Goal: Navigation & Orientation: Find specific page/section

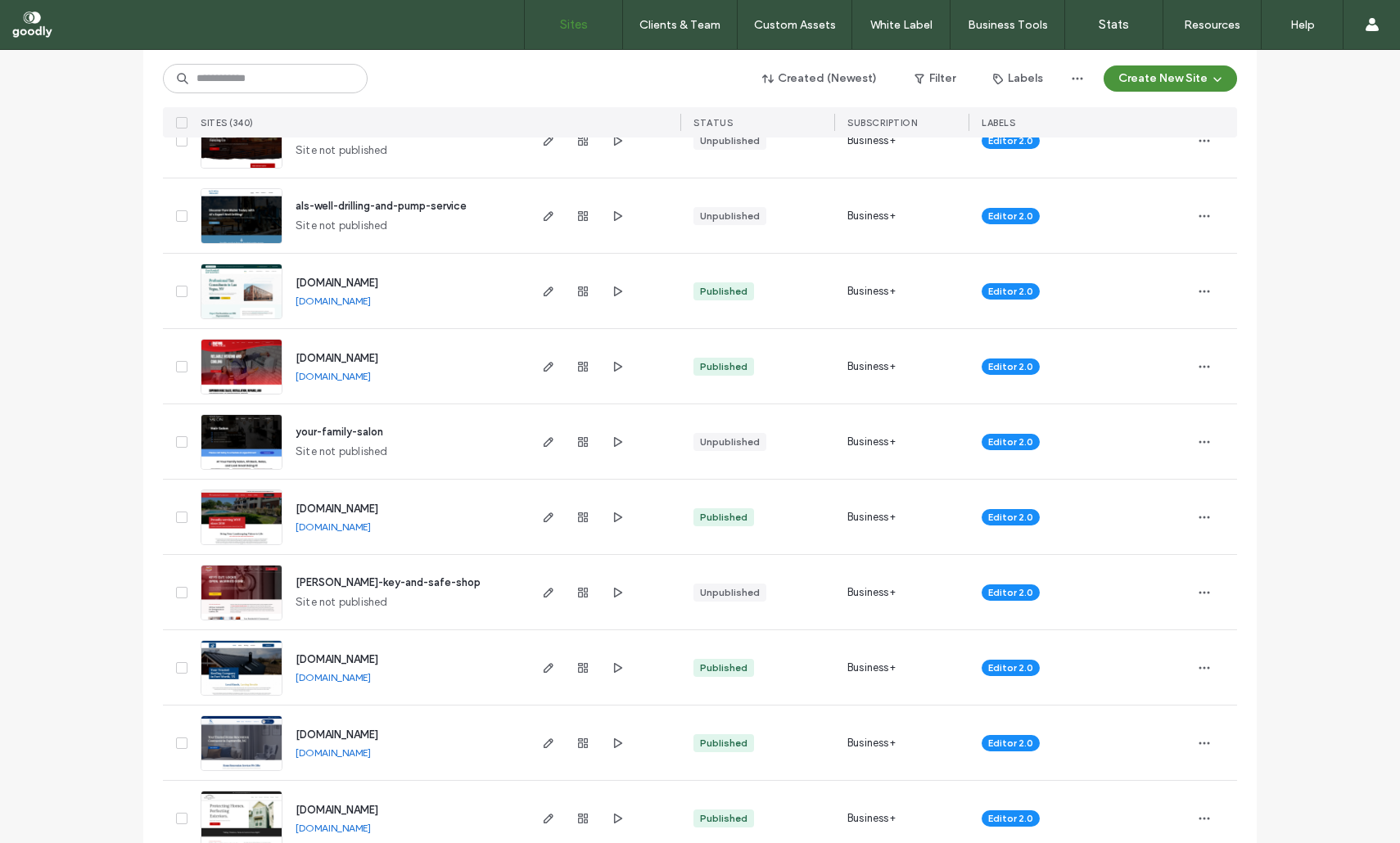
click at [378, 503] on span "[DOMAIN_NAME]" at bounding box center [337, 509] width 83 height 12
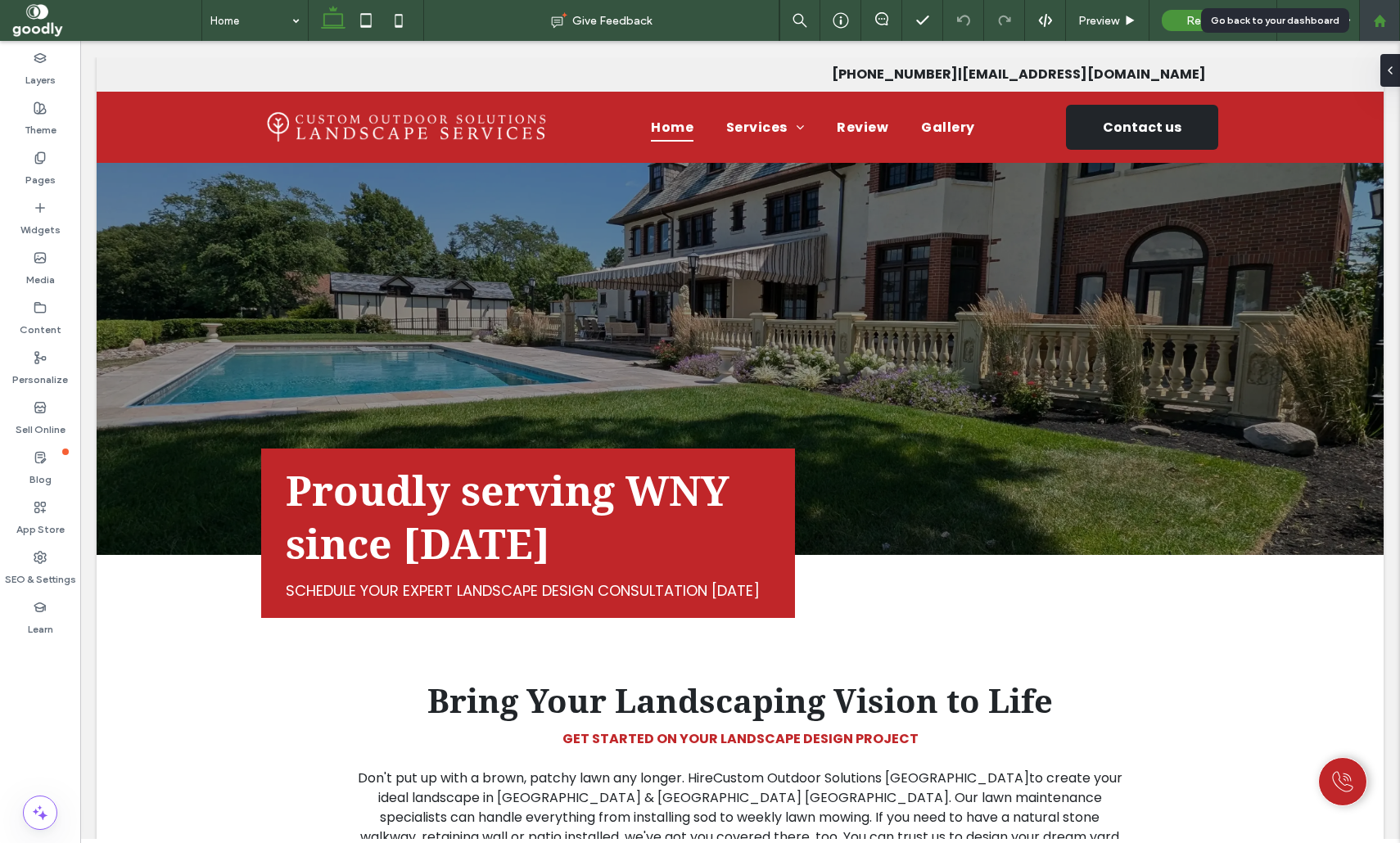
click at [1391, 18] on div at bounding box center [1379, 21] width 39 height 14
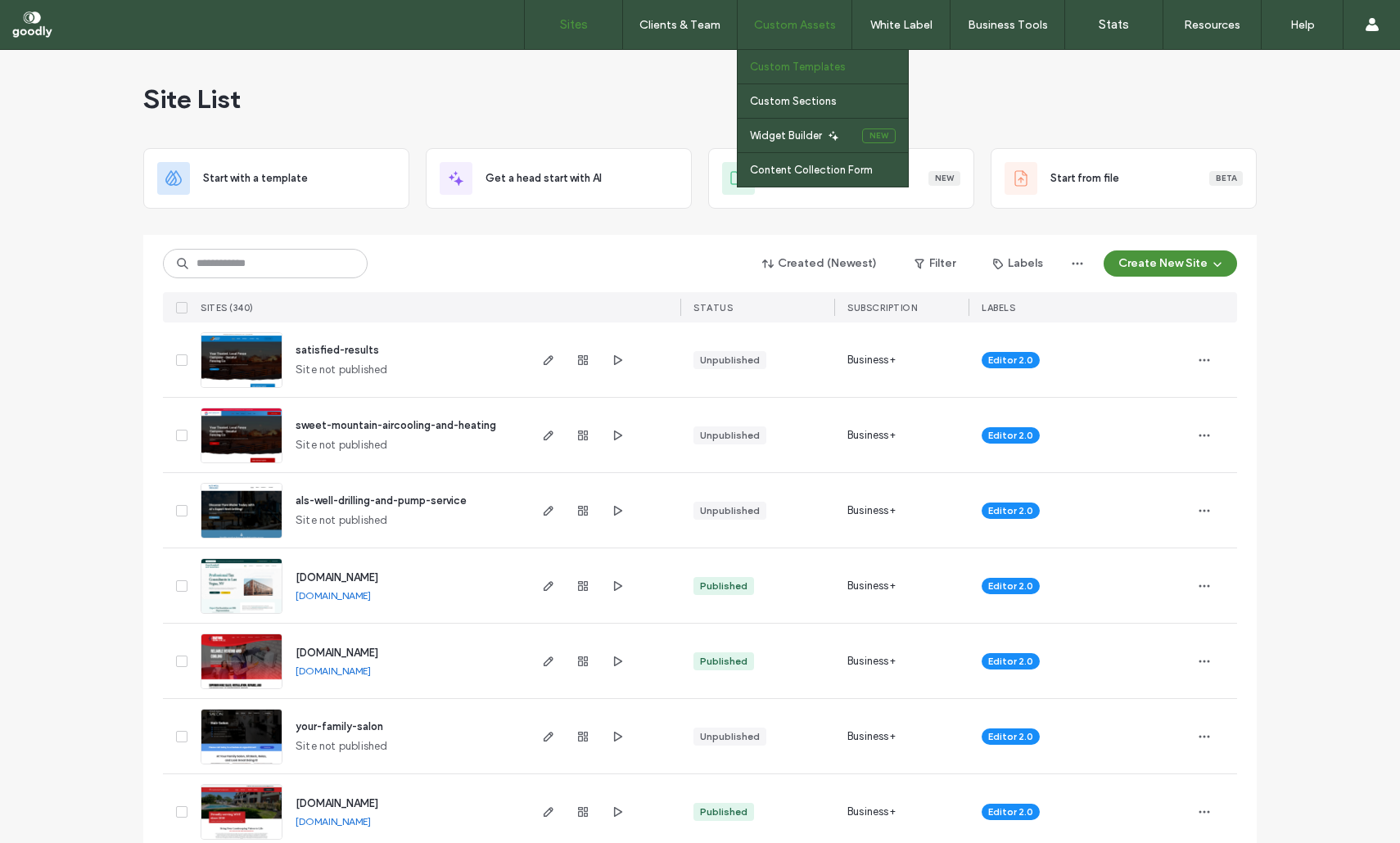
click at [818, 68] on label "Custom Templates" at bounding box center [798, 67] width 96 height 12
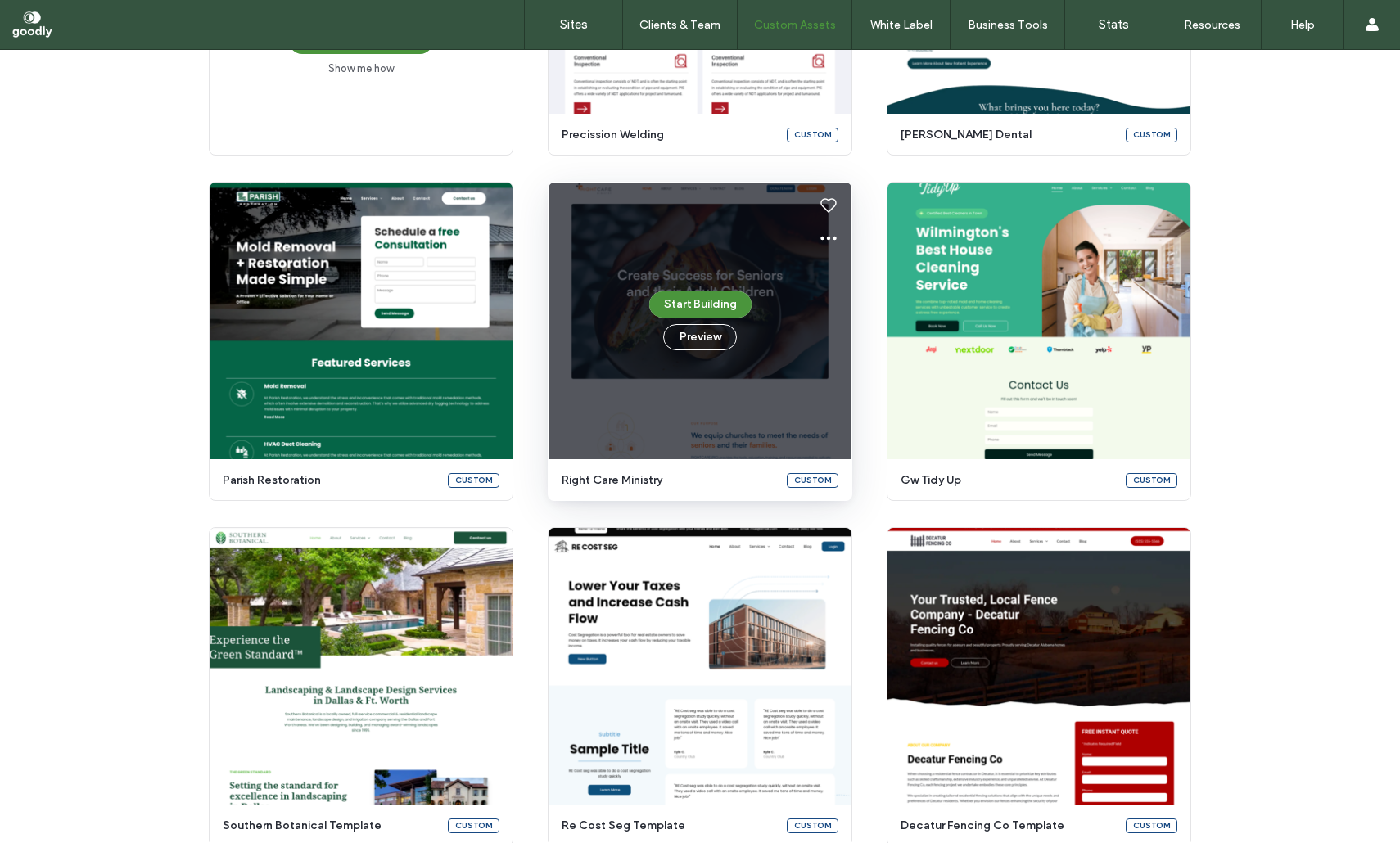
scroll to position [368, 0]
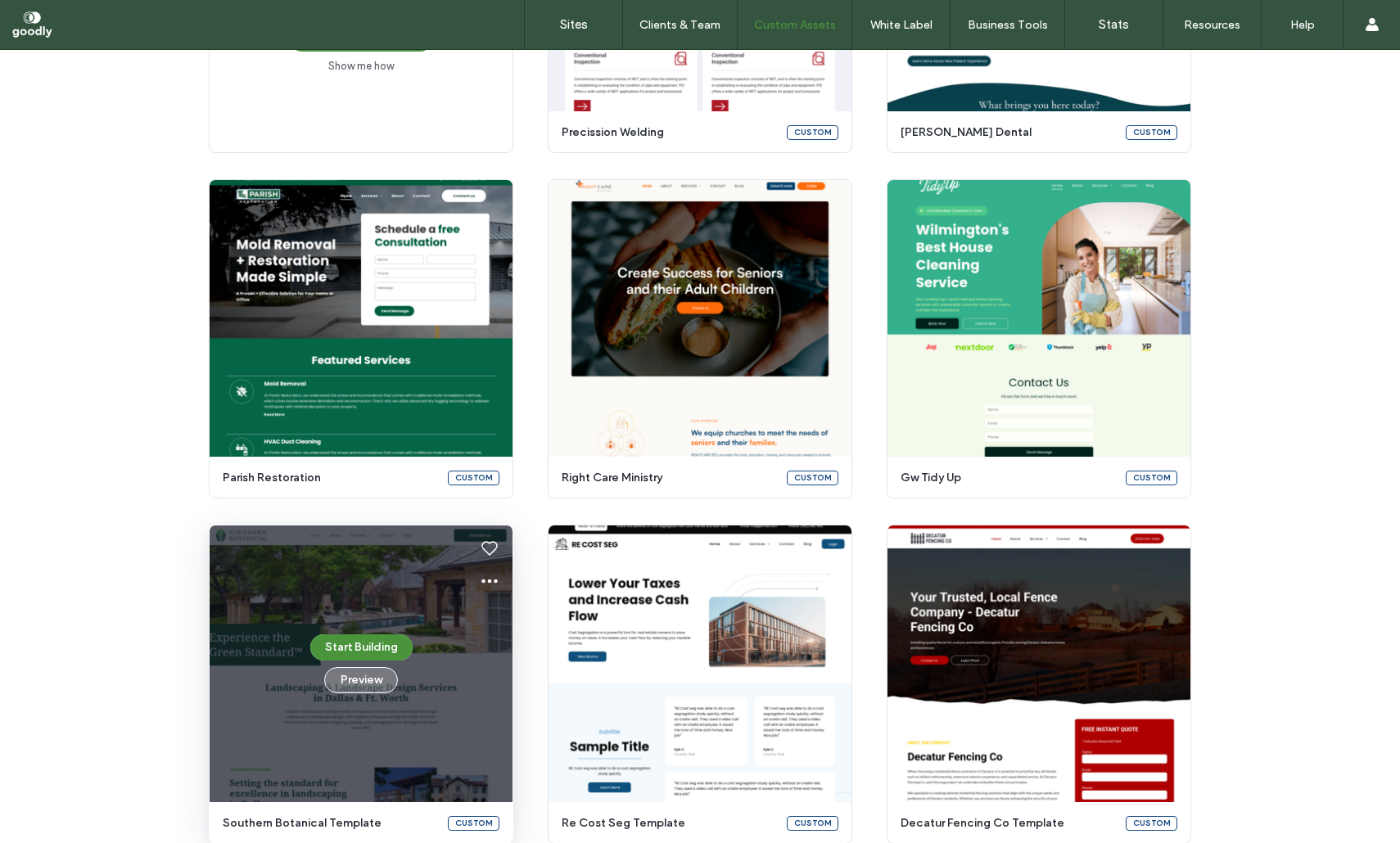
click at [374, 686] on button "Preview" at bounding box center [361, 680] width 74 height 26
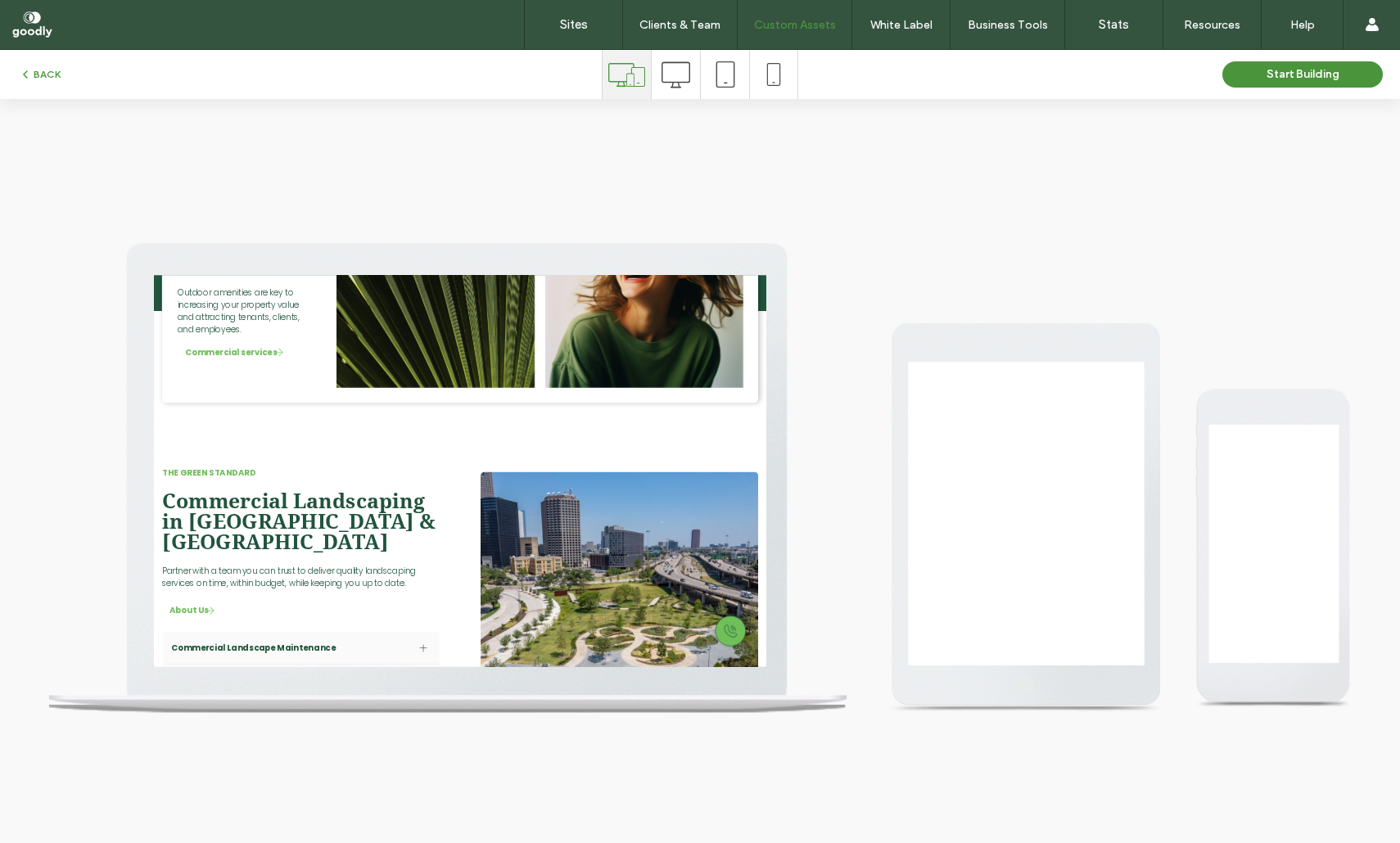
scroll to position [4646, 0]
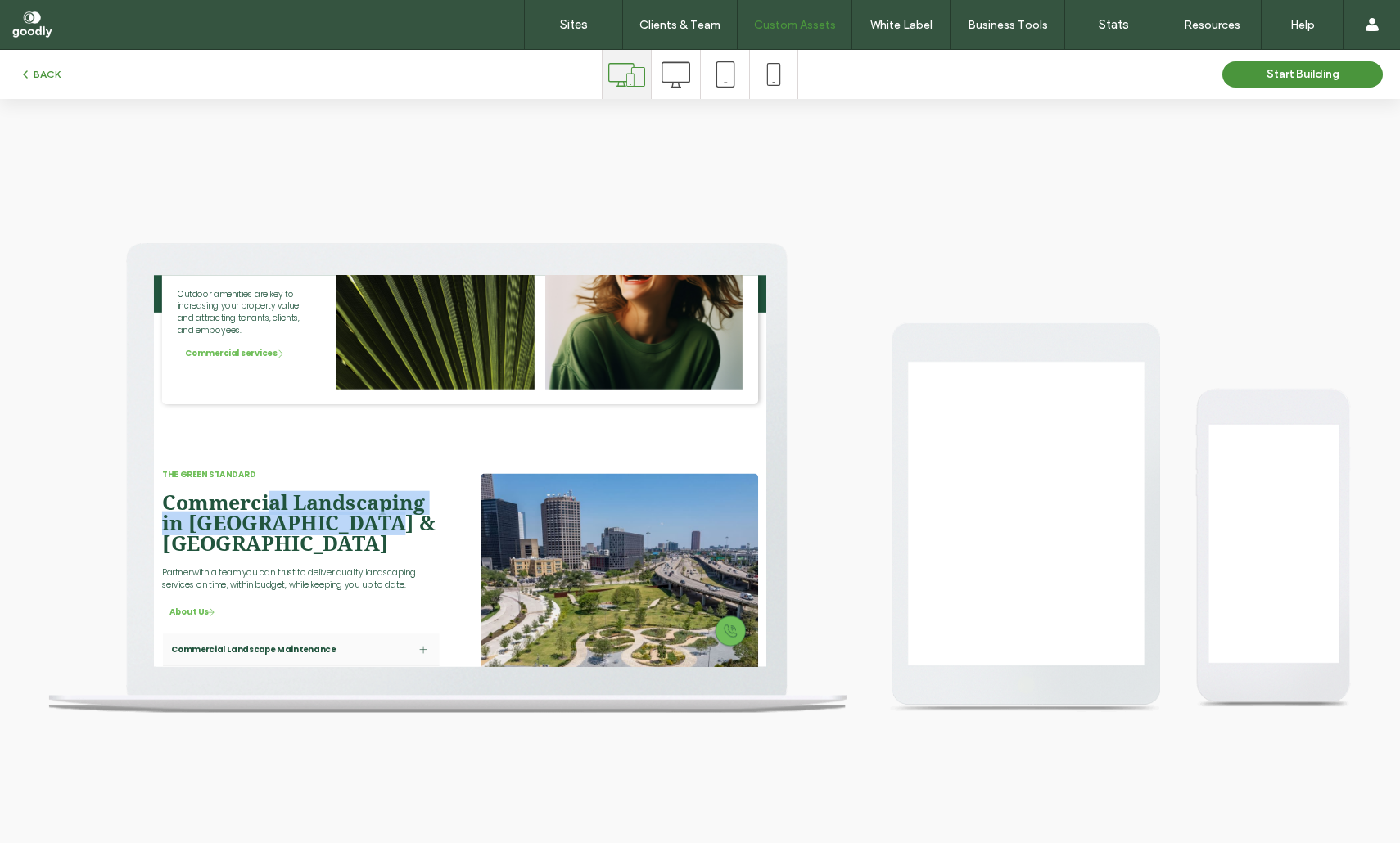
drag, startPoint x: 346, startPoint y: 435, endPoint x: 617, endPoint y: 472, distance: 273.5
click at [533, 620] on span "Commercial Landscaping in Fort Worth & Dallas" at bounding box center [385, 672] width 439 height 104
drag, startPoint x: 624, startPoint y: 472, endPoint x: 270, endPoint y: 604, distance: 377.8
click at [624, 570] on div "The Green standard Commercial Landscaping in Fort Worth & Dallas Partner with a…" at bounding box center [389, 818] width 472 height 496
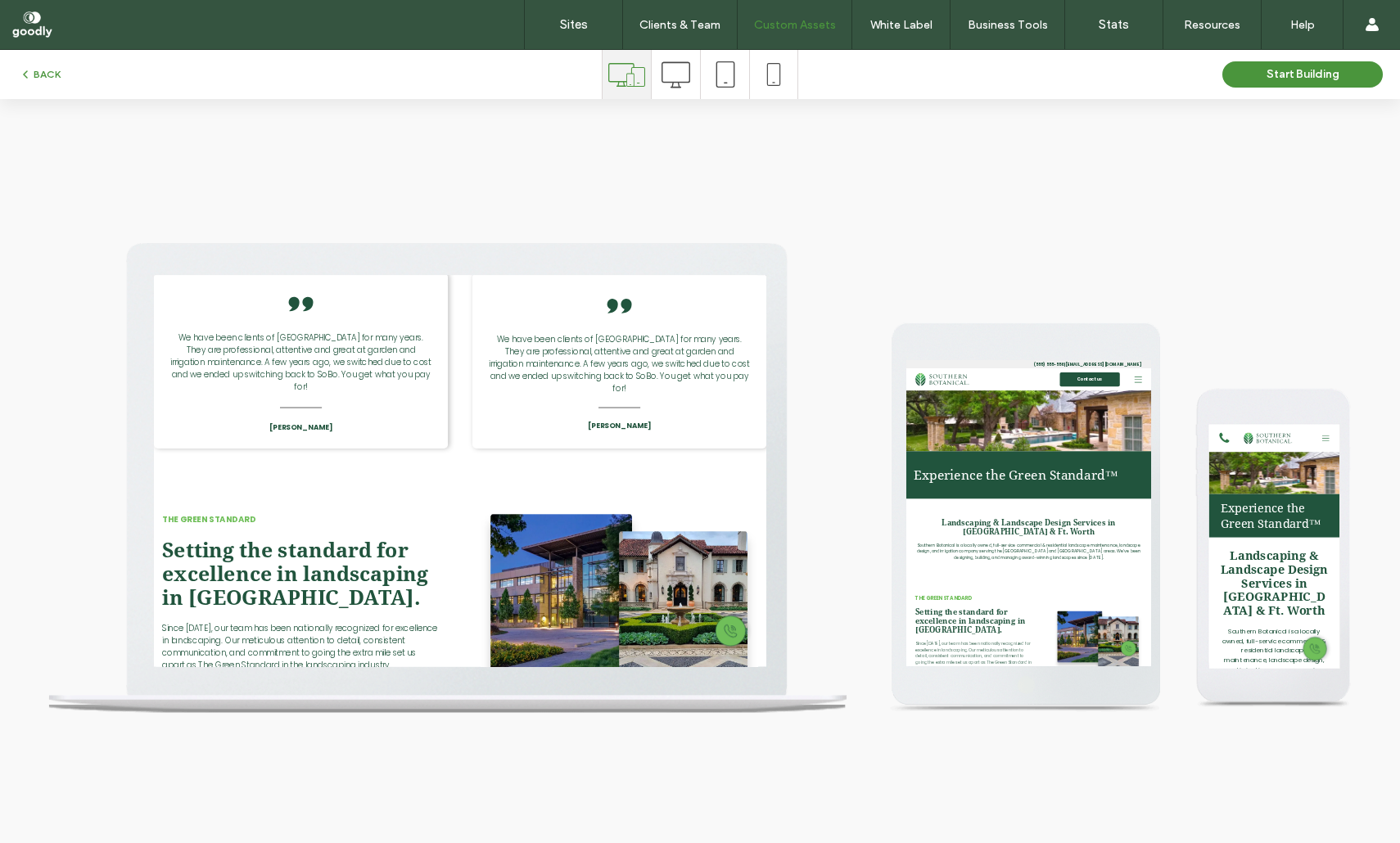
scroll to position [6375, 0]
drag, startPoint x: 280, startPoint y: 389, endPoint x: 623, endPoint y: 498, distance: 359.9
click at [519, 633] on div "The Green standard Setting the standard for excellence in landscaping in Dallas…" at bounding box center [389, 808] width 472 height 351
click at [630, 593] on div "The Green standard Setting the standard for excellence in landscaping in Dallas…" at bounding box center [644, 808] width 983 height 430
drag, startPoint x: 588, startPoint y: 469, endPoint x: 251, endPoint y: 444, distance: 337.9
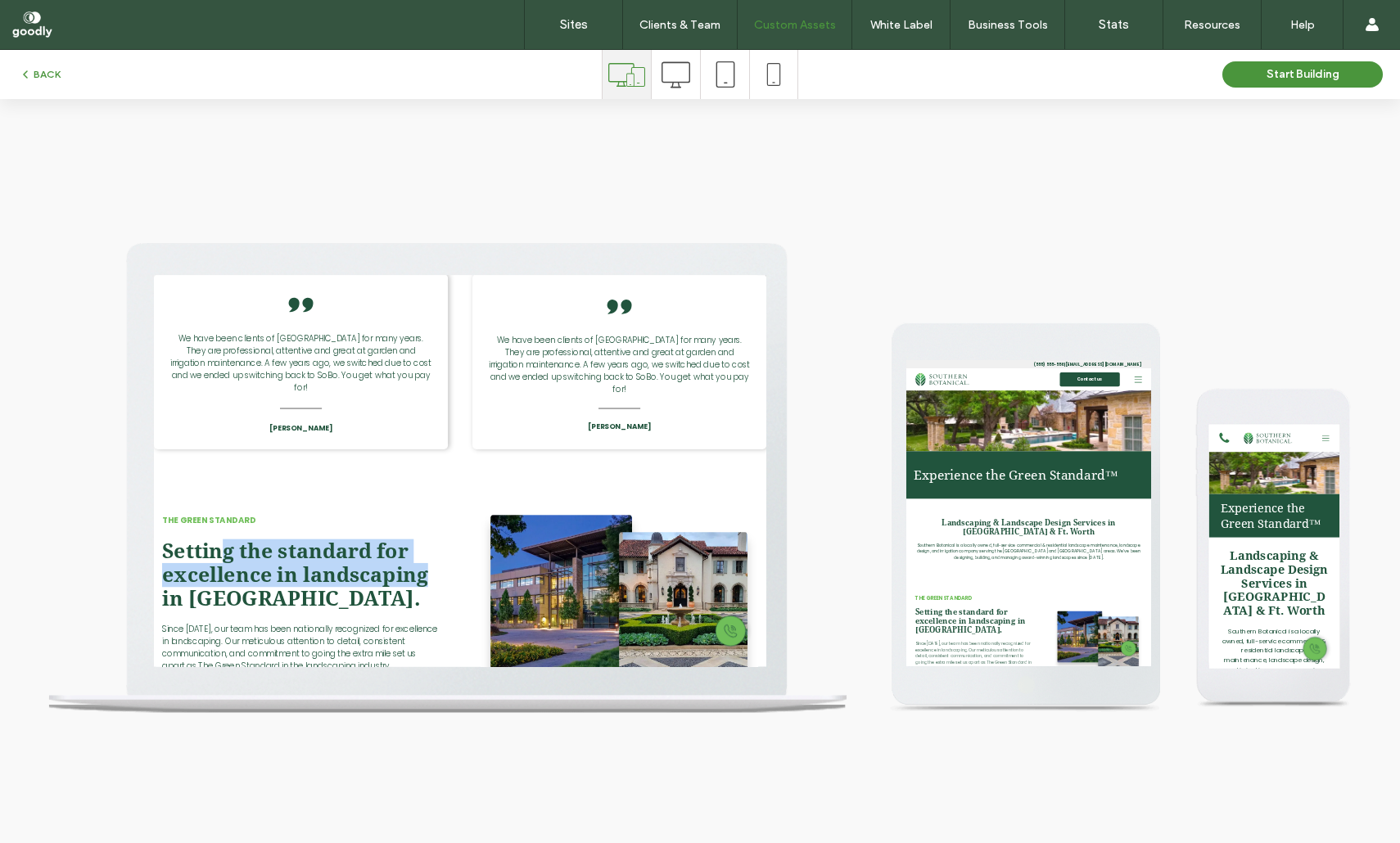
click at [256, 699] on span "Setting the standard for excellence in landscaping in Dallas." at bounding box center [379, 756] width 426 height 115
click at [251, 699] on span "Setting the standard for excellence in landscaping in Dallas." at bounding box center [379, 756] width 426 height 115
drag, startPoint x: 339, startPoint y: 464, endPoint x: 415, endPoint y: 527, distance: 98.7
click at [374, 699] on span "Setting the standard for excellence in landscaping in Dallas." at bounding box center [379, 756] width 426 height 115
drag, startPoint x: 274, startPoint y: 534, endPoint x: 317, endPoint y: 441, distance: 102.5
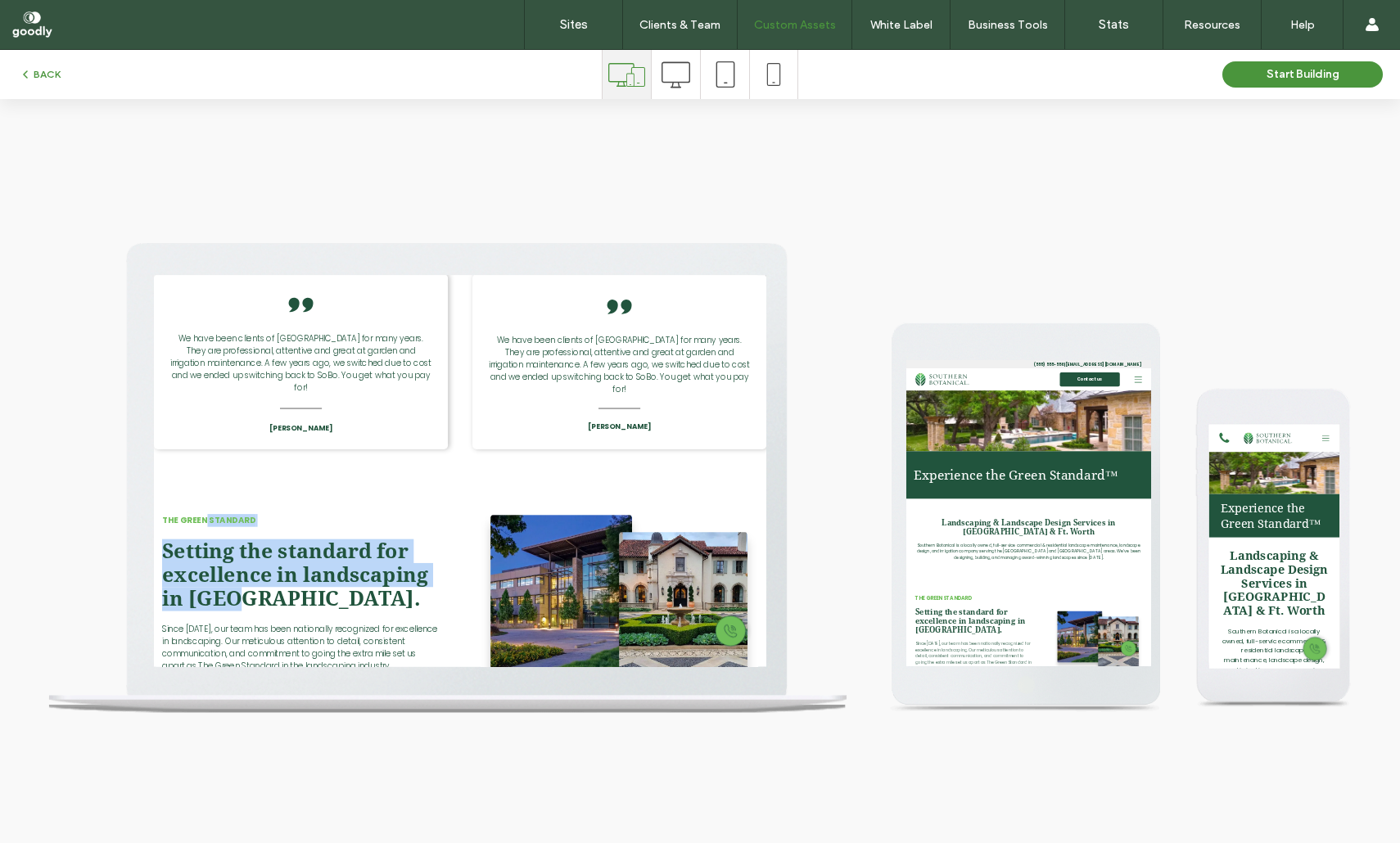
click at [233, 633] on div "The Green standard Setting the standard for excellence in landscaping in Dallas…" at bounding box center [389, 808] width 472 height 351
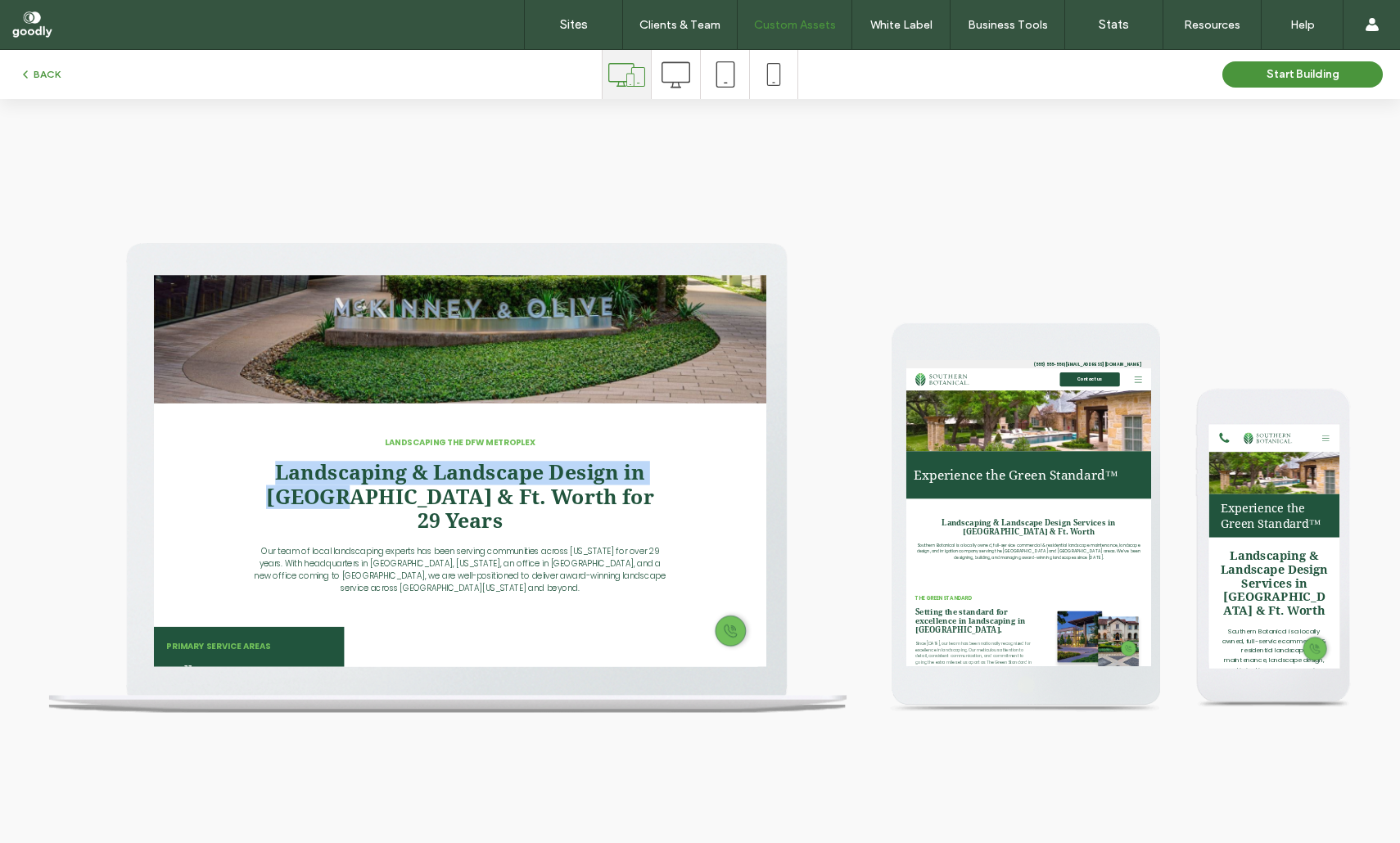
drag, startPoint x: 491, startPoint y: 596, endPoint x: 1040, endPoint y: 602, distance: 549.0
click at [1045, 593] on div "Landscaping the DFW metroplex Landscaping & Landscape Design in Dallas & Ft. Wo…" at bounding box center [644, 659] width 983 height 280
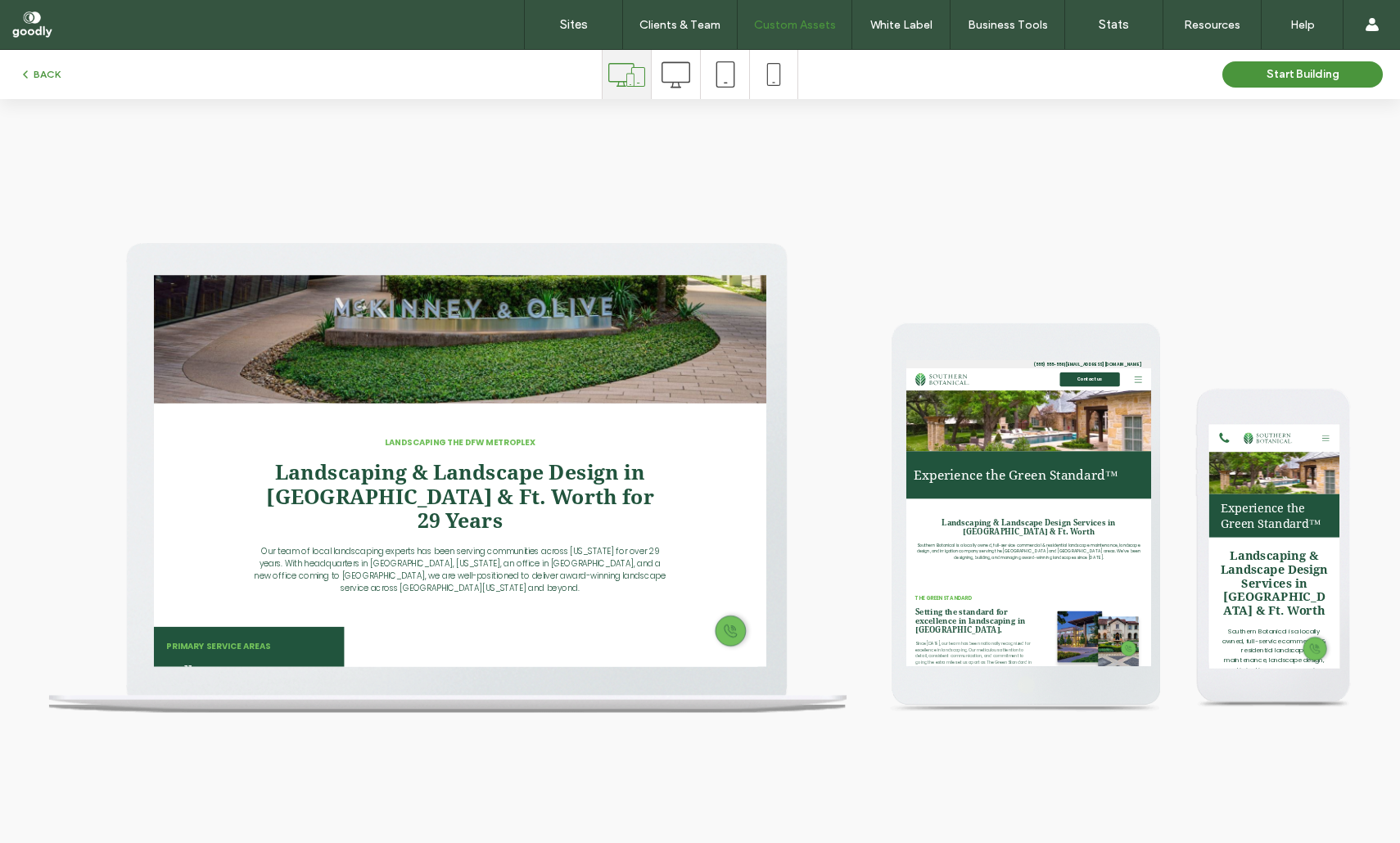
click at [1005, 628] on div "Landscaping the DFW metroplex Landscaping & Landscape Design in Dallas & Ft. Wo…" at bounding box center [644, 659] width 983 height 280
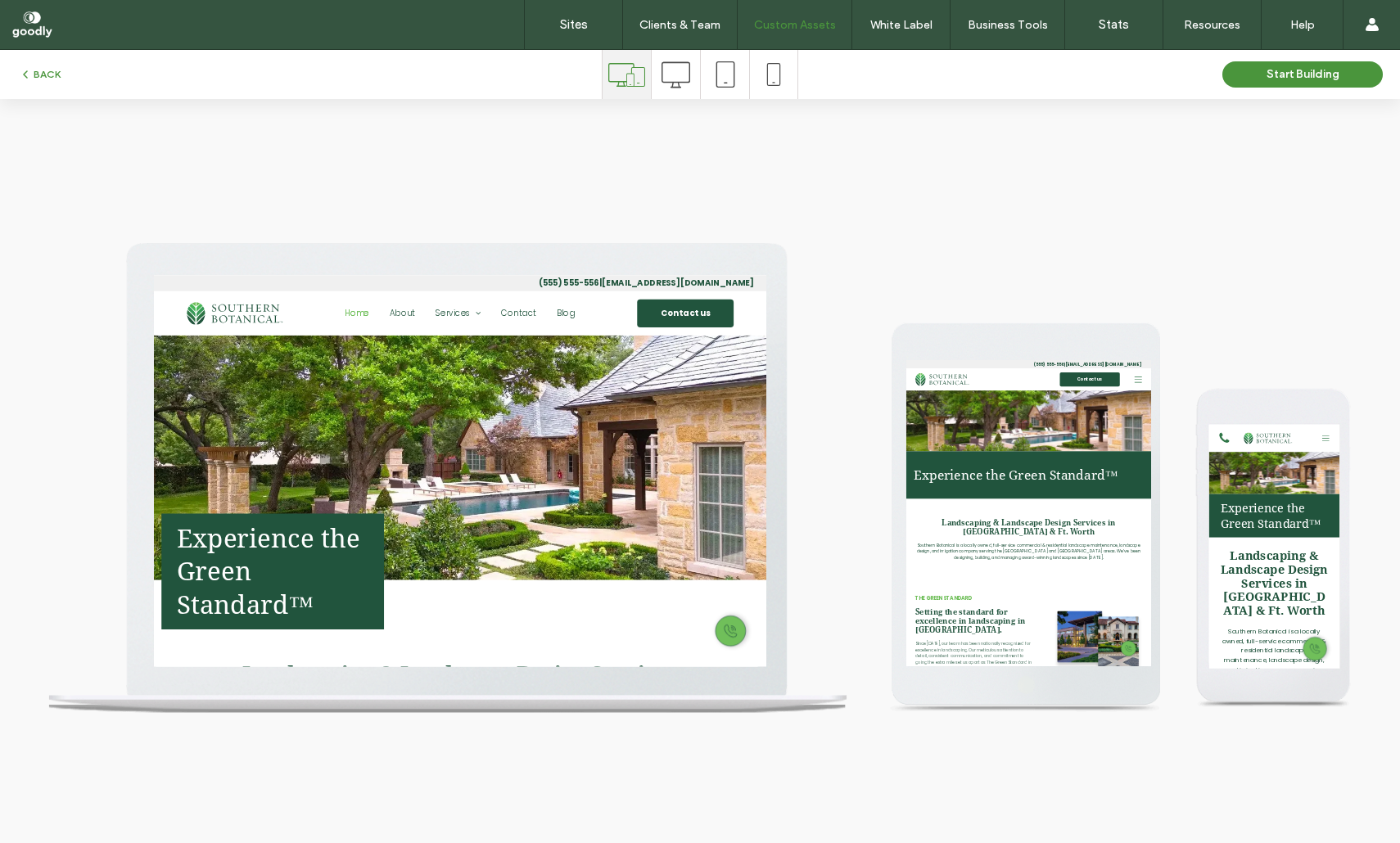
scroll to position [0, 0]
drag, startPoint x: 313, startPoint y: 751, endPoint x: 404, endPoint y: 841, distance: 128.0
click at [404, 841] on div "Experience the Green Standard™" at bounding box center [344, 750] width 357 height 186
click at [469, 841] on div "Experience the Green Standard™" at bounding box center [344, 750] width 357 height 186
drag, startPoint x: 1130, startPoint y: 685, endPoint x: 1024, endPoint y: 413, distance: 291.9
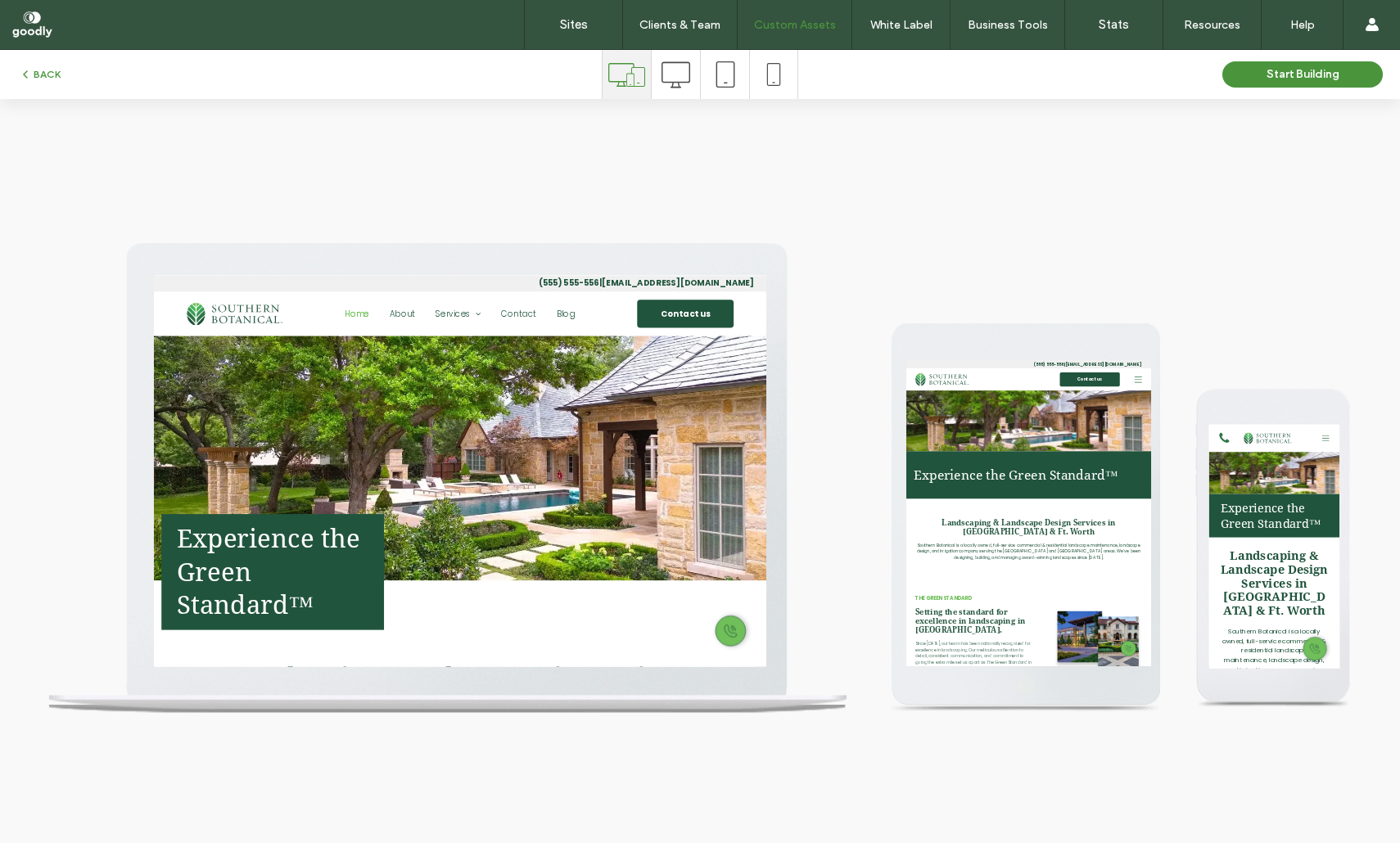
click at [919, 158] on div at bounding box center [700, 472] width 1400 height 744
click at [266, 194] on div at bounding box center [700, 472] width 1400 height 744
click at [34, 76] on button "BACK" at bounding box center [40, 75] width 42 height 20
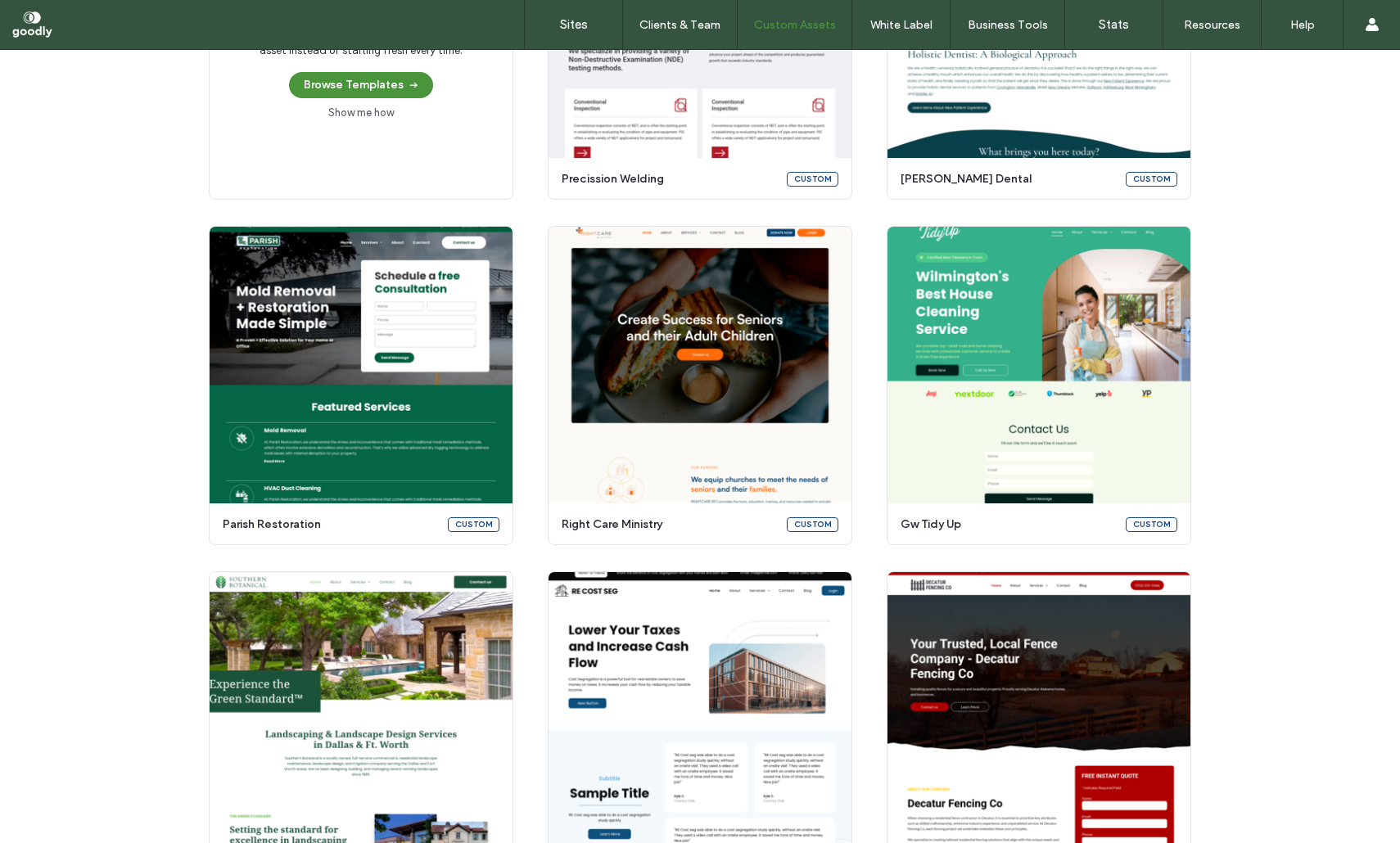
scroll to position [322, 0]
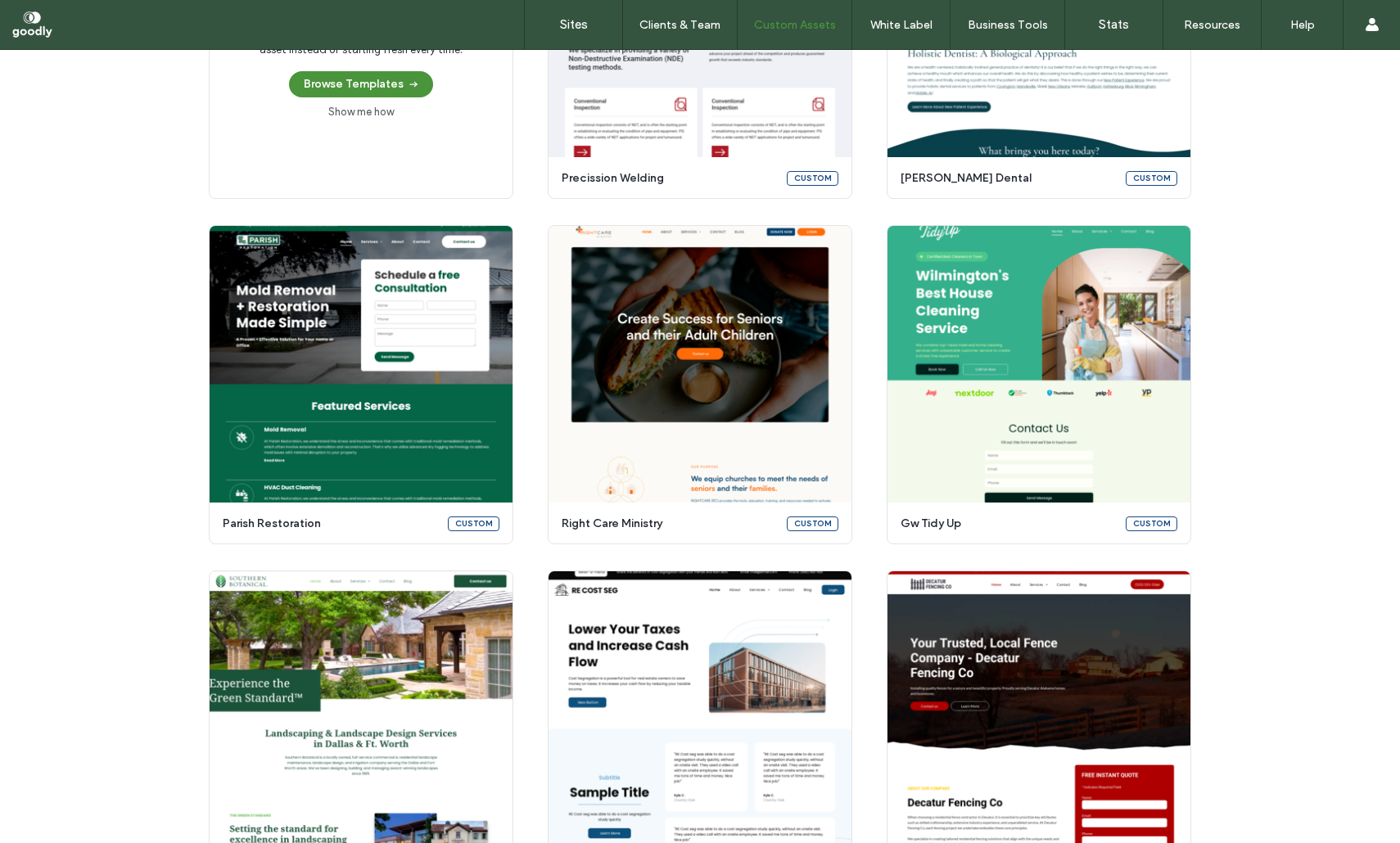
click at [1306, 389] on div "Create a custom template Turn any template into a reusable, customized asset in…" at bounding box center [700, 557] width 1400 height 1356
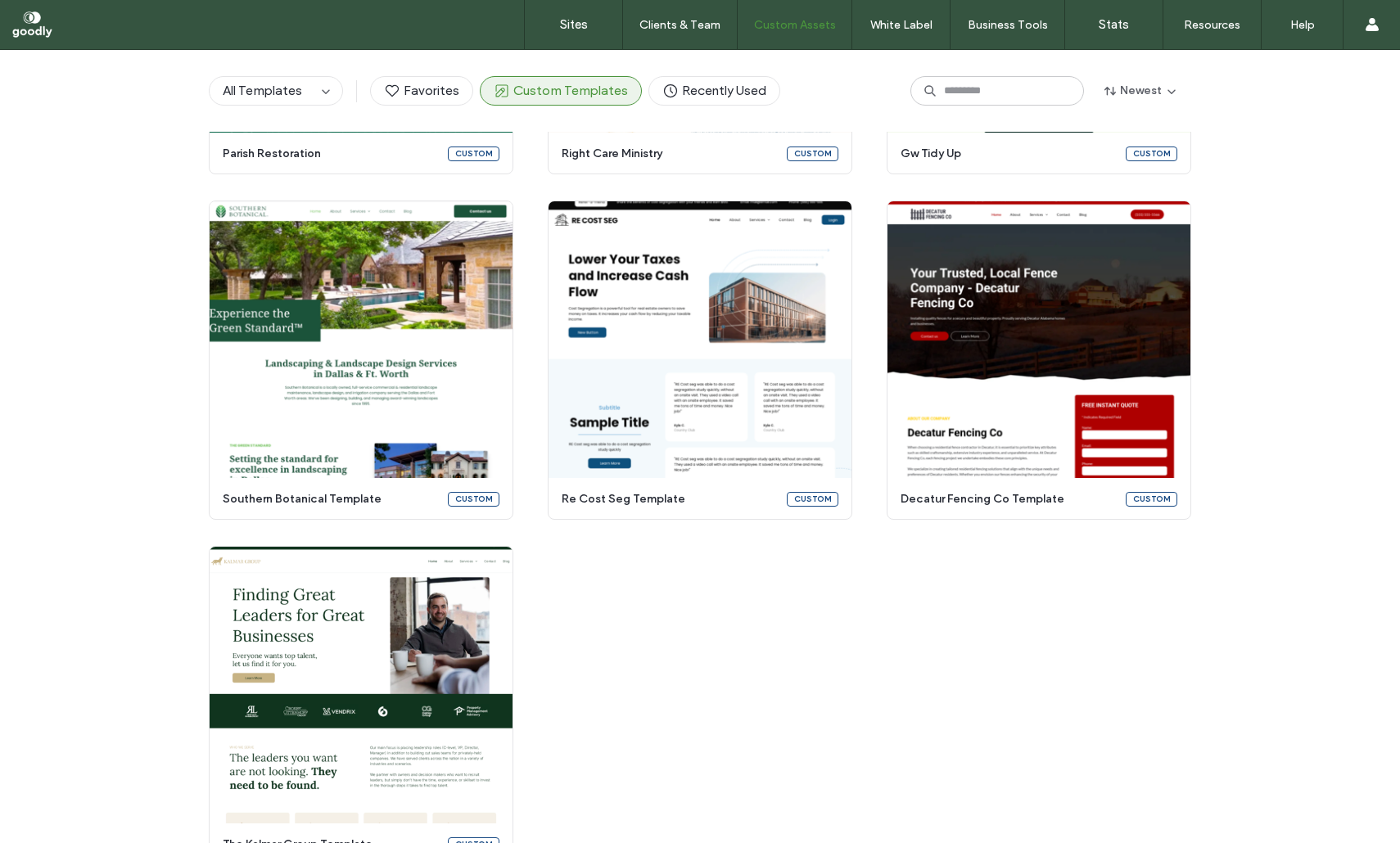
scroll to position [772, 0]
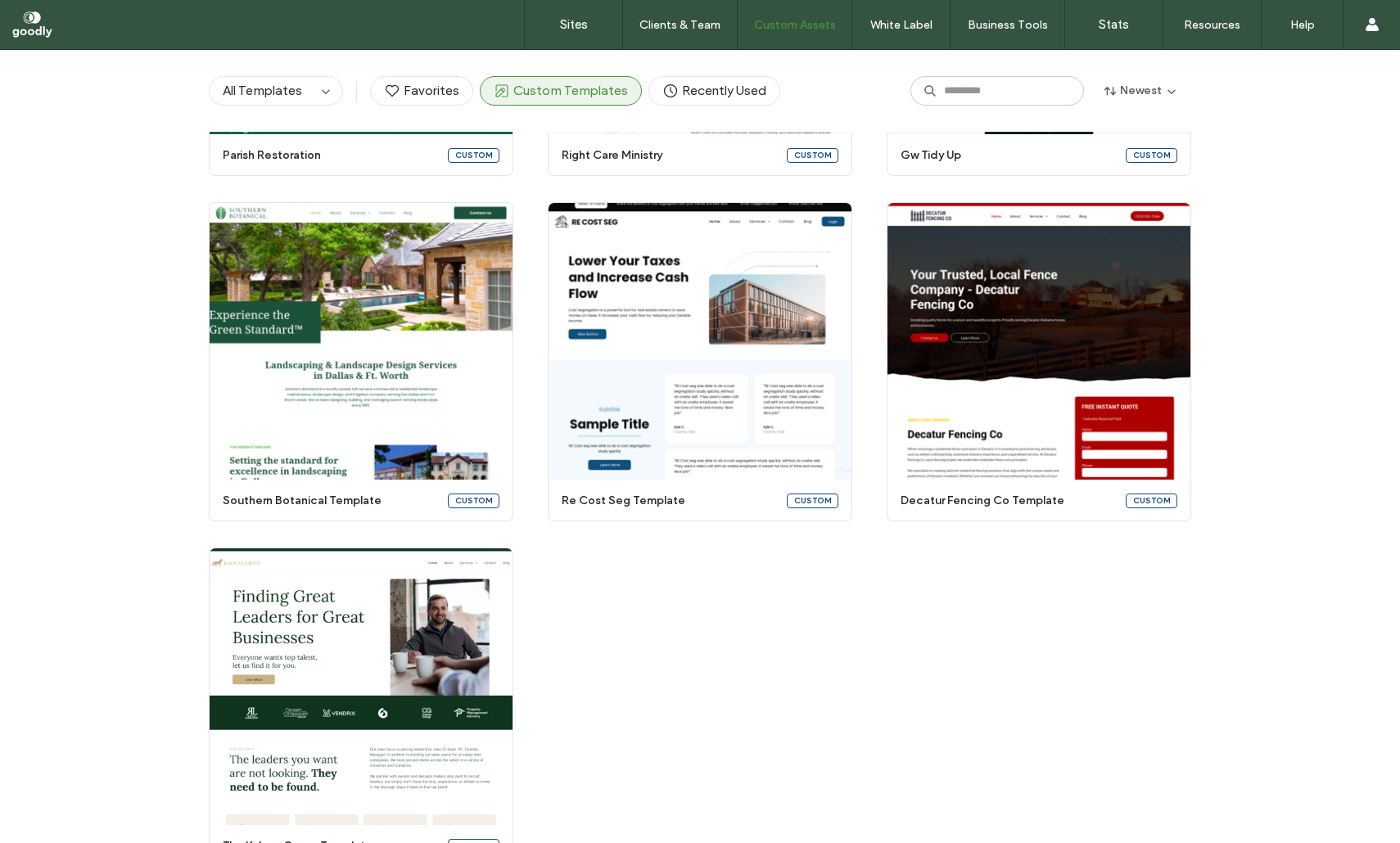
click at [1162, 655] on div "Create a custom template Turn any template into a reusable, customized asset in…" at bounding box center [700, 189] width 983 height 1356
click at [103, 650] on div "Create a custom template Turn any template into a reusable, customized asset in…" at bounding box center [700, 189] width 1400 height 1356
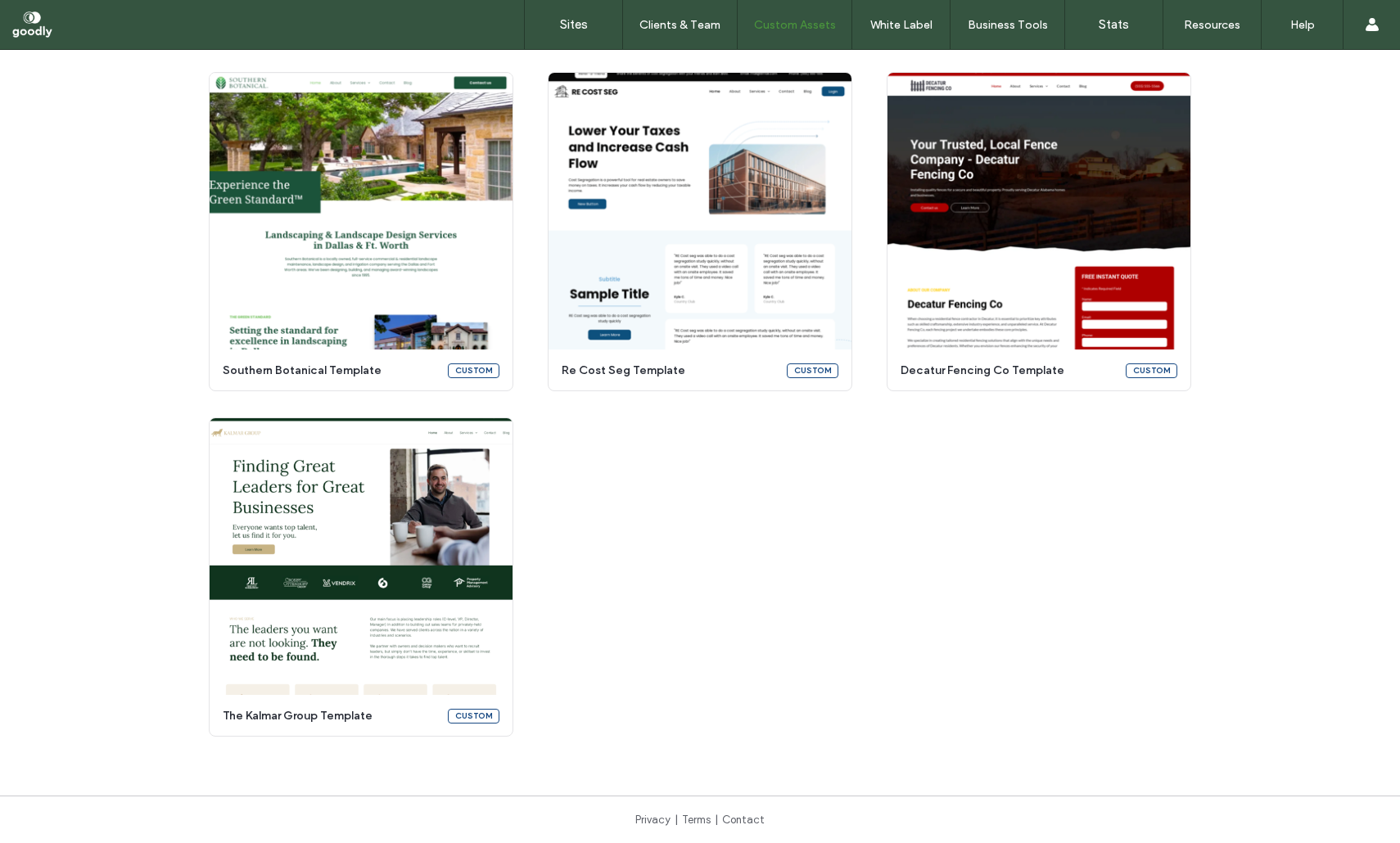
scroll to position [822, 0]
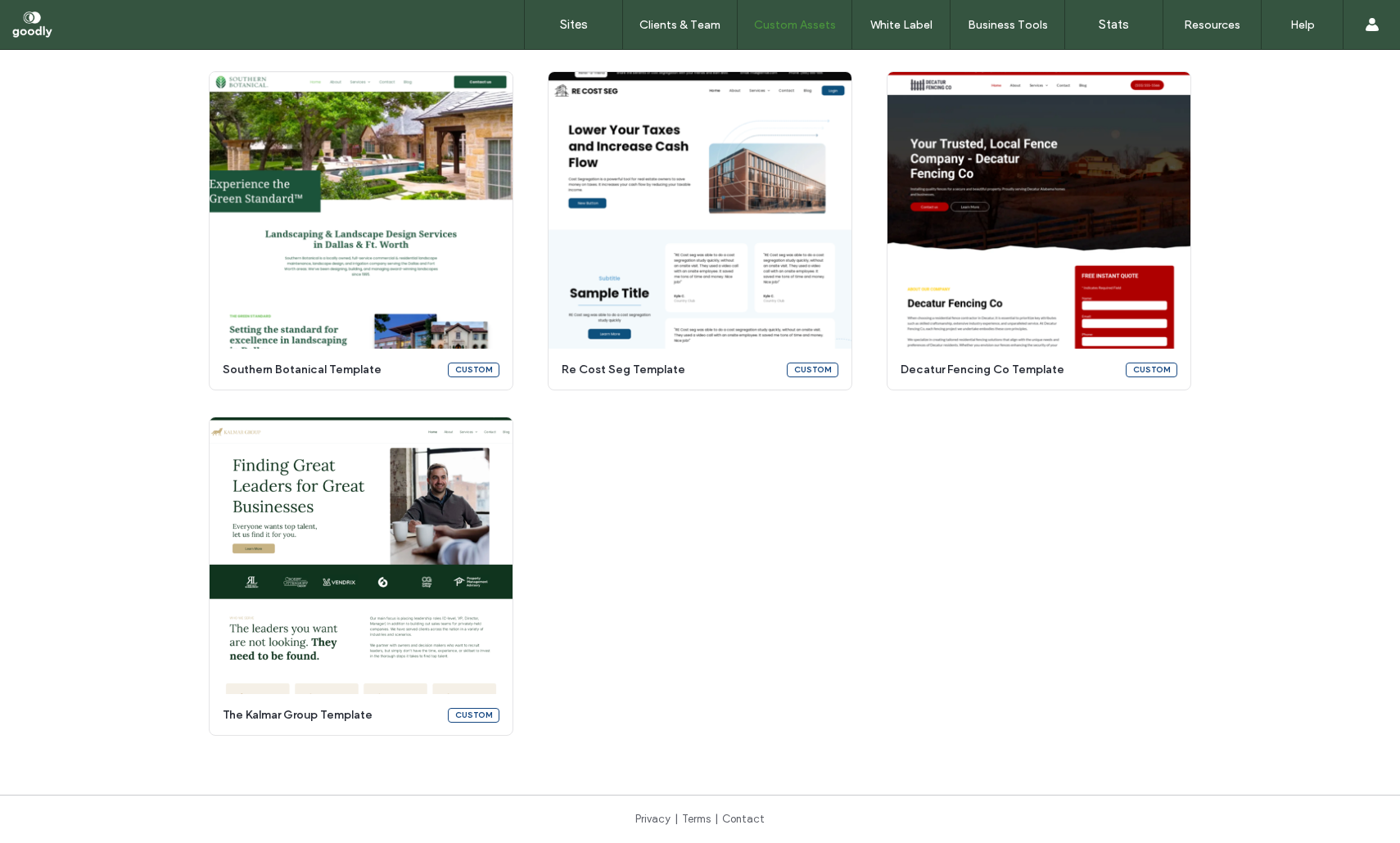
click at [867, 610] on div "Create a custom template Turn any template into a reusable, customized asset in…" at bounding box center [700, 58] width 983 height 1356
click at [883, 642] on div "Create a custom template Turn any template into a reusable, customized asset in…" at bounding box center [700, 58] width 983 height 1356
click at [677, 641] on div "Create a custom template Turn any template into a reusable, customized asset in…" at bounding box center [700, 58] width 983 height 1356
drag, startPoint x: 1202, startPoint y: 694, endPoint x: 1204, endPoint y: 618, distance: 76.0
click at [1202, 623] on div "Create a custom template Turn any template into a reusable, customized asset in…" at bounding box center [700, 58] width 1400 height 1356
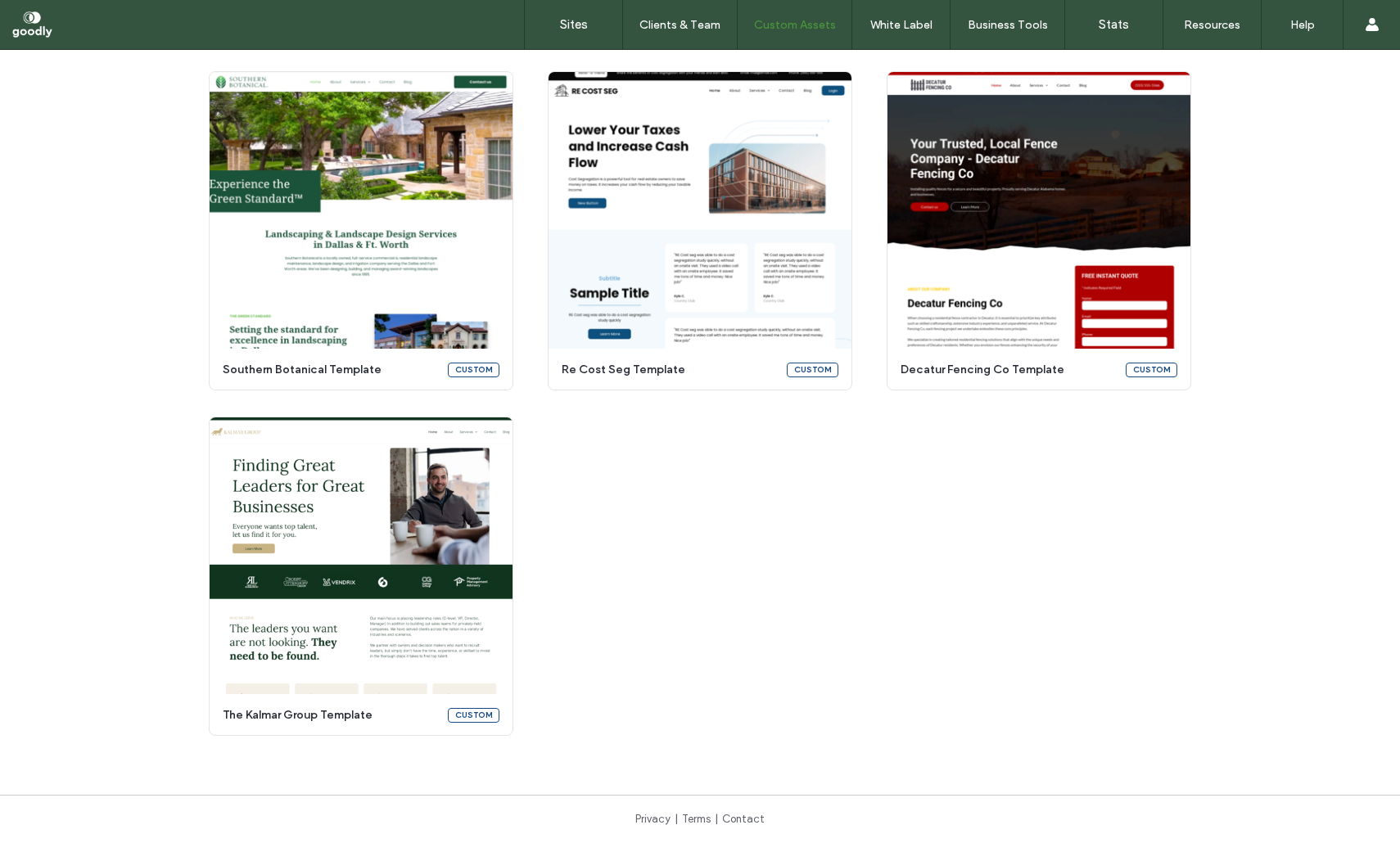
click at [1194, 602] on div "Create a custom template Turn any template into a reusable, customized asset in…" at bounding box center [700, 58] width 1400 height 1356
click at [898, 583] on div "Create a custom template Turn any template into a reusable, customized asset in…" at bounding box center [700, 58] width 983 height 1356
click at [159, 492] on div "Create a custom template Turn any template into a reusable, customized asset in…" at bounding box center [700, 58] width 1400 height 1356
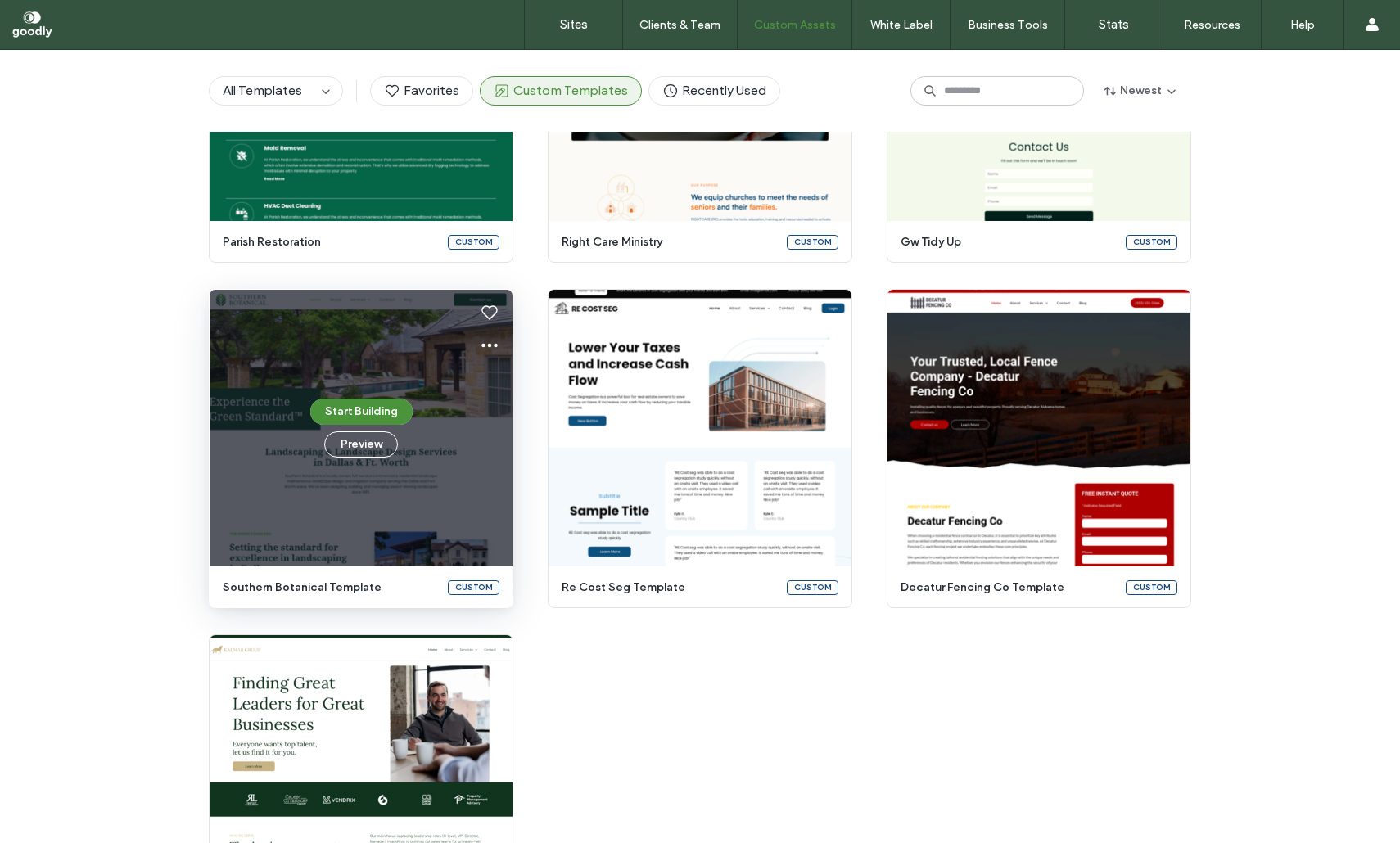
scroll to position [683, 0]
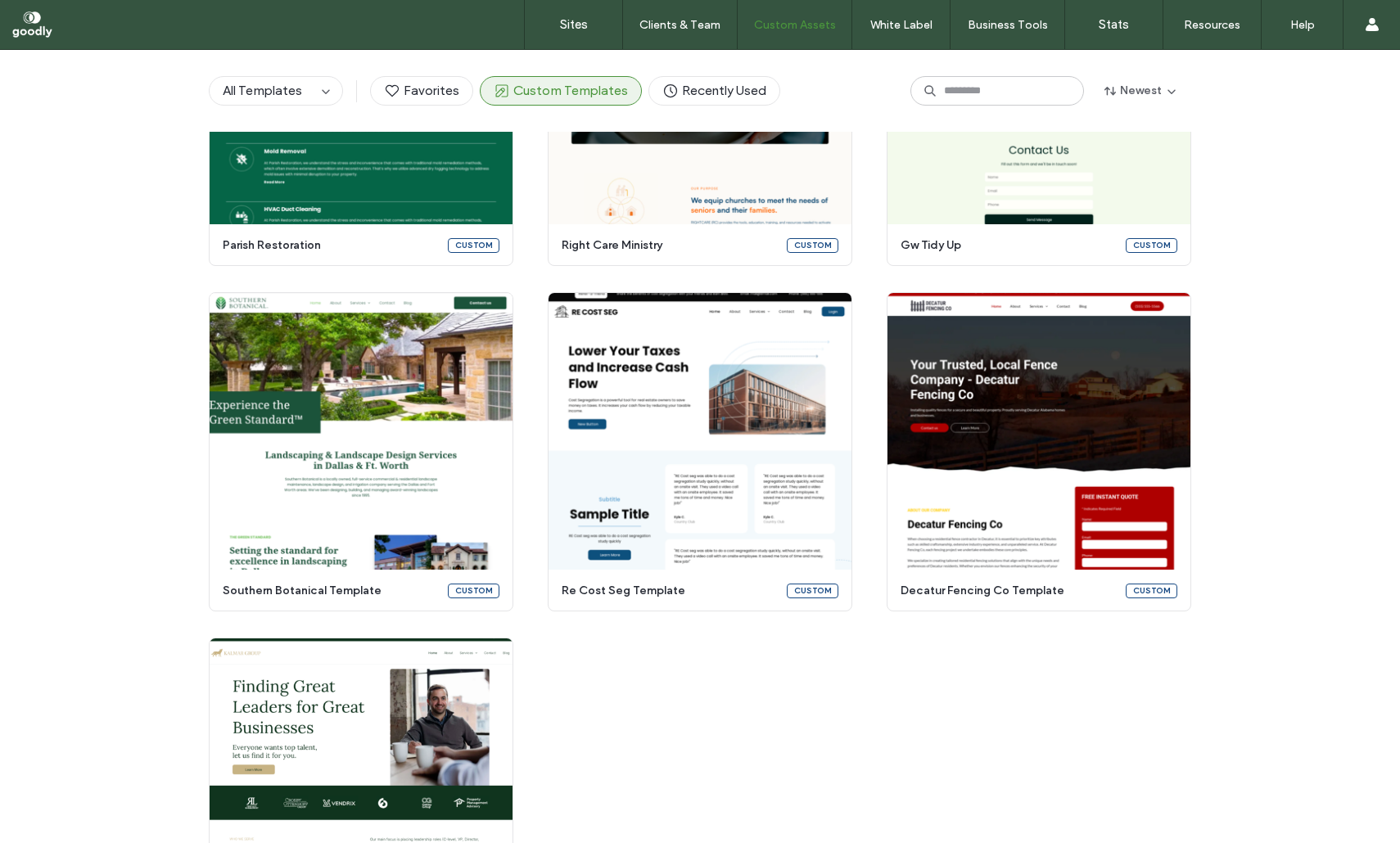
click at [1109, 749] on div "Create a custom template Turn any template into a reusable, customized asset in…" at bounding box center [700, 279] width 983 height 1356
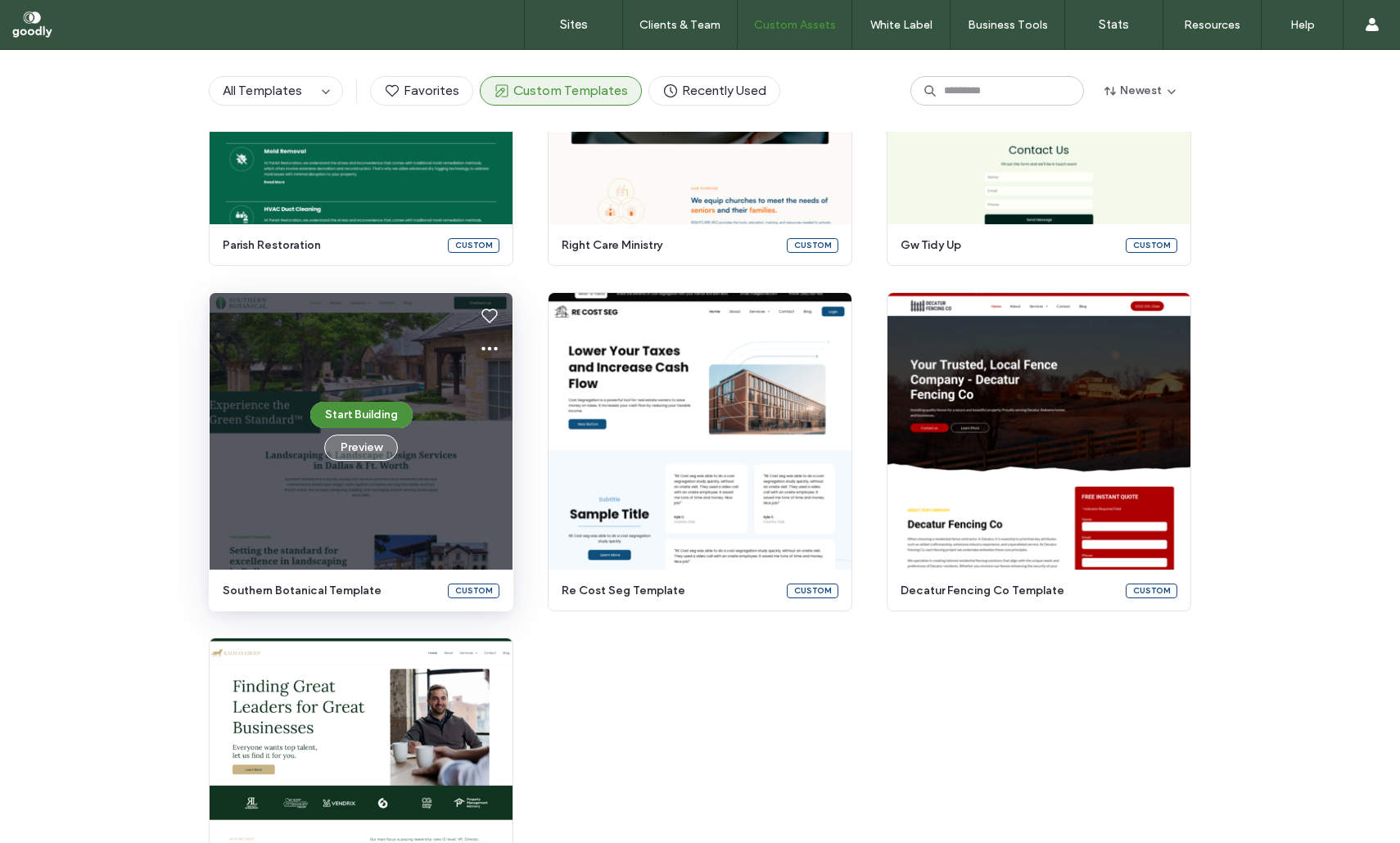
click at [384, 456] on button "Preview" at bounding box center [361, 448] width 74 height 26
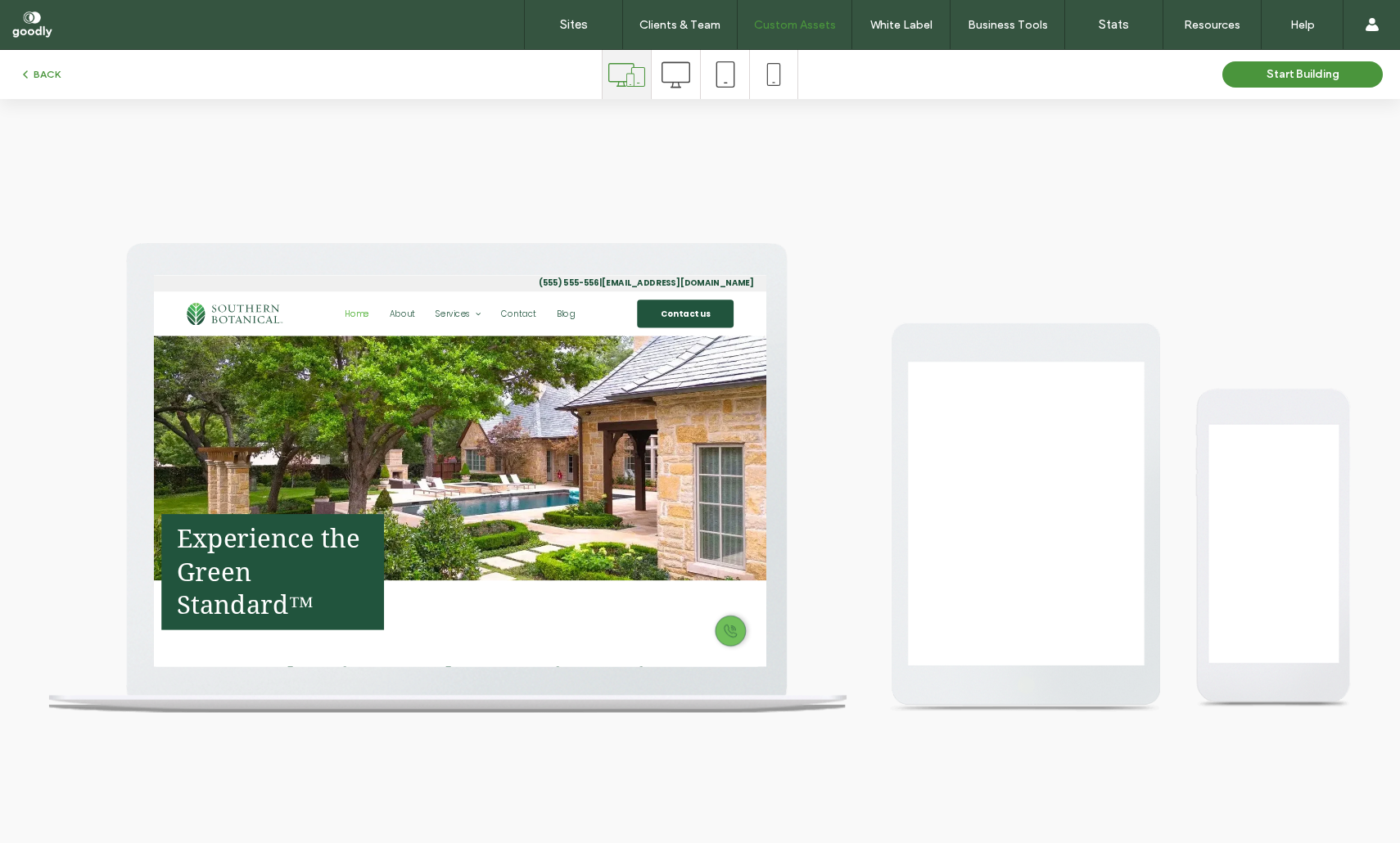
scroll to position [0, 0]
click at [671, 88] on icon at bounding box center [676, 75] width 29 height 29
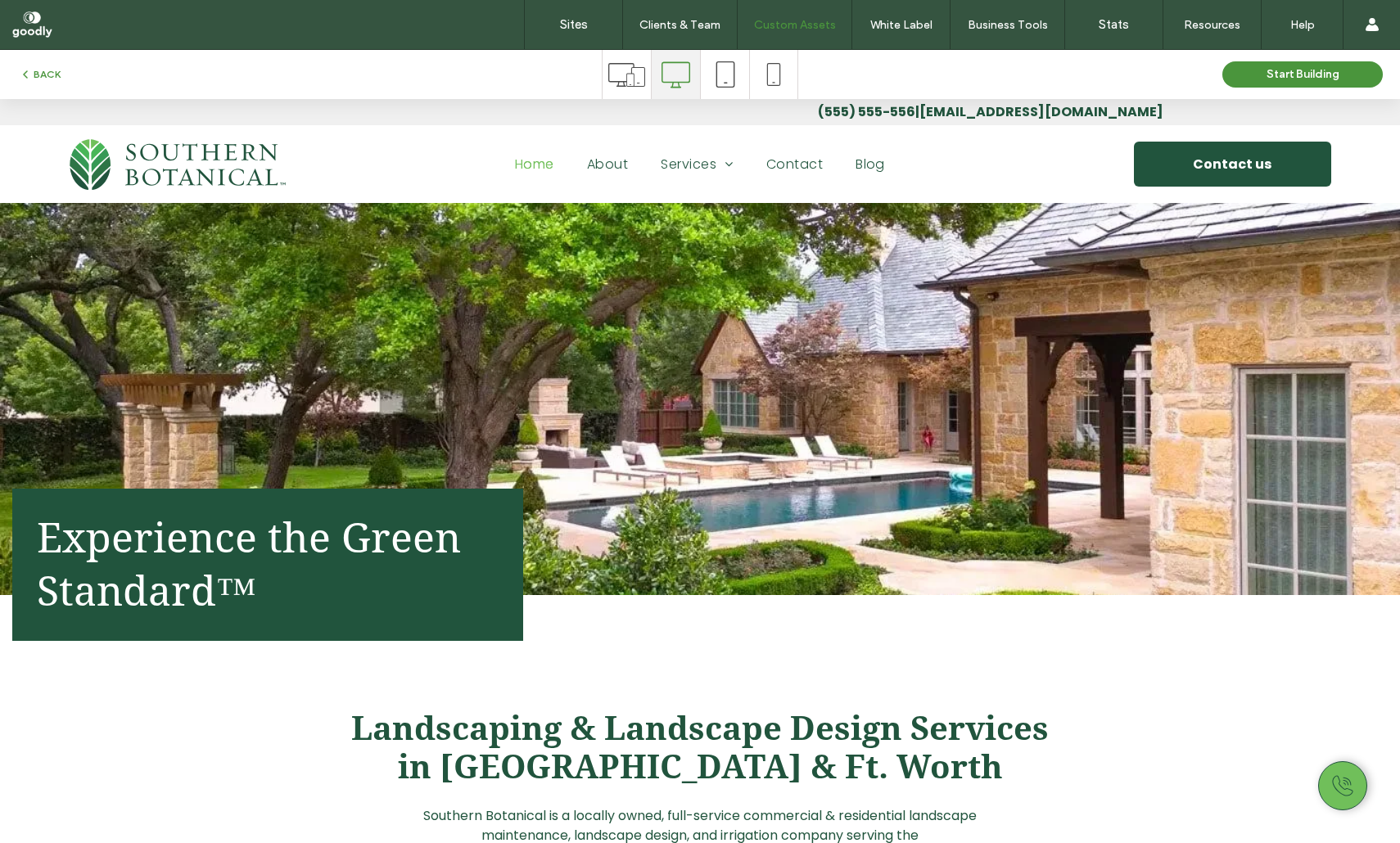
click at [633, 72] on icon at bounding box center [626, 75] width 37 height 37
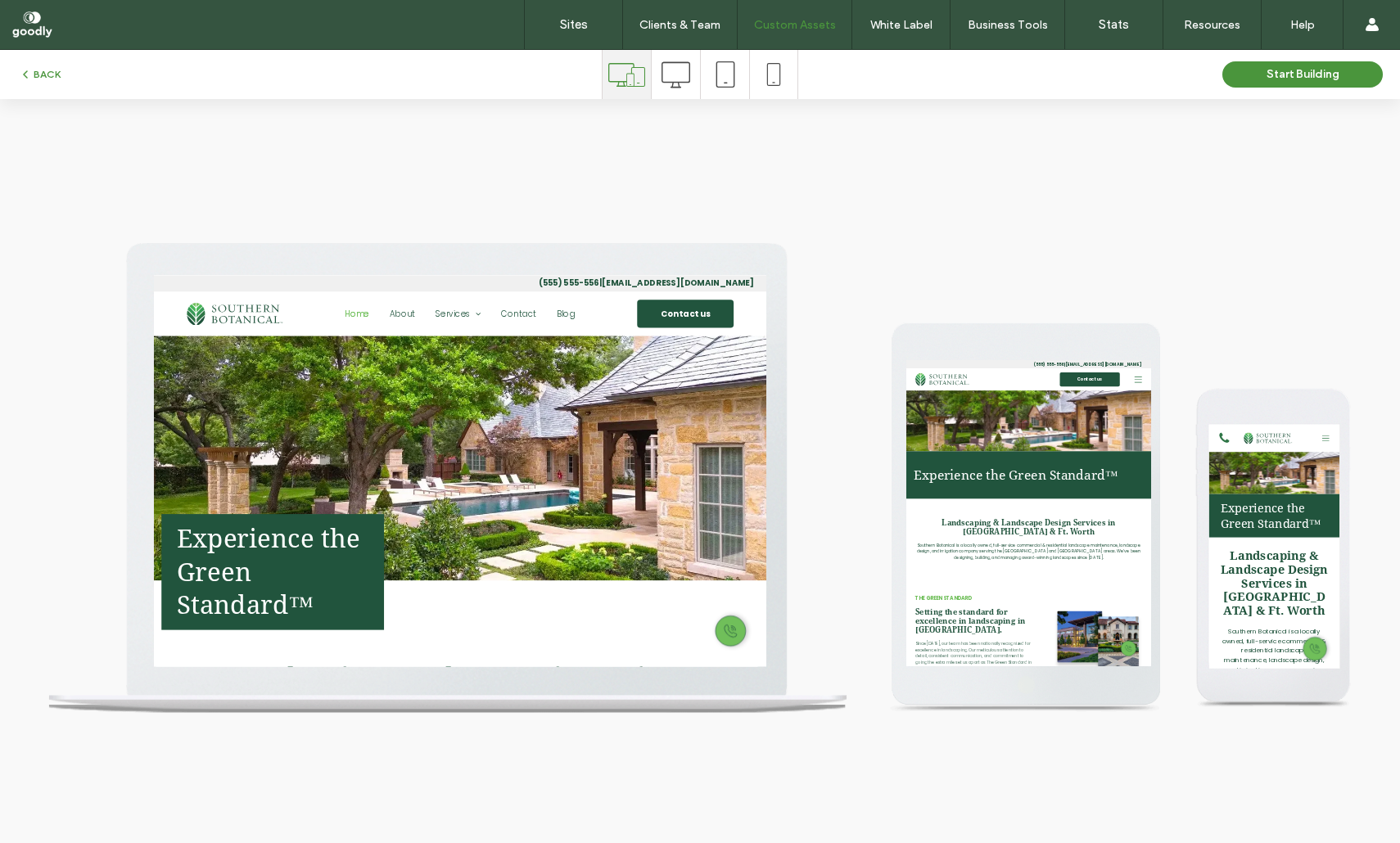
click at [681, 71] on icon at bounding box center [676, 75] width 29 height 29
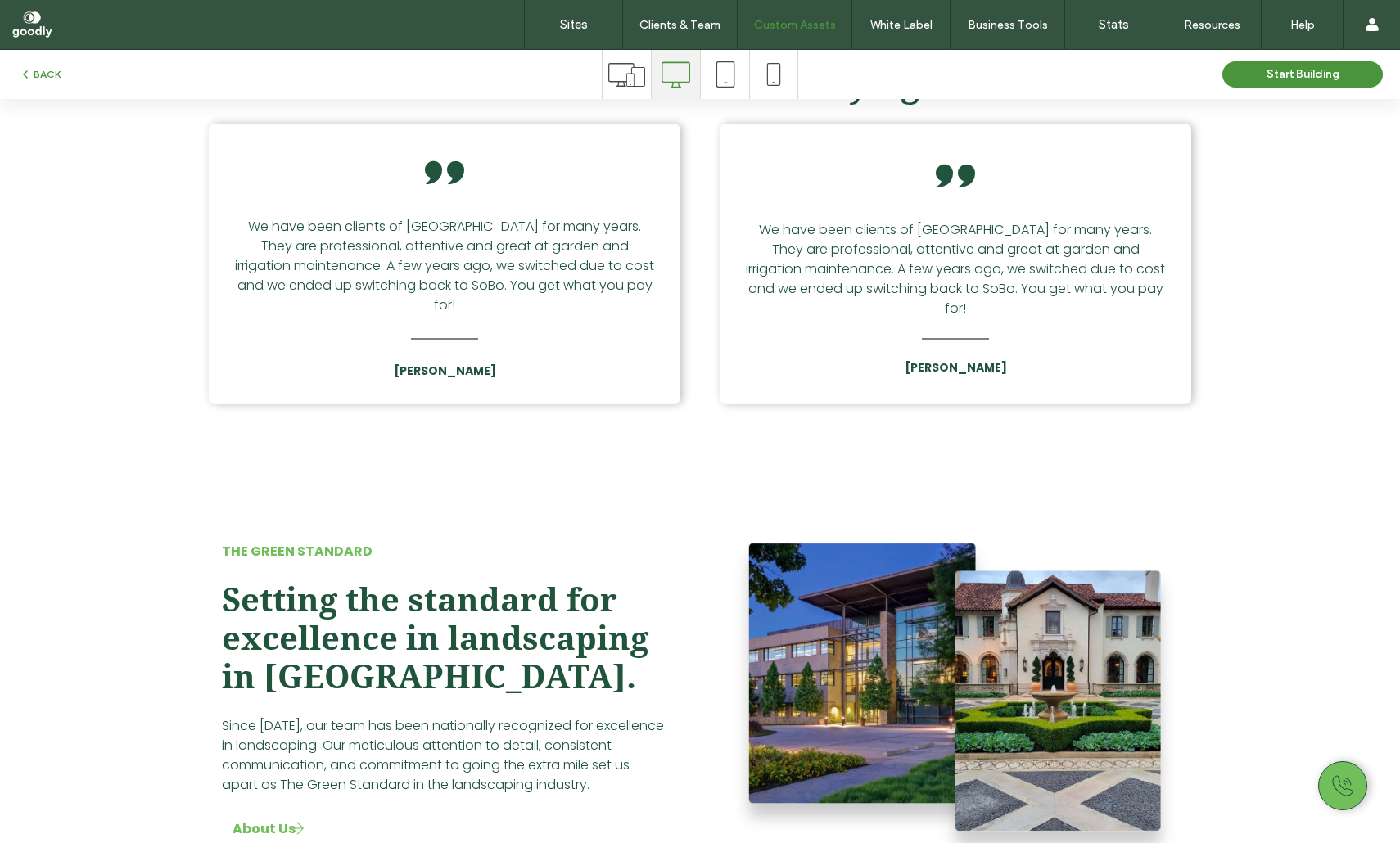
scroll to position [6483, 0]
drag, startPoint x: 382, startPoint y: 501, endPoint x: 454, endPoint y: 520, distance: 74.5
click at [454, 582] on span "Setting the standard for excellence in landscaping in Dallas." at bounding box center [435, 640] width 426 height 115
click at [481, 582] on h2 "Setting the standard for excellence in landscaping in Dallas. ﻿" at bounding box center [444, 640] width 445 height 115
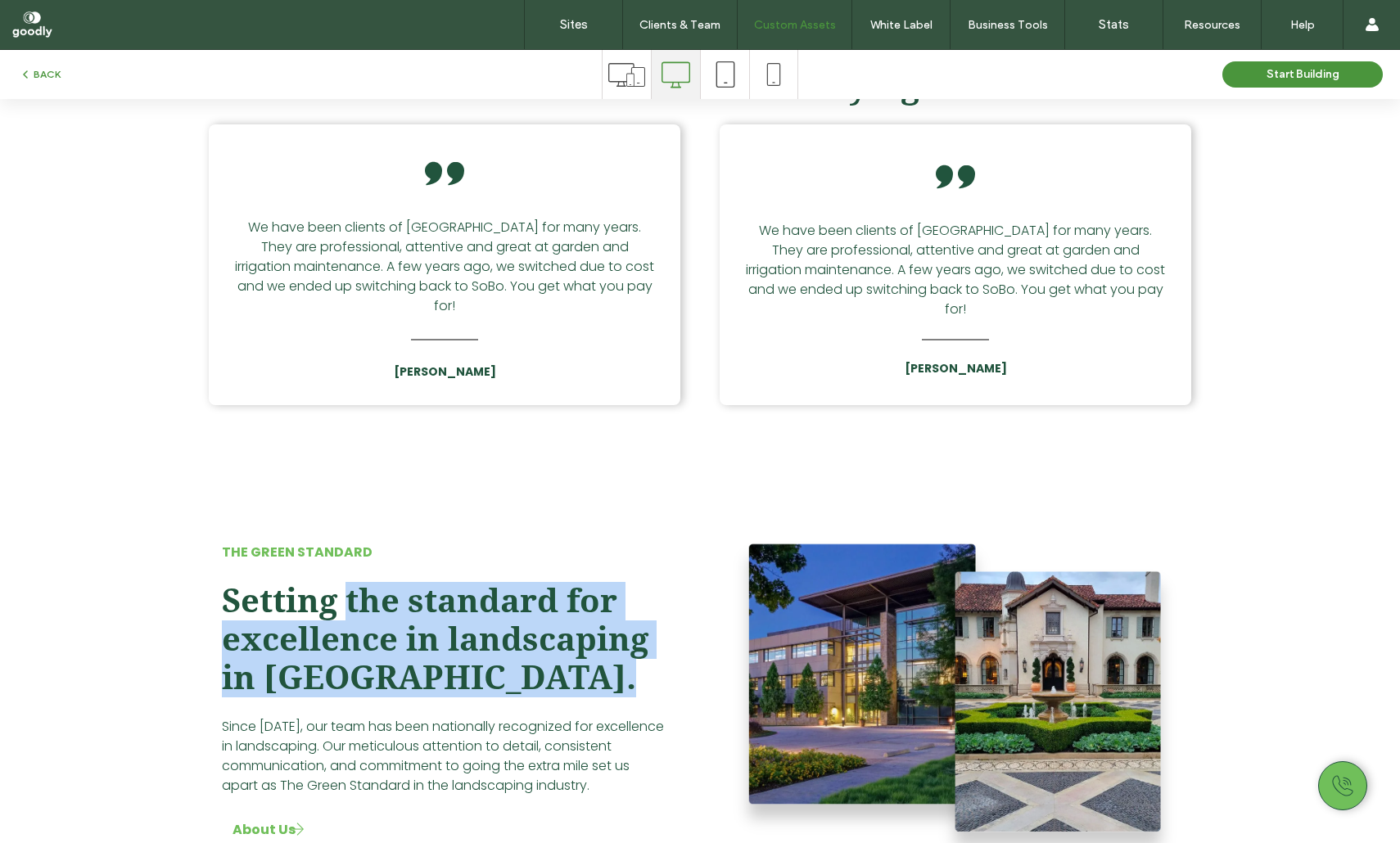
click at [343, 582] on h2 "Setting the standard for excellence in landscaping in Dallas. ﻿" at bounding box center [444, 640] width 445 height 115
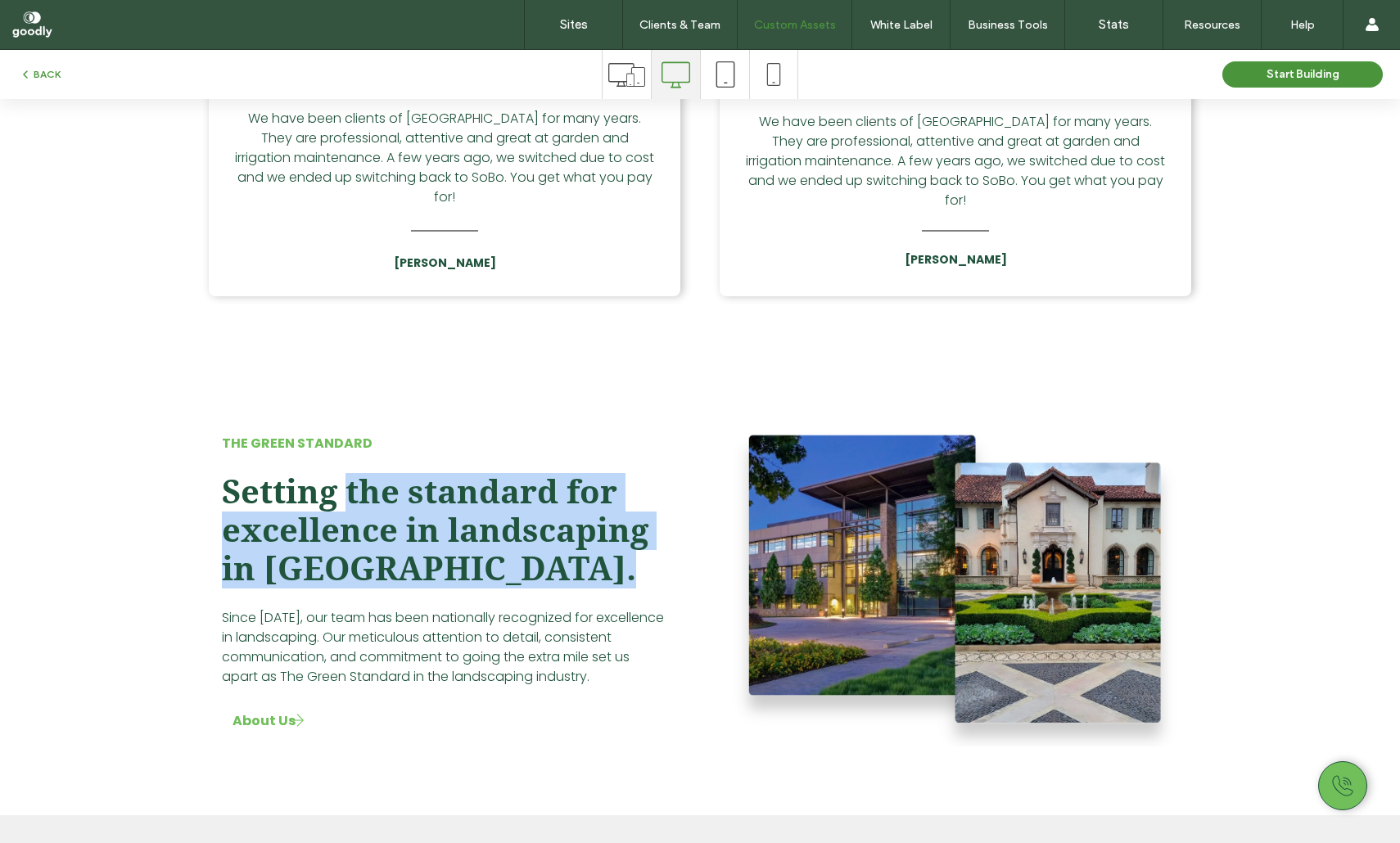
scroll to position [6591, 0]
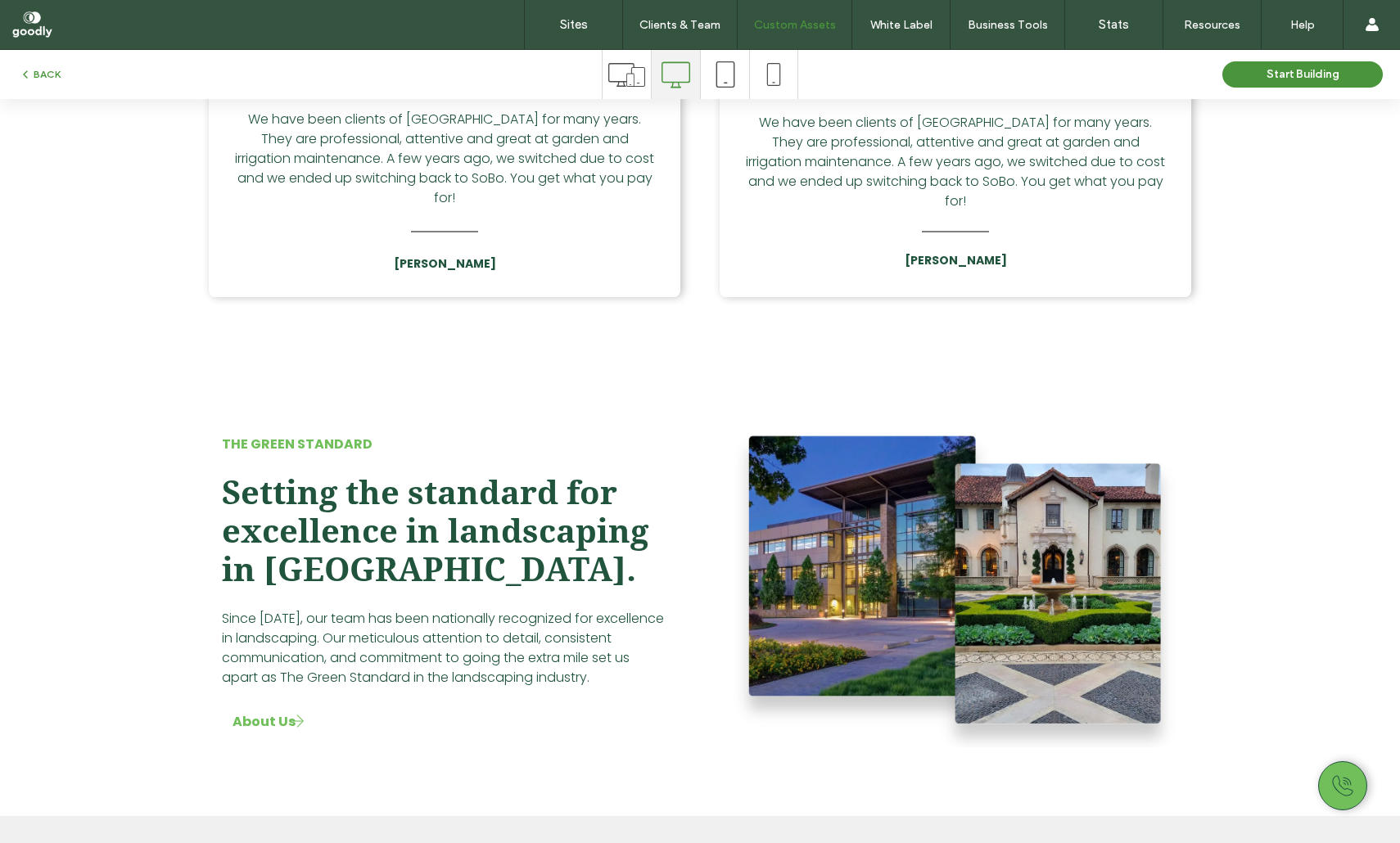
click at [276, 474] on span "Setting the standard for excellence in landscaping in Dallas." at bounding box center [435, 531] width 426 height 115
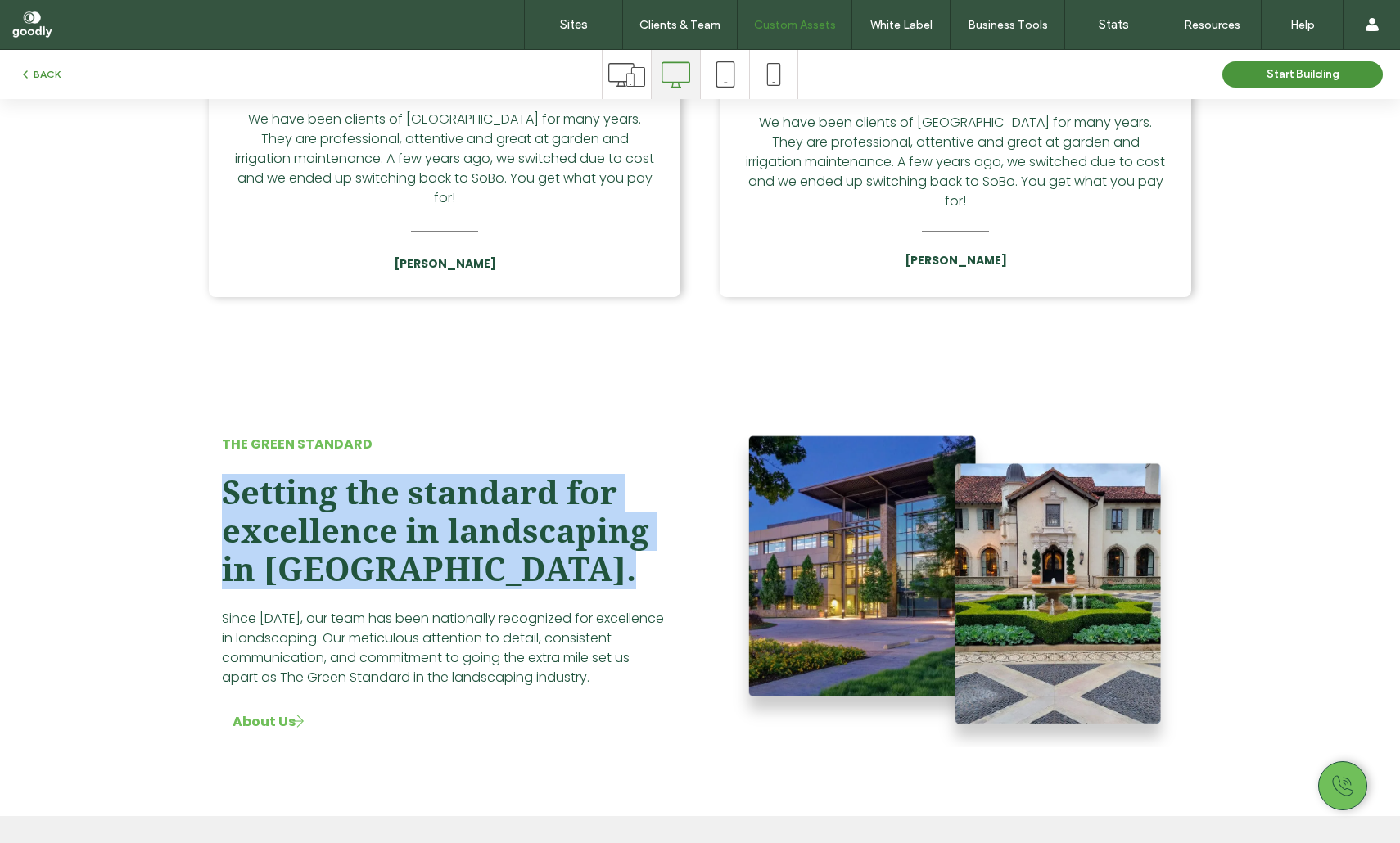
drag, startPoint x: 276, startPoint y: 347, endPoint x: 378, endPoint y: 463, distance: 154.5
click at [371, 474] on span "Setting the standard for excellence in landscaping in Dallas." at bounding box center [435, 531] width 426 height 115
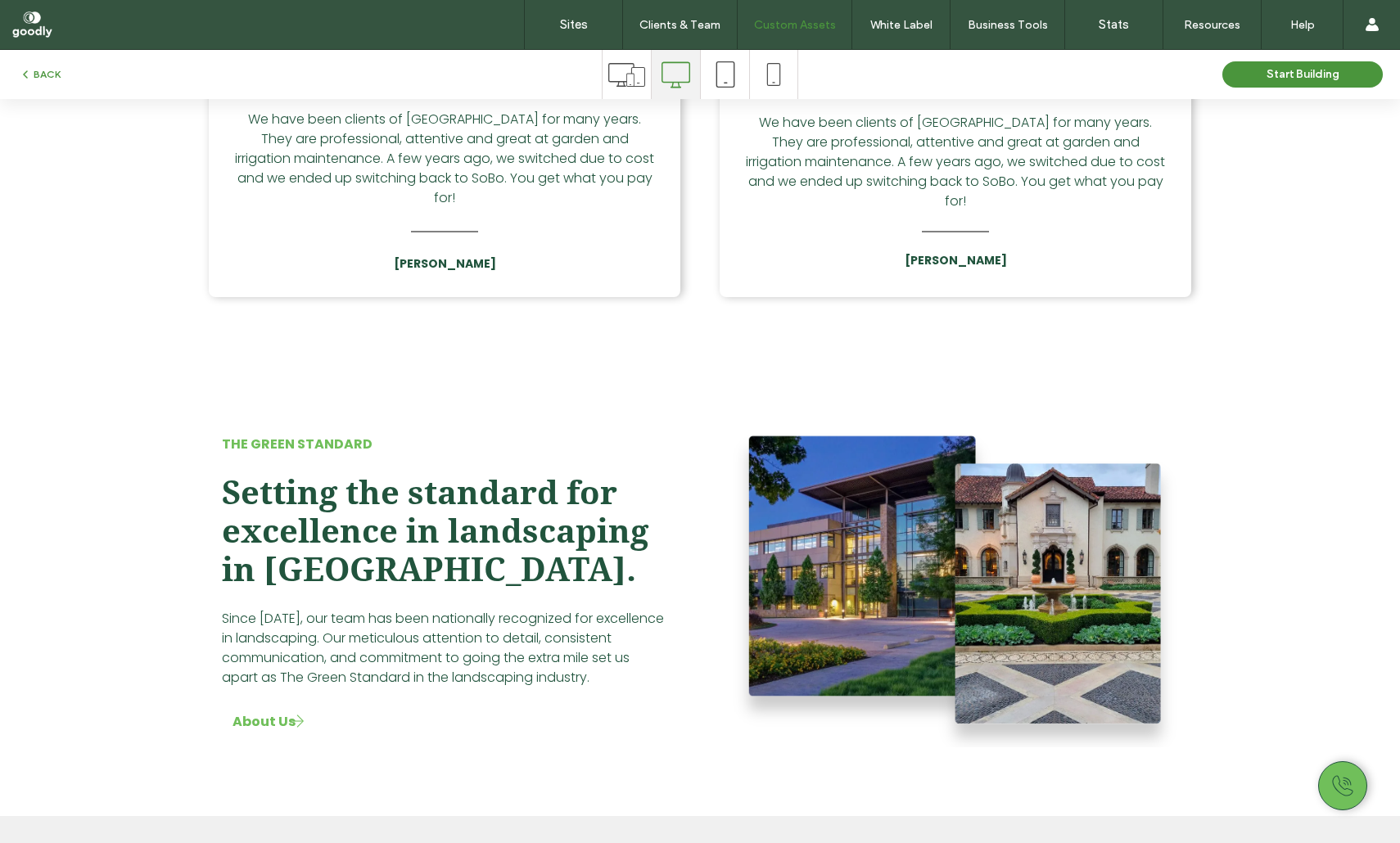
click at [379, 464] on div "The Green standard Setting the standard for excellence in landscaping in Dallas…" at bounding box center [445, 584] width 472 height 351
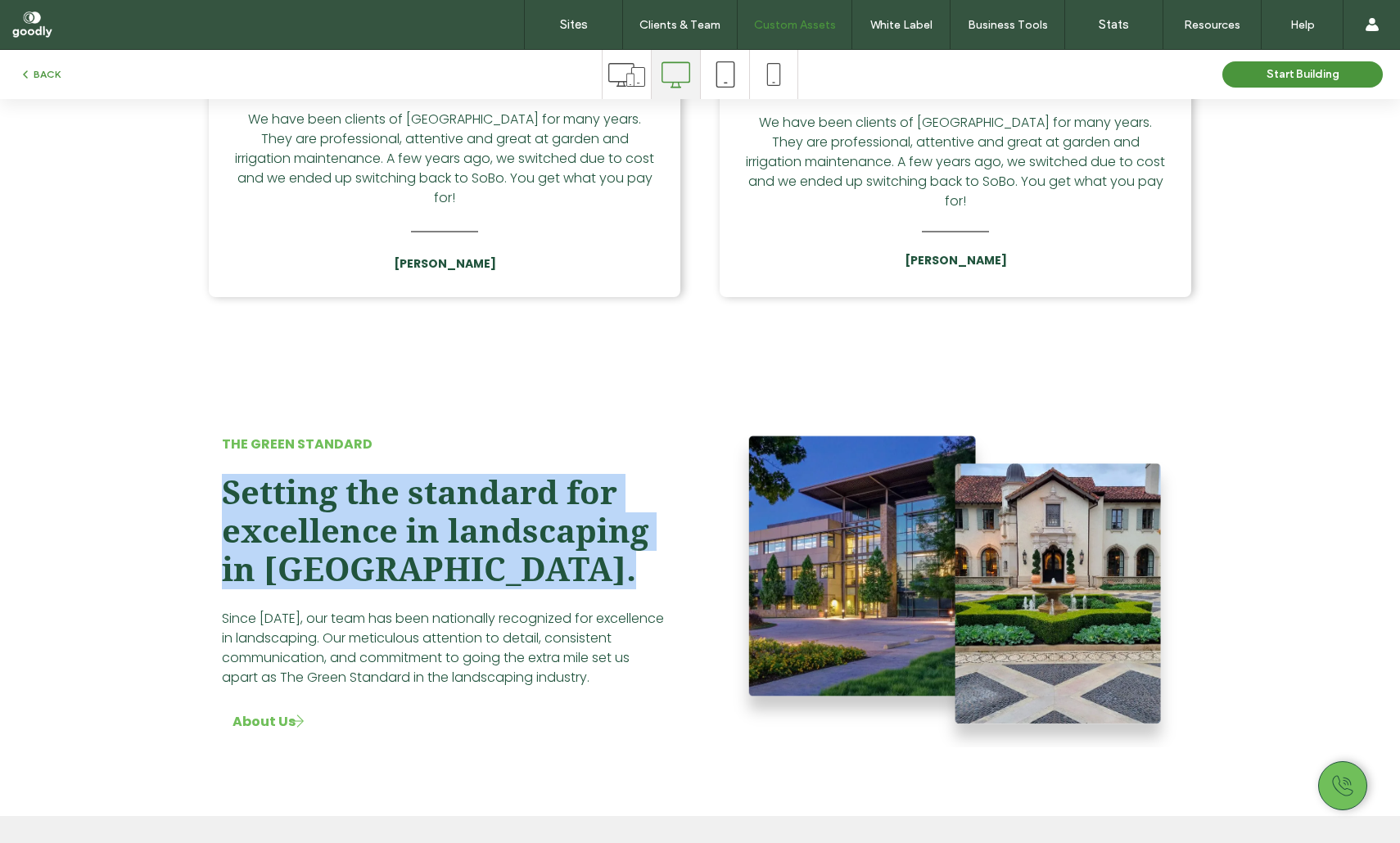
drag, startPoint x: 398, startPoint y: 455, endPoint x: 214, endPoint y: 334, distance: 220.2
click at [214, 409] on div "The Green standard Setting the standard for excellence in landscaping in Dallas…" at bounding box center [445, 584] width 472 height 351
click at [268, 474] on span "Setting the standard for excellence in landscaping in Dallas." at bounding box center [435, 531] width 426 height 115
drag, startPoint x: 268, startPoint y: 338, endPoint x: 417, endPoint y: 454, distance: 188.8
click at [397, 474] on h2 "Setting the standard for excellence in landscaping in Dallas. ﻿" at bounding box center [444, 531] width 445 height 115
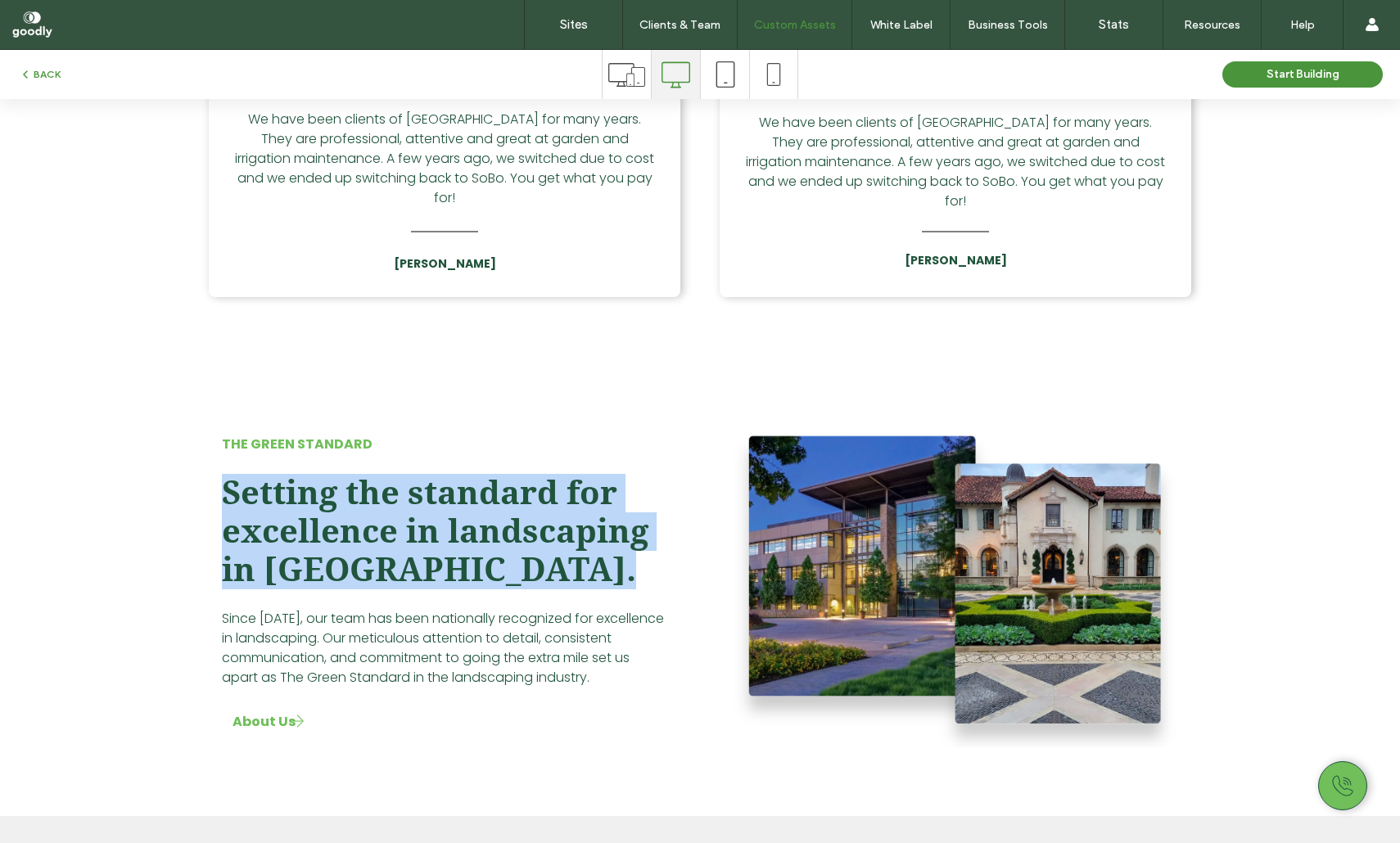
click at [417, 474] on h2 "Setting the standard for excellence in landscaping in Dallas. ﻿" at bounding box center [444, 531] width 445 height 115
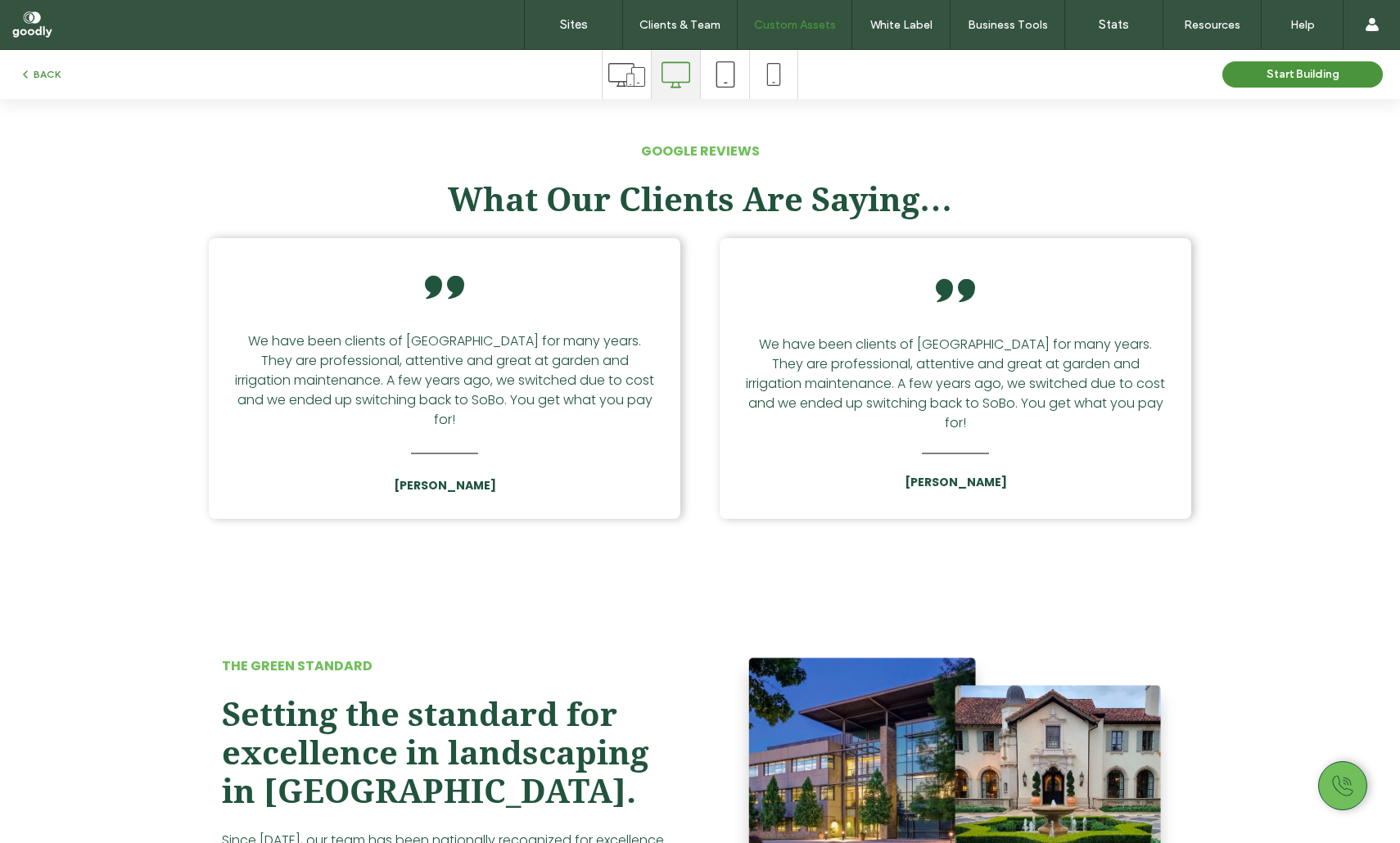
scroll to position [6375, 0]
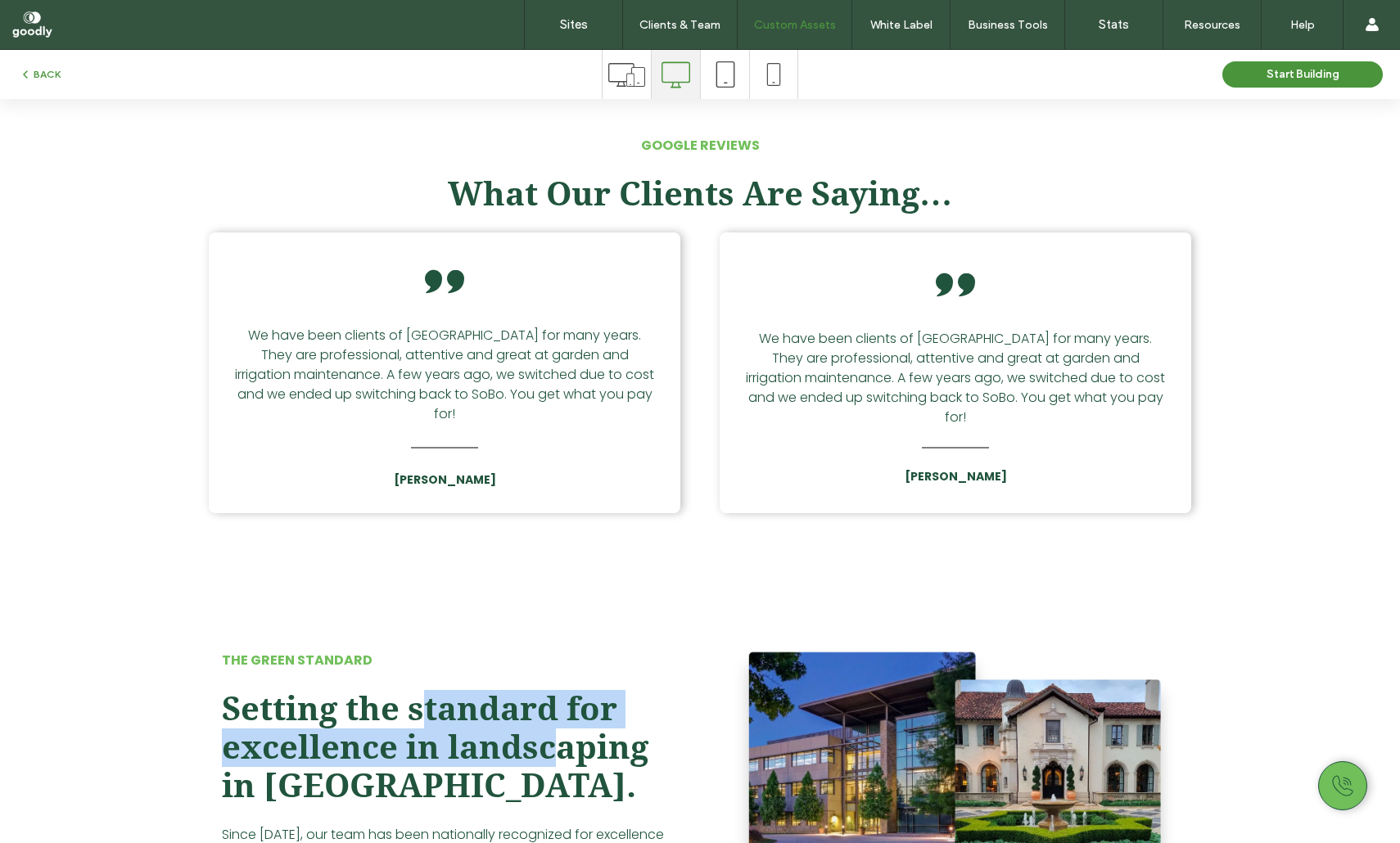
drag, startPoint x: 424, startPoint y: 577, endPoint x: 617, endPoint y: 639, distance: 202.7
click at [560, 690] on span "Setting the standard for excellence in landscaping in Dallas." at bounding box center [435, 747] width 426 height 115
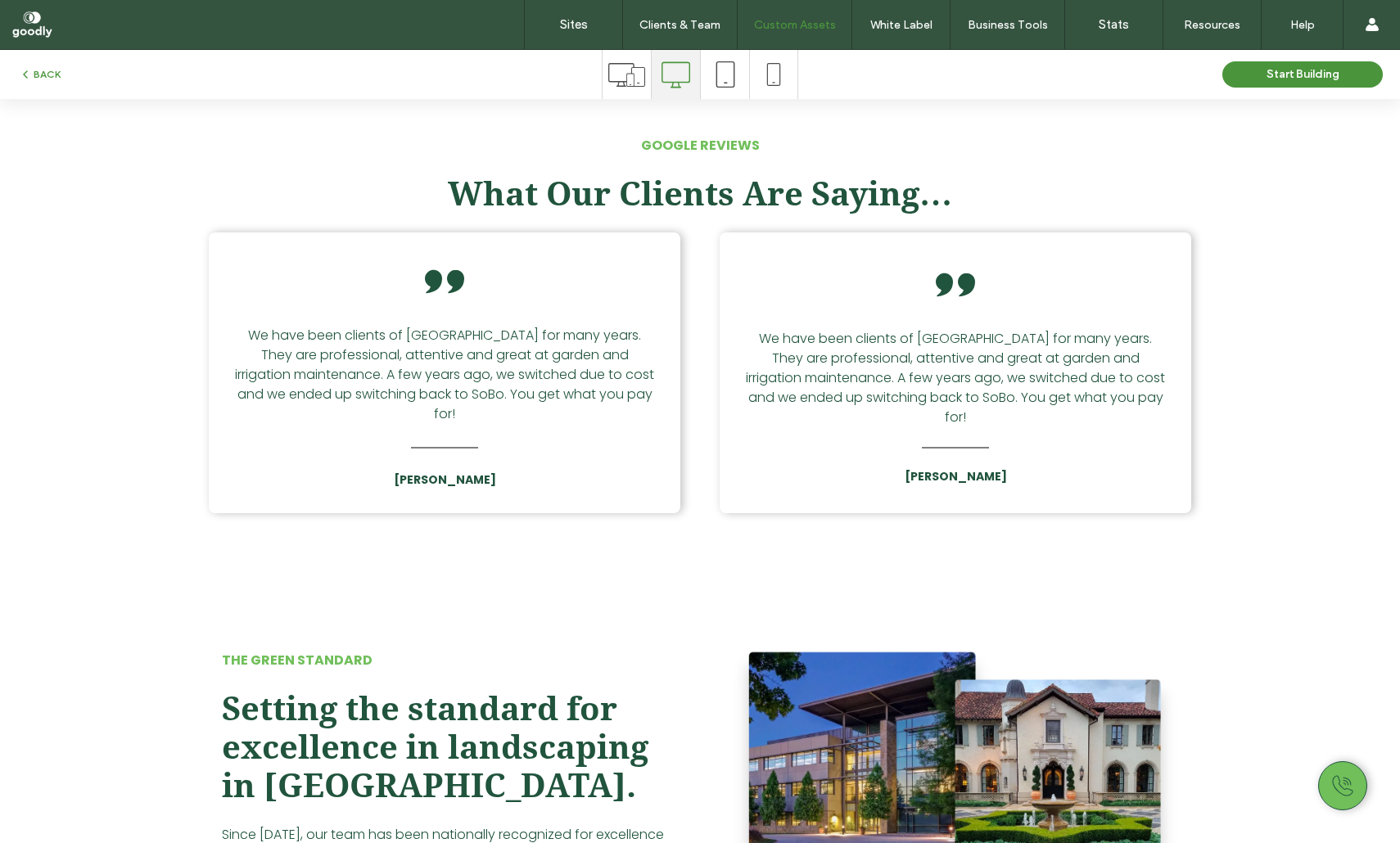
click at [620, 690] on h2 "Setting the standard for excellence in landscaping in Dallas. ﻿" at bounding box center [444, 747] width 445 height 115
click at [501, 690] on h2 "Setting the standard for excellence in landscaping in Dallas. ﻿" at bounding box center [444, 747] width 445 height 115
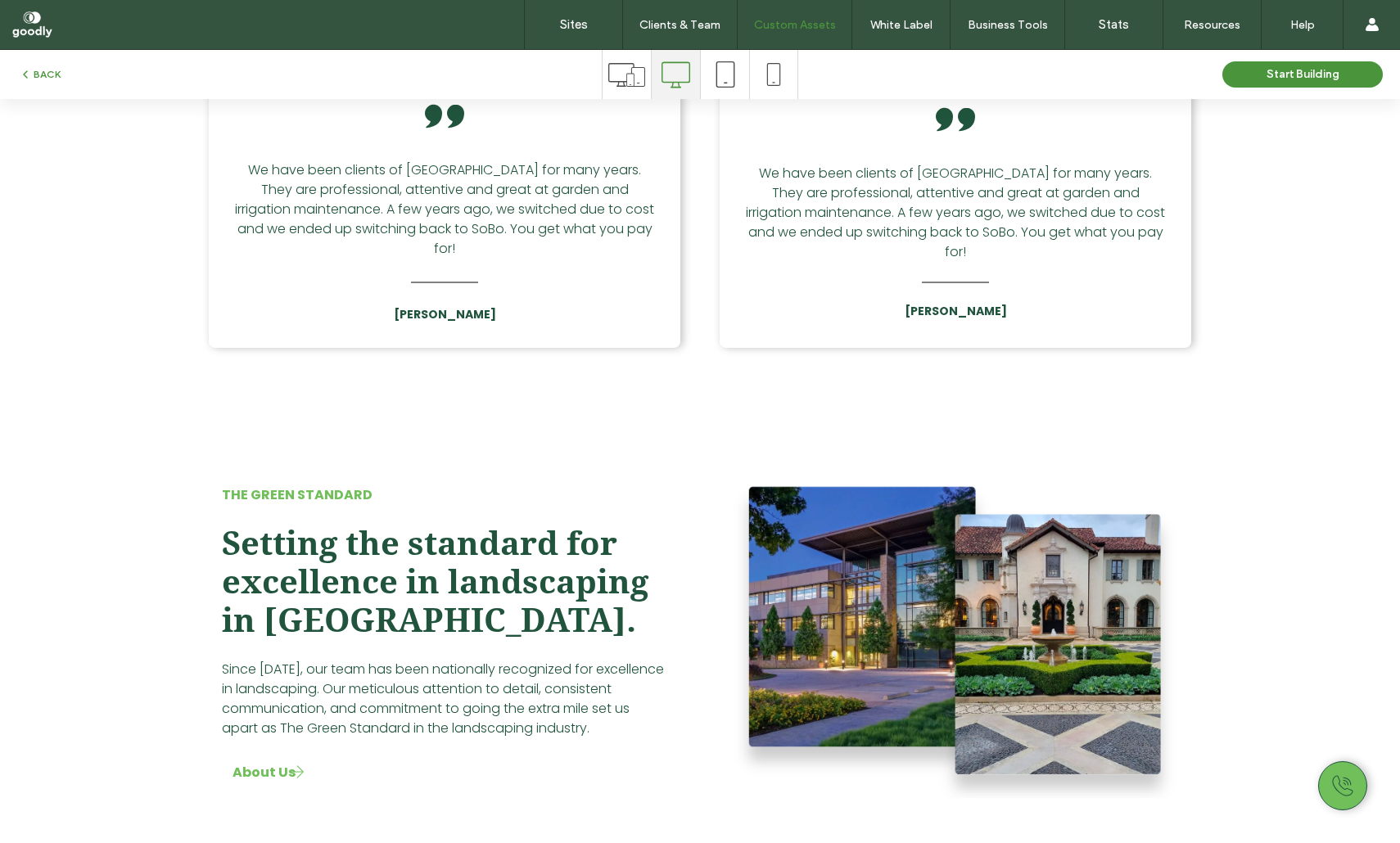
scroll to position [6549, 0]
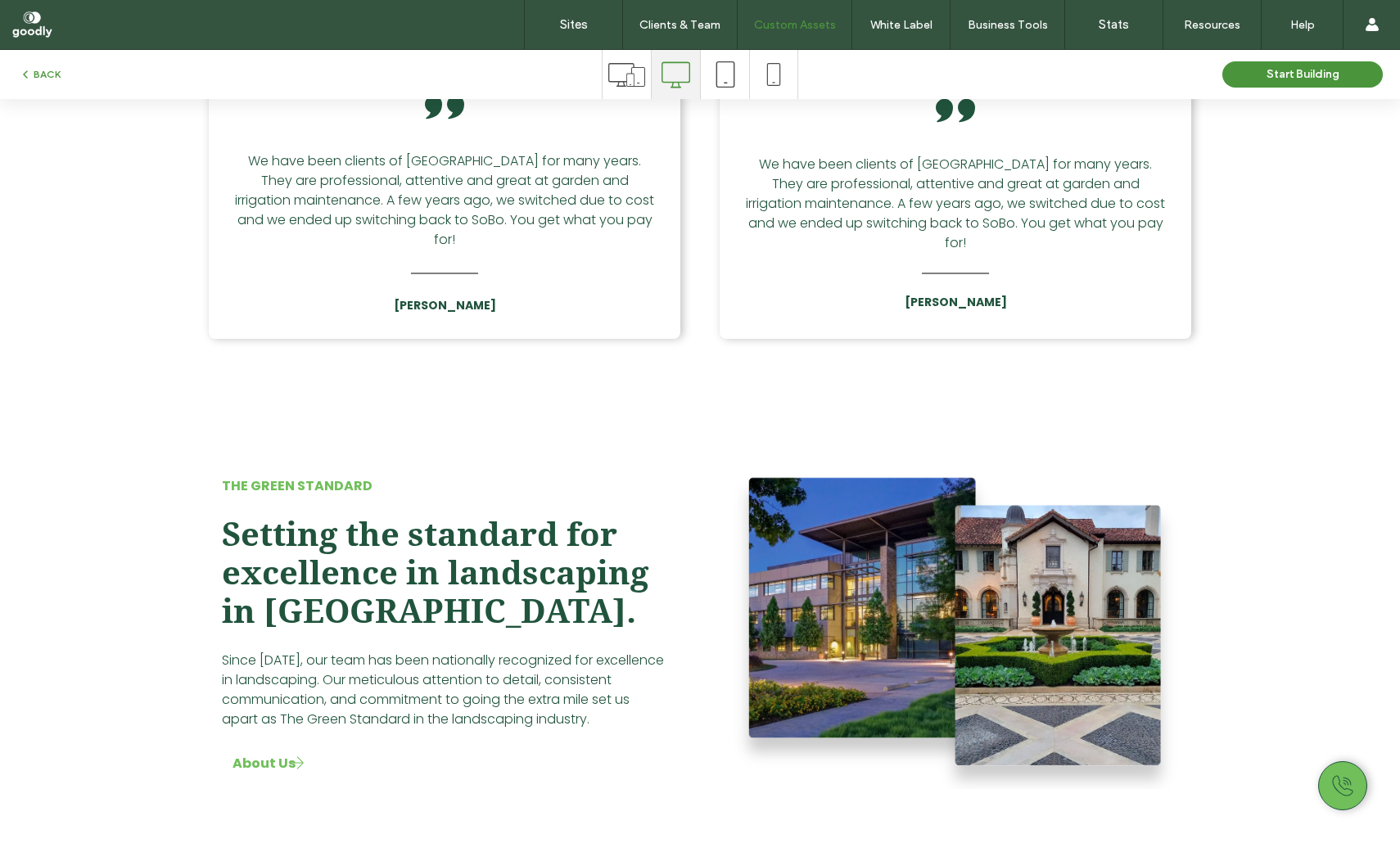
click at [329, 516] on span "Setting the standard for excellence in landscaping in Dallas." at bounding box center [435, 573] width 426 height 115
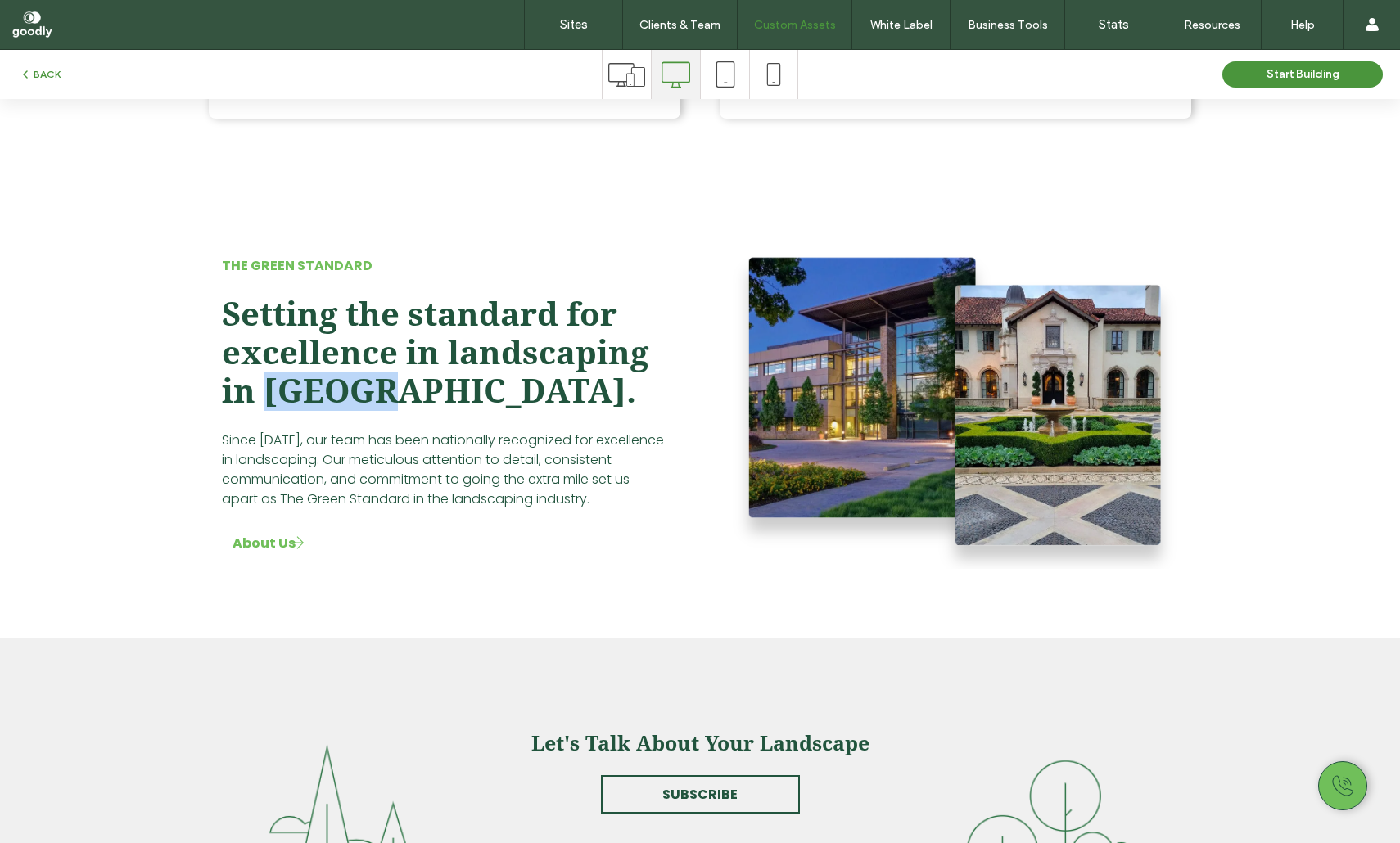
scroll to position [6761, 0]
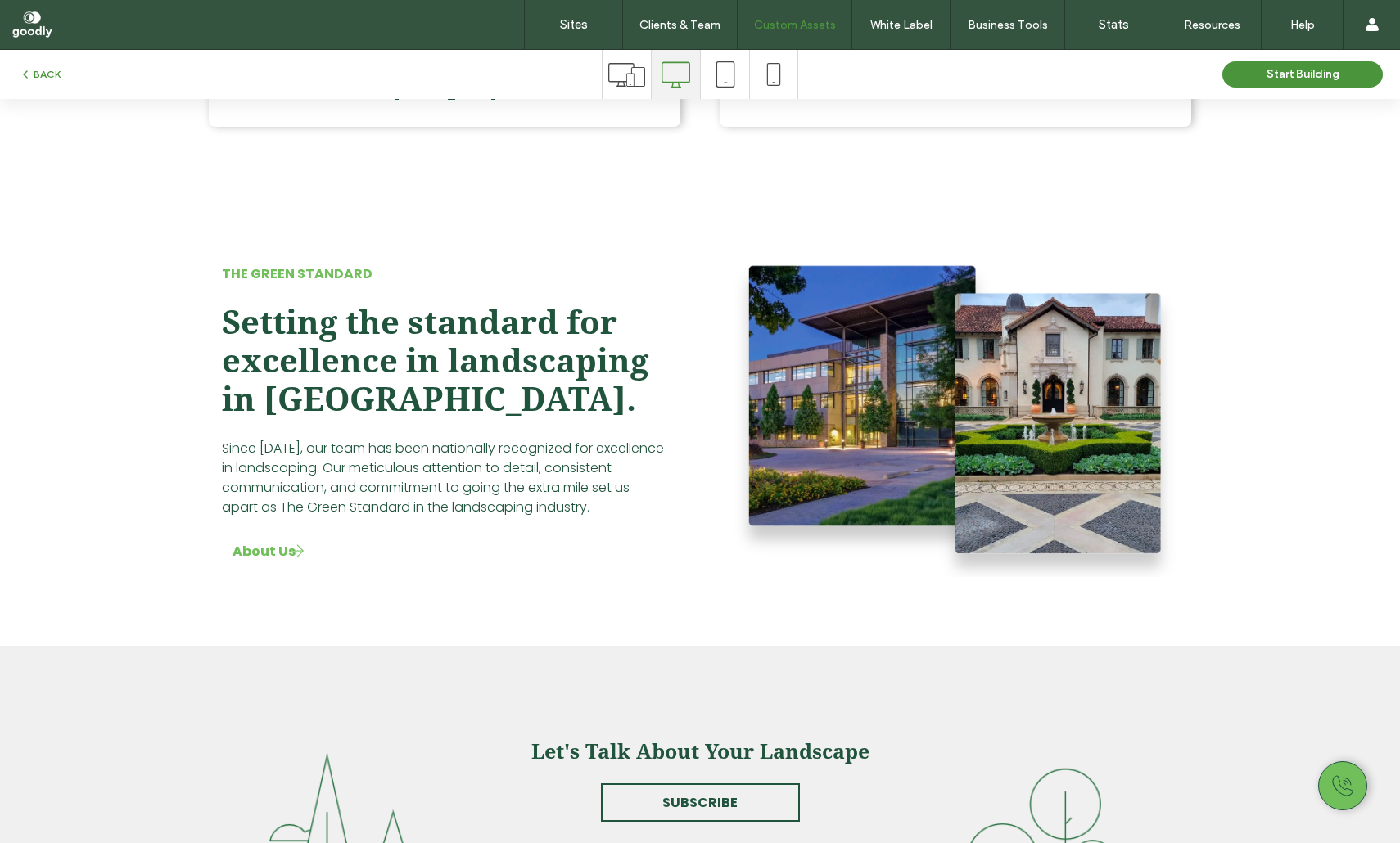
click at [370, 288] on div "The Green standard Setting the standard for excellence in landscaping in Dallas…" at bounding box center [445, 414] width 472 height 351
click at [338, 304] on span "Setting the standard for excellence in landscaping in Dallas." at bounding box center [435, 361] width 426 height 115
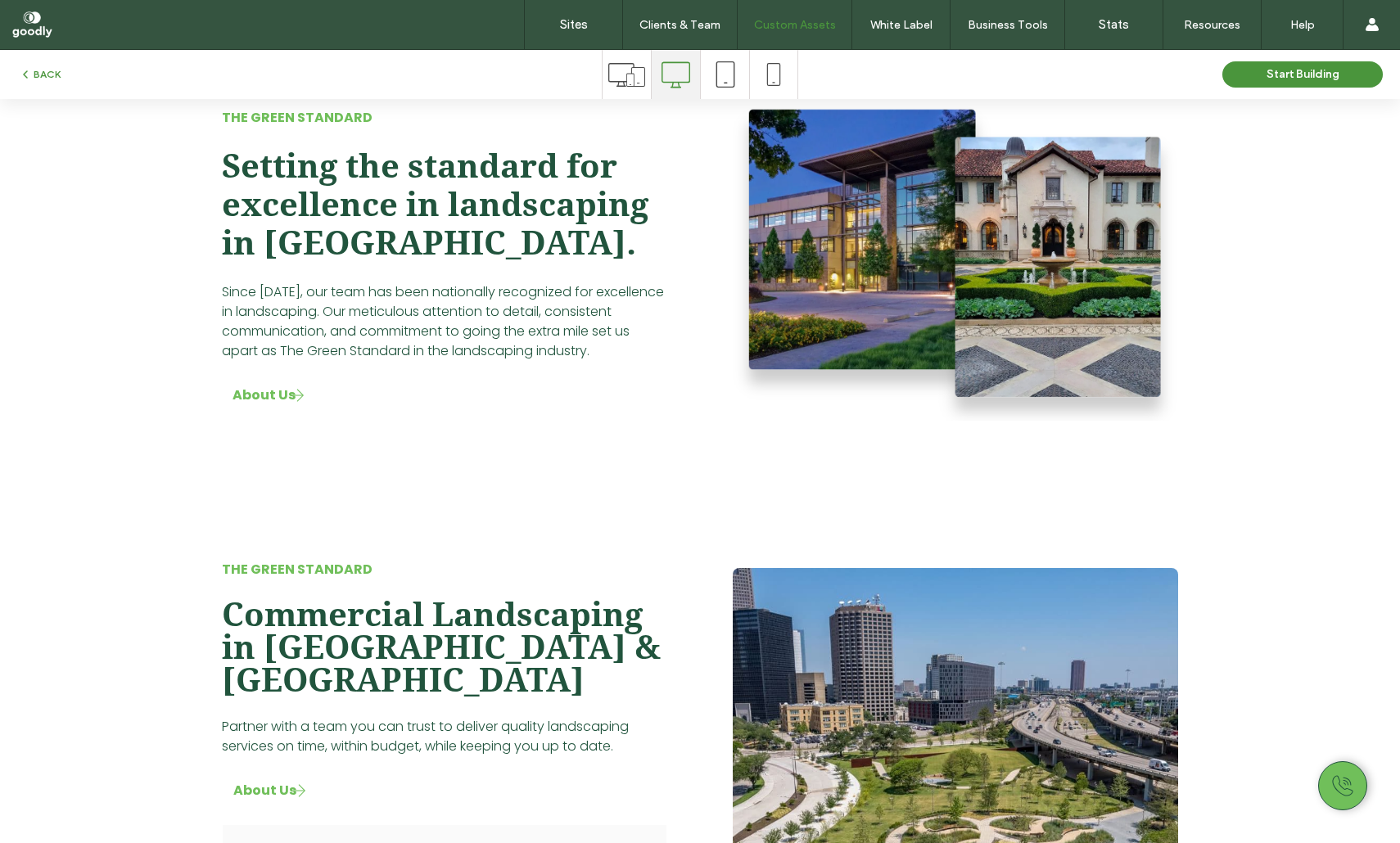
scroll to position [927, 0]
click at [465, 611] on span "Commercial Landscaping in Fort Worth & Dallas" at bounding box center [441, 649] width 439 height 104
drag, startPoint x: 473, startPoint y: 612, endPoint x: 533, endPoint y: 638, distance: 65.4
click at [505, 621] on span "Commercial Landscaping in Fort Worth & Dallas" at bounding box center [441, 649] width 439 height 104
click at [533, 638] on span "Commercial Landscaping in Fort Worth & Dallas" at bounding box center [441, 649] width 439 height 104
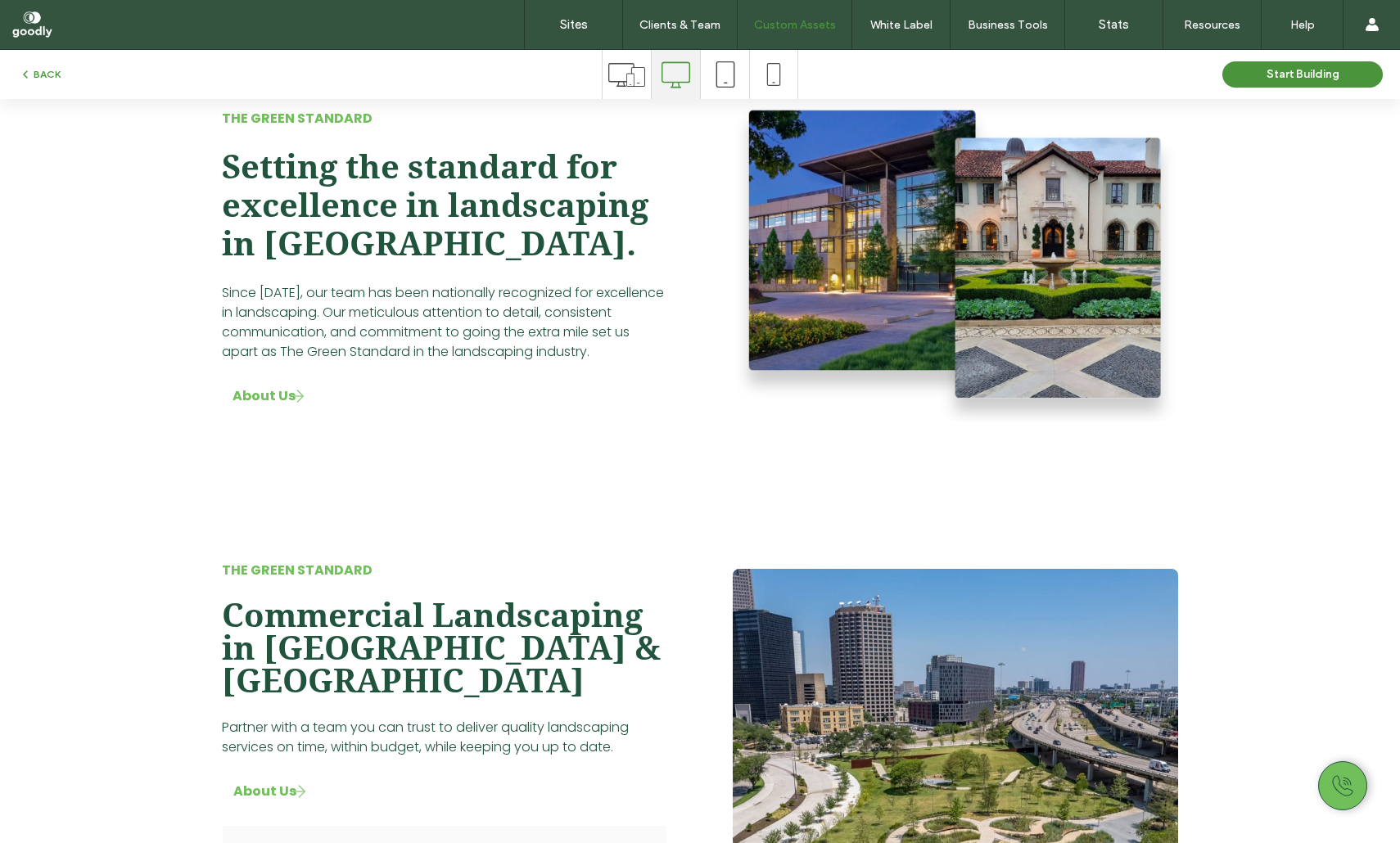
click at [567, 653] on span "Commercial Landscaping in Fort Worth & Dallas" at bounding box center [441, 649] width 439 height 104
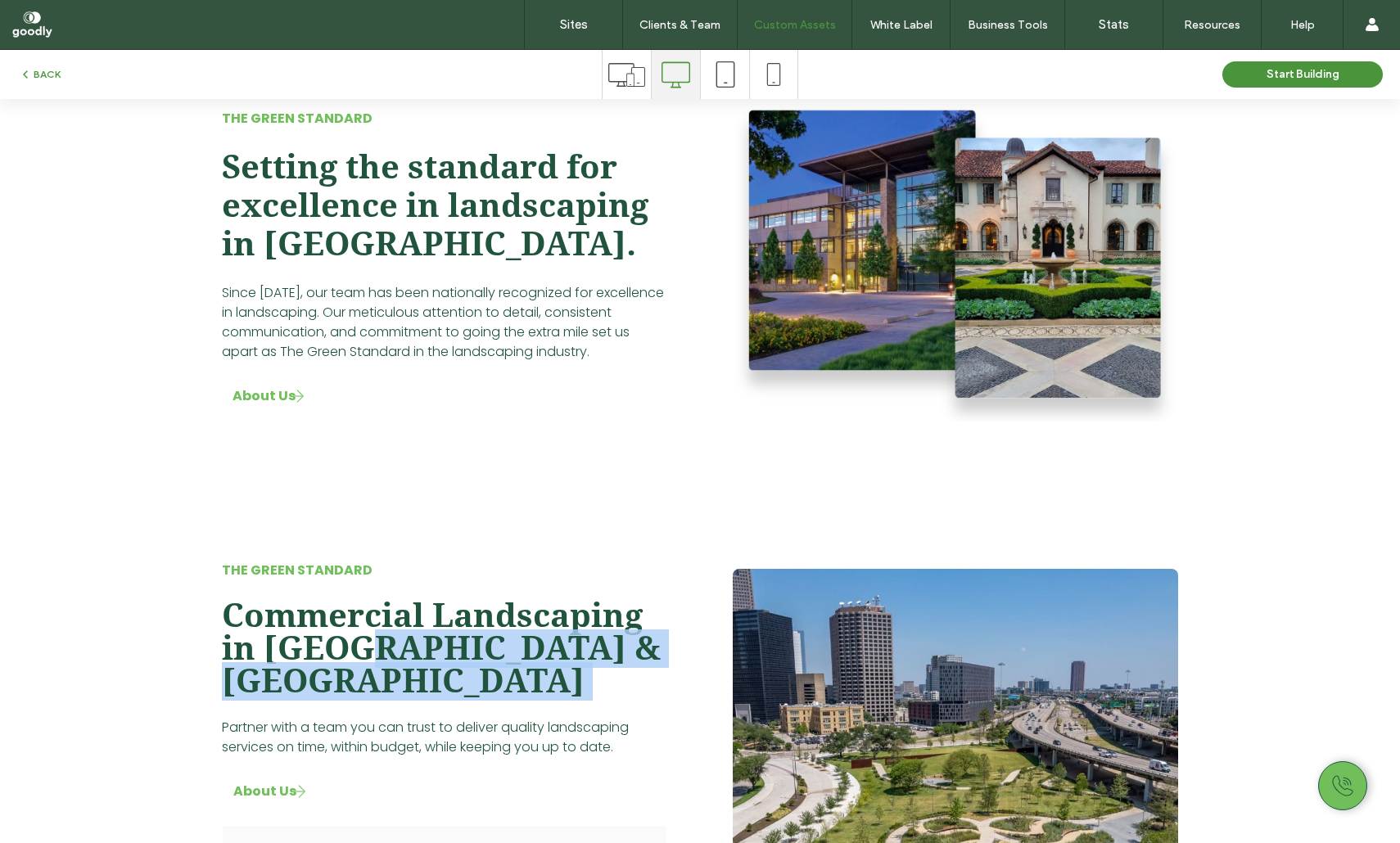
drag, startPoint x: 567, startPoint y: 653, endPoint x: 399, endPoint y: 650, distance: 168.0
click at [399, 650] on span "Commercial Landscaping in Fort Worth & Dallas" at bounding box center [441, 649] width 439 height 104
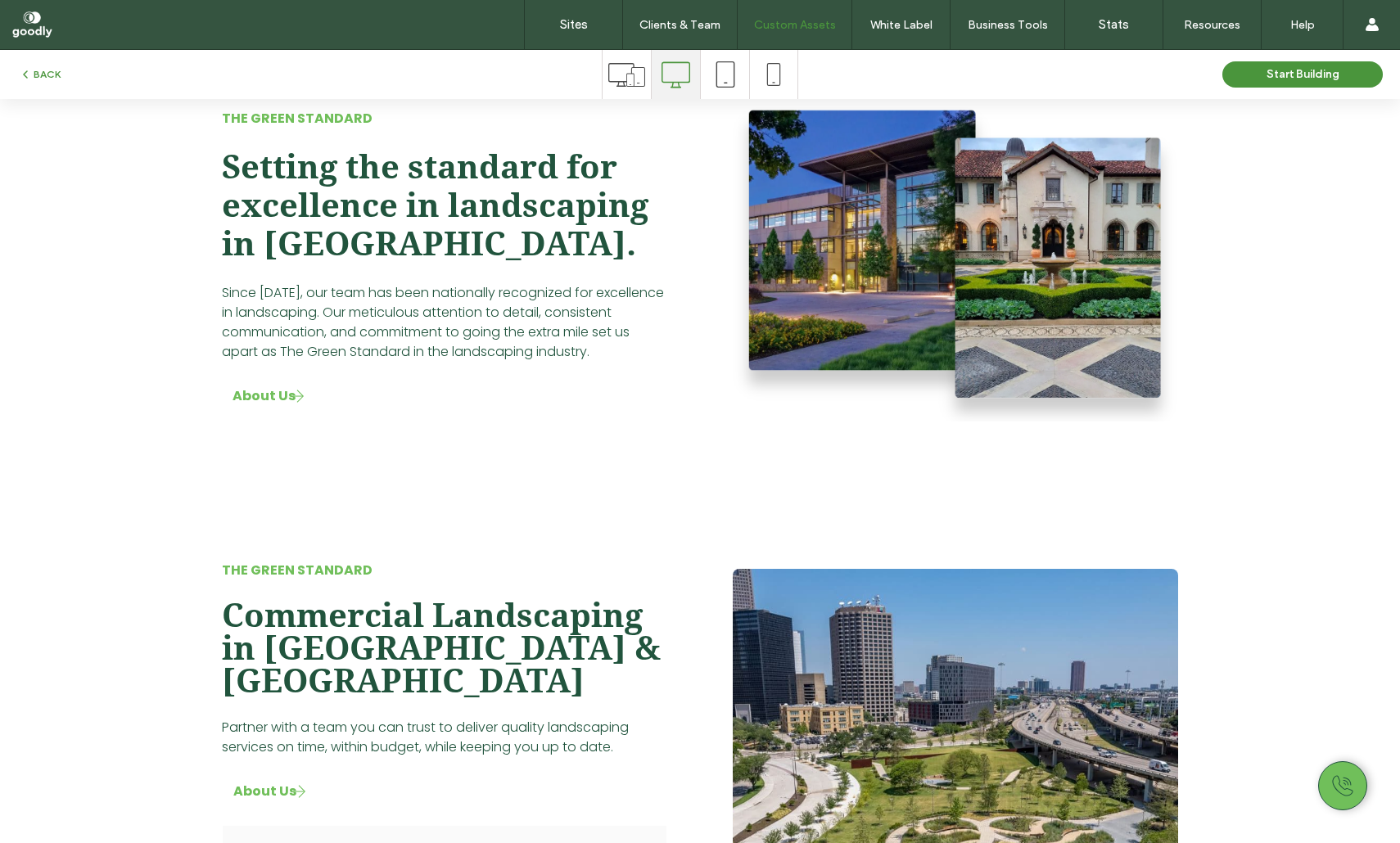
click at [258, 610] on span "Commercial Landscaping in Fort Worth & Dallas" at bounding box center [441, 649] width 439 height 104
drag, startPoint x: 258, startPoint y: 610, endPoint x: 417, endPoint y: 616, distance: 159.1
click at [387, 614] on span "Commercial Landscaping in Fort Worth & Dallas" at bounding box center [441, 649] width 439 height 104
click at [422, 616] on span "Commercial Landscaping in Fort Worth & Dallas" at bounding box center [441, 649] width 439 height 104
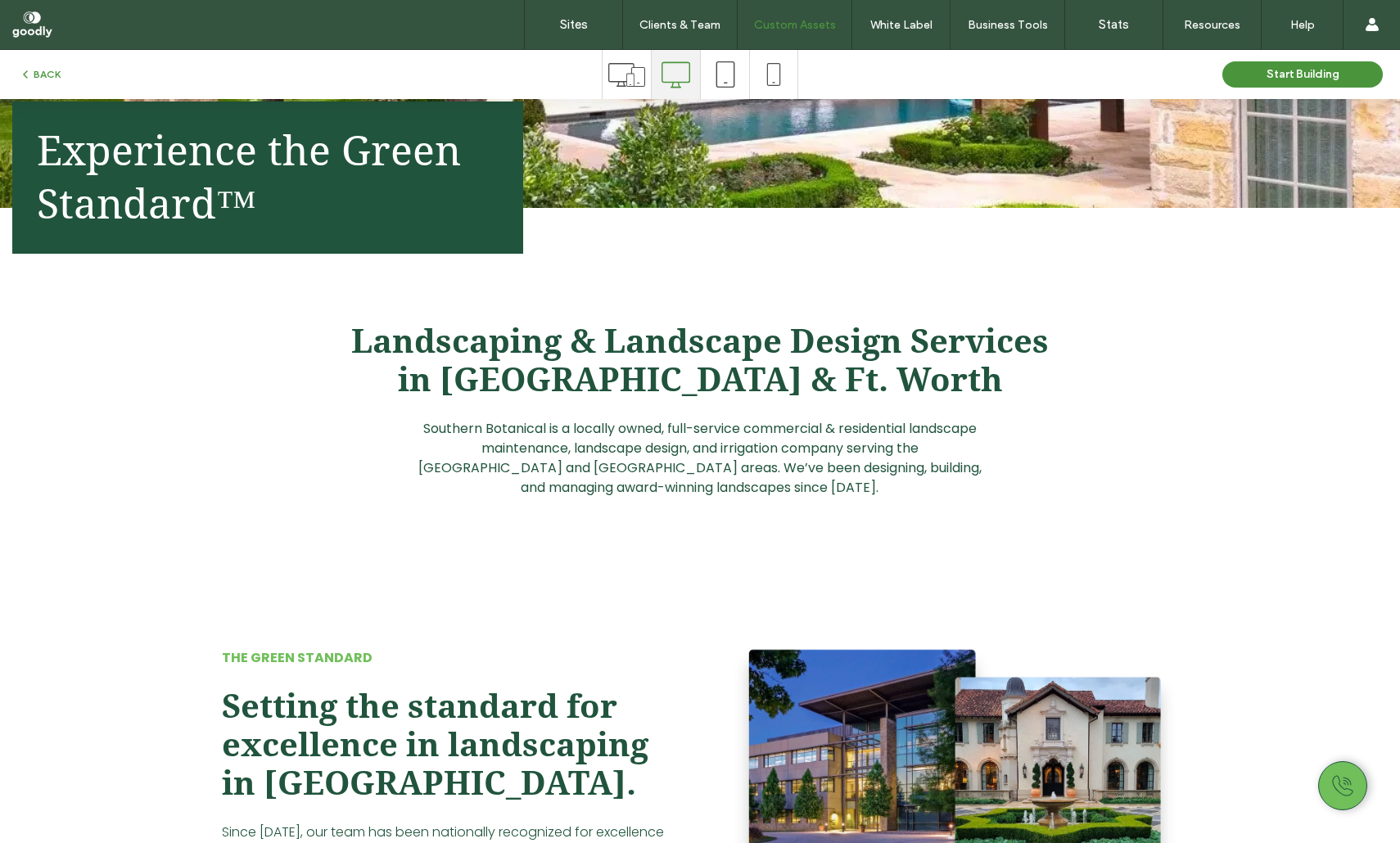
scroll to position [386, 0]
click at [779, 352] on span "Landscaping & Landscape Design Services in Dallas & Ft. Worth" at bounding box center [700, 361] width 698 height 77
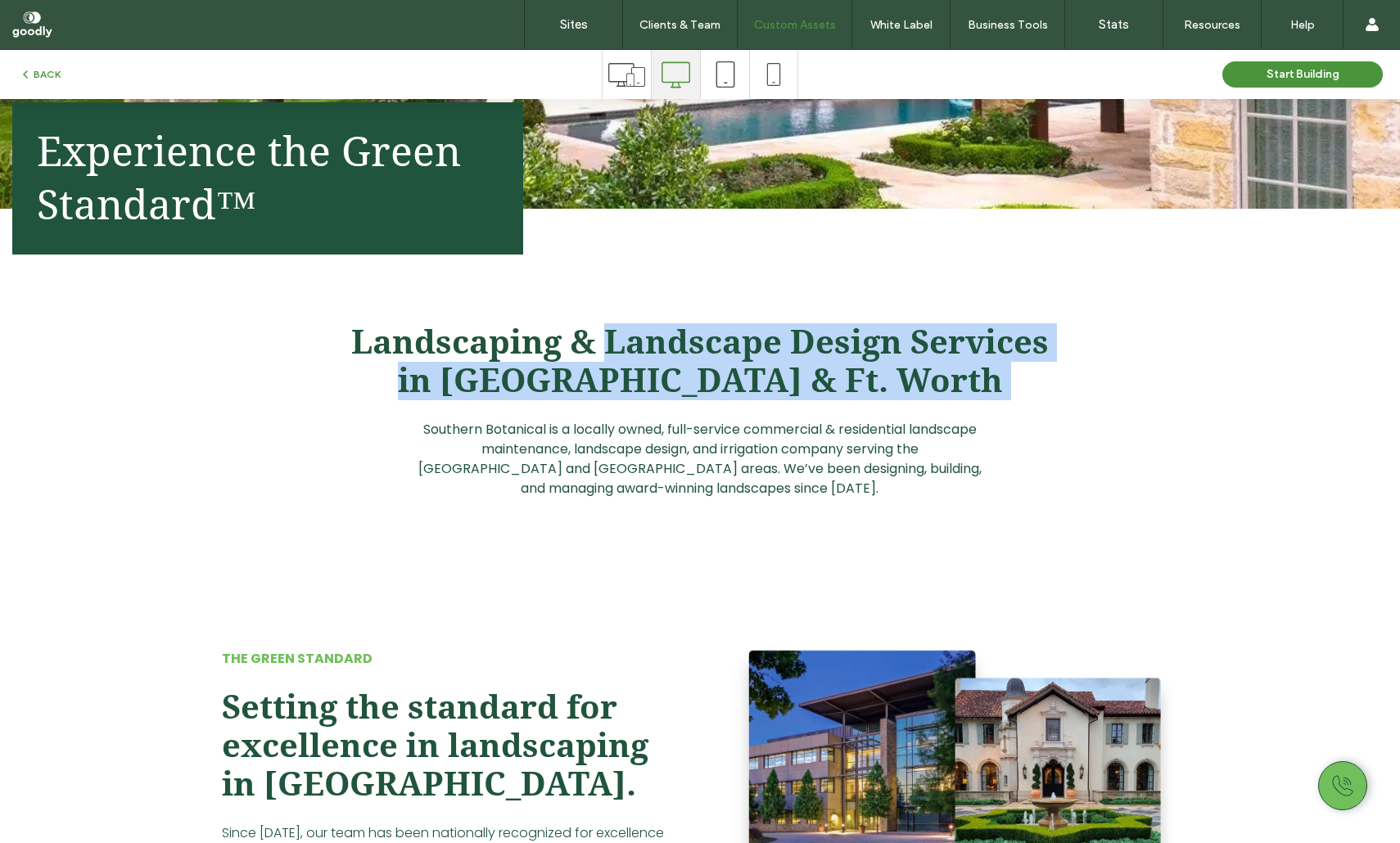
drag, startPoint x: 779, startPoint y: 352, endPoint x: 820, endPoint y: 371, distance: 45.2
click at [820, 371] on span "Landscaping & Landscape Design Services in Dallas & Ft. Worth" at bounding box center [700, 361] width 698 height 77
click at [838, 372] on span "Landscaping & Landscape Design Services in Dallas & Ft. Worth" at bounding box center [700, 361] width 698 height 77
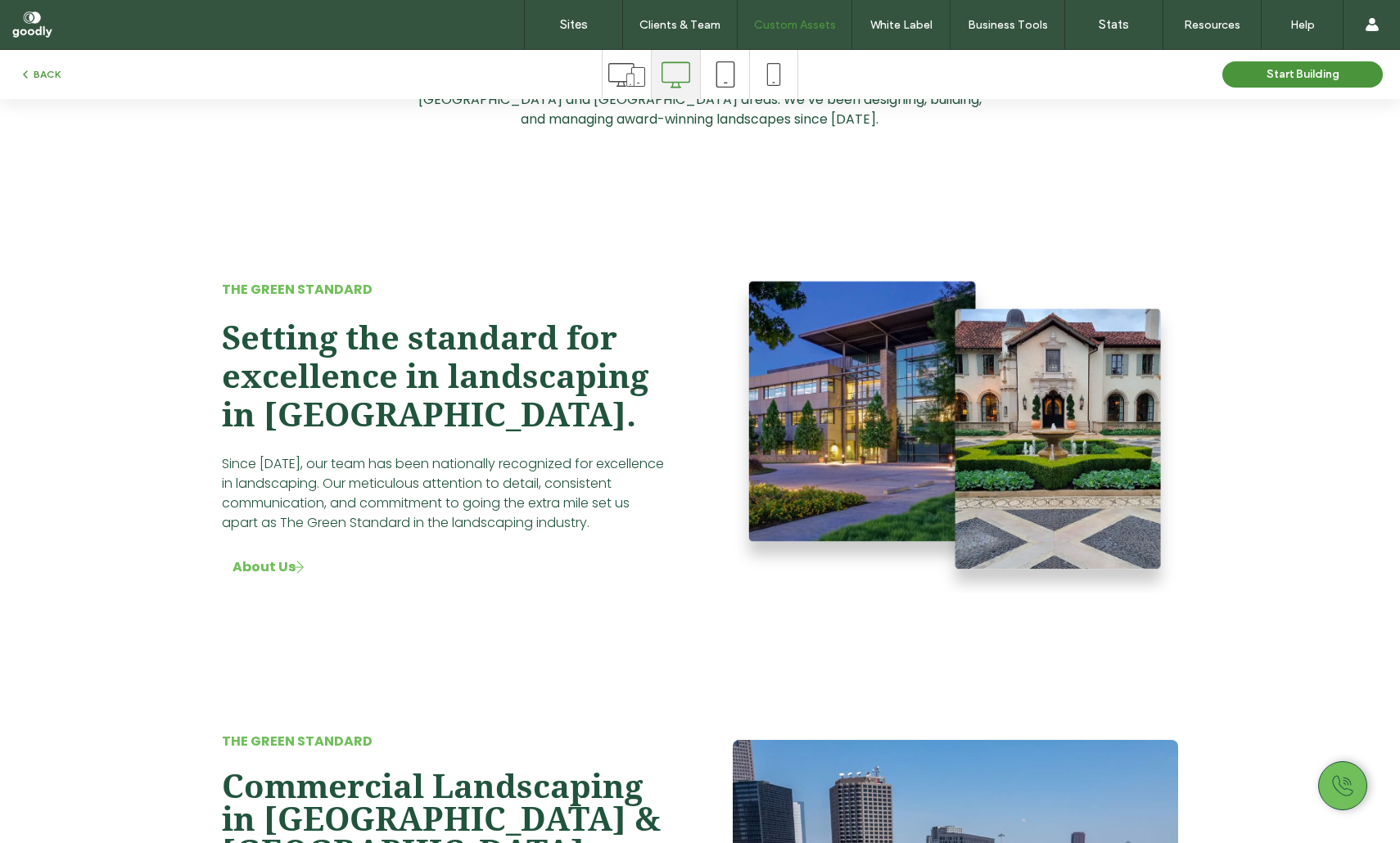
scroll to position [756, 0]
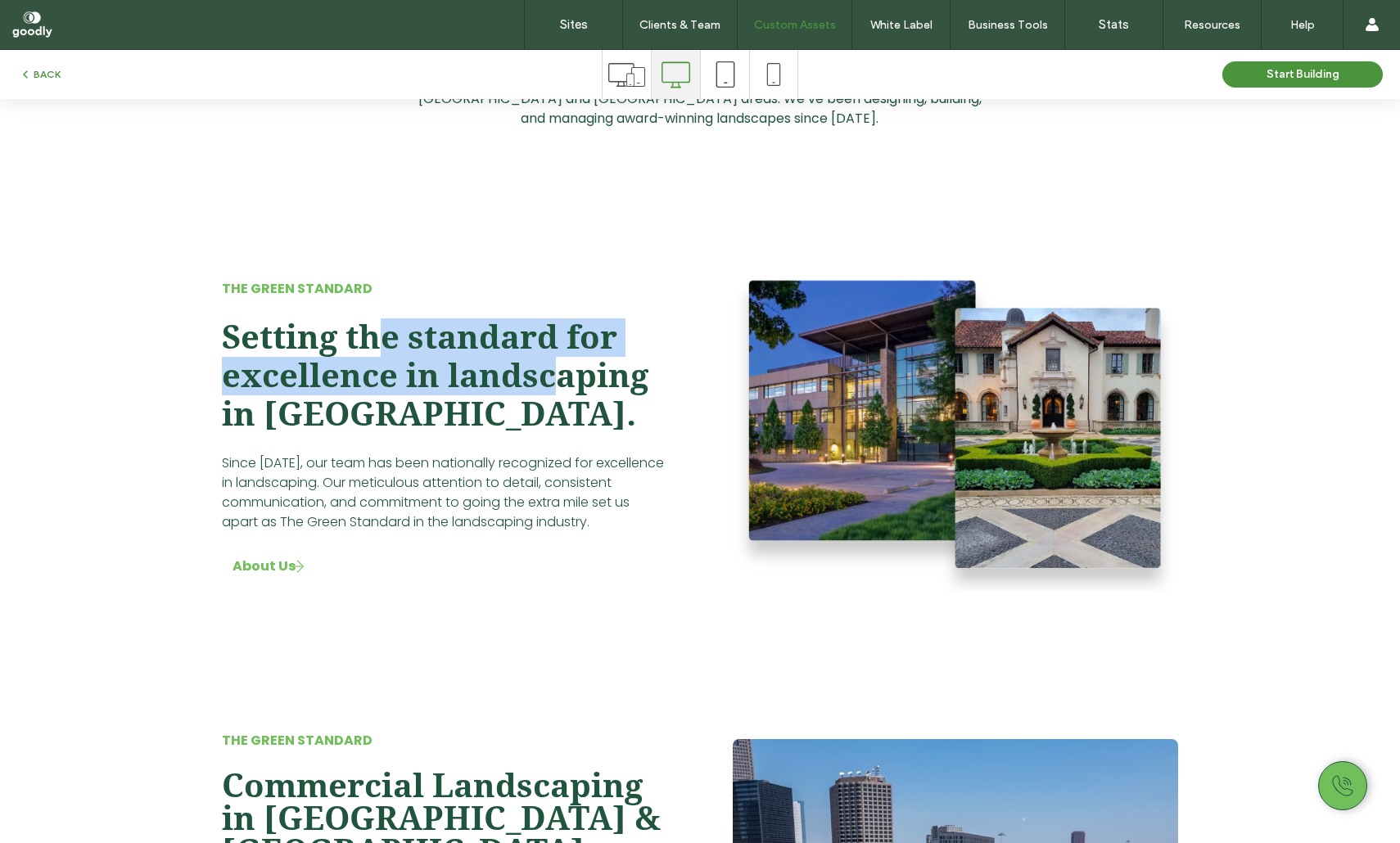
drag, startPoint x: 372, startPoint y: 355, endPoint x: 552, endPoint y: 366, distance: 180.3
click at [552, 366] on span "Setting the standard for excellence in landscaping in Dallas." at bounding box center [435, 376] width 426 height 115
click at [556, 367] on span "Setting the standard for excellence in landscaping in Dallas." at bounding box center [435, 376] width 426 height 115
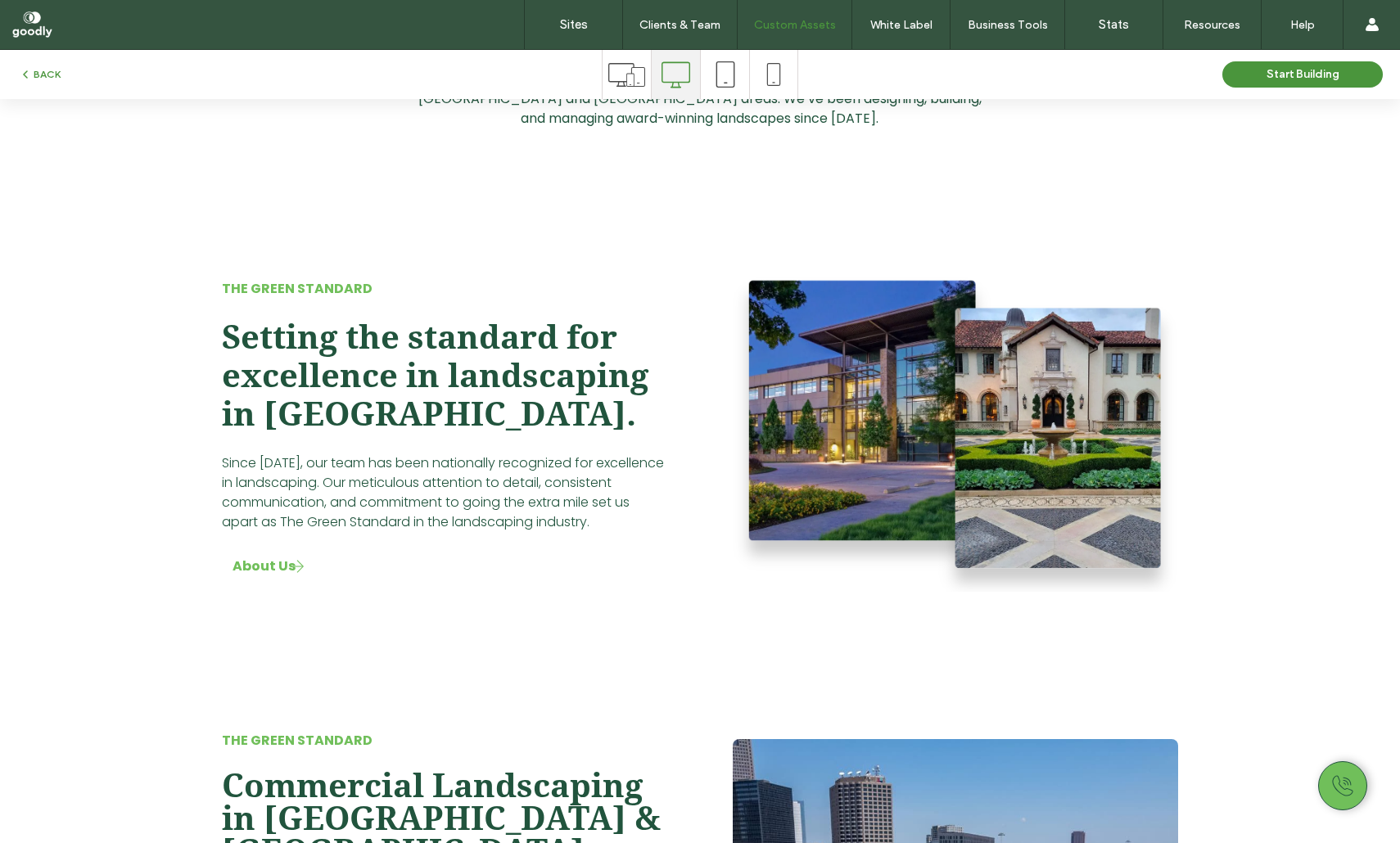
drag, startPoint x: 578, startPoint y: 440, endPoint x: 364, endPoint y: 386, distance: 220.7
click at [419, 403] on div "The Green standard Setting the standard for excellence in landscaping in Dallas…" at bounding box center [445, 429] width 472 height 351
click at [308, 357] on span "Setting the standard for excellence in landscaping in Dallas." at bounding box center [435, 376] width 426 height 115
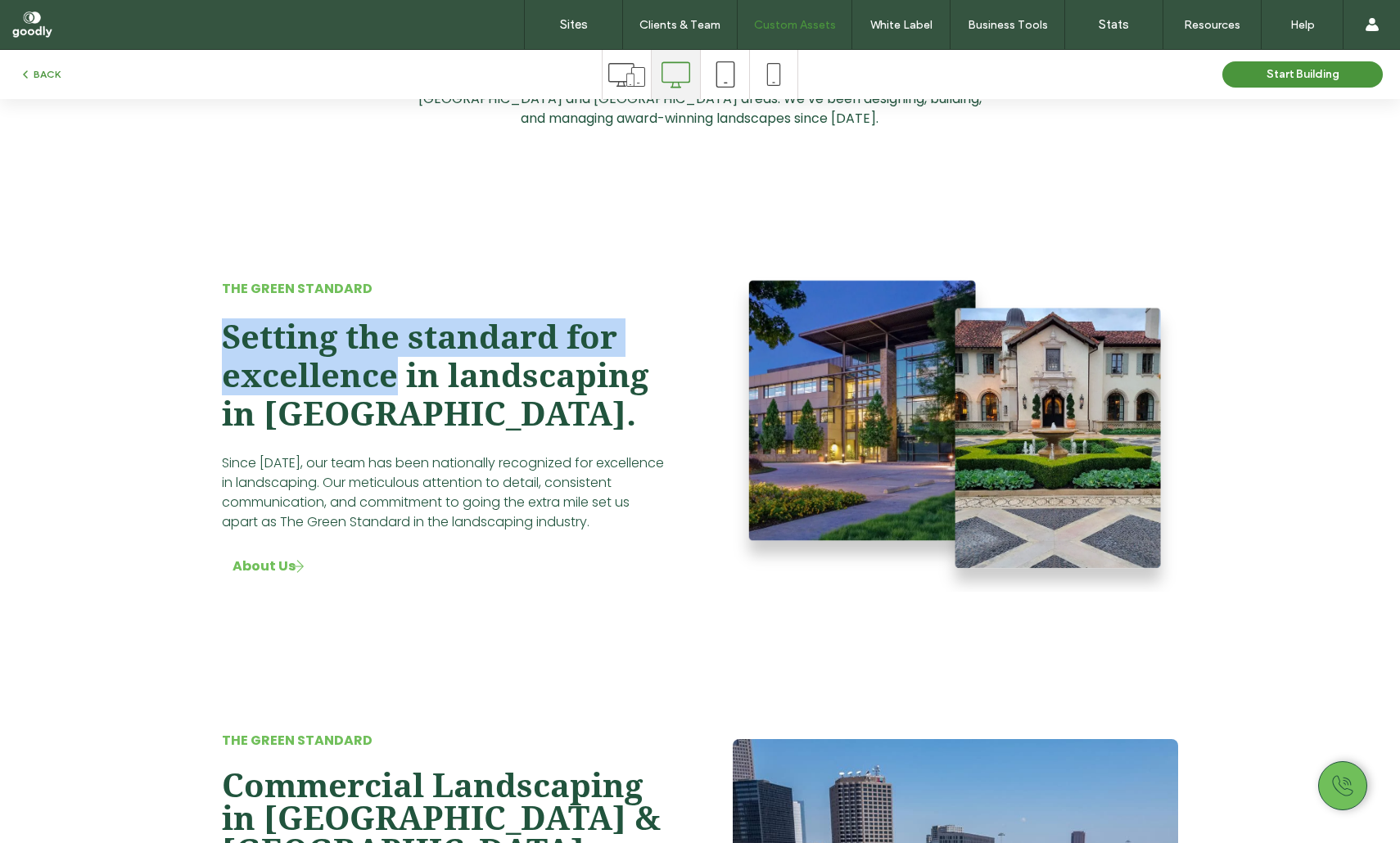
click at [350, 394] on span "Setting the standard for excellence in landscaping in Dallas." at bounding box center [435, 376] width 426 height 115
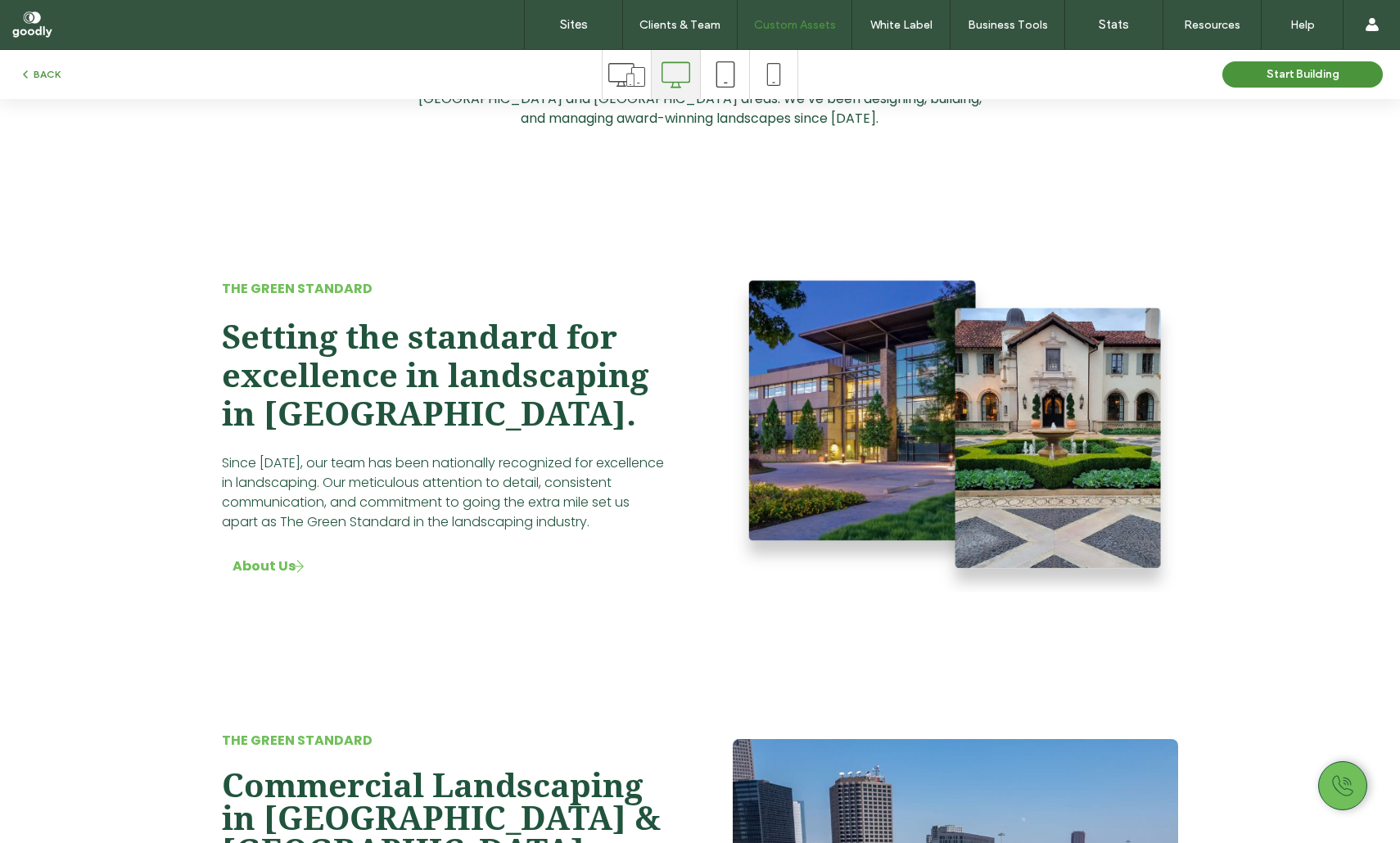
click at [382, 428] on h2 "Setting the standard for excellence in landscaping in Dallas. ﻿" at bounding box center [444, 376] width 445 height 115
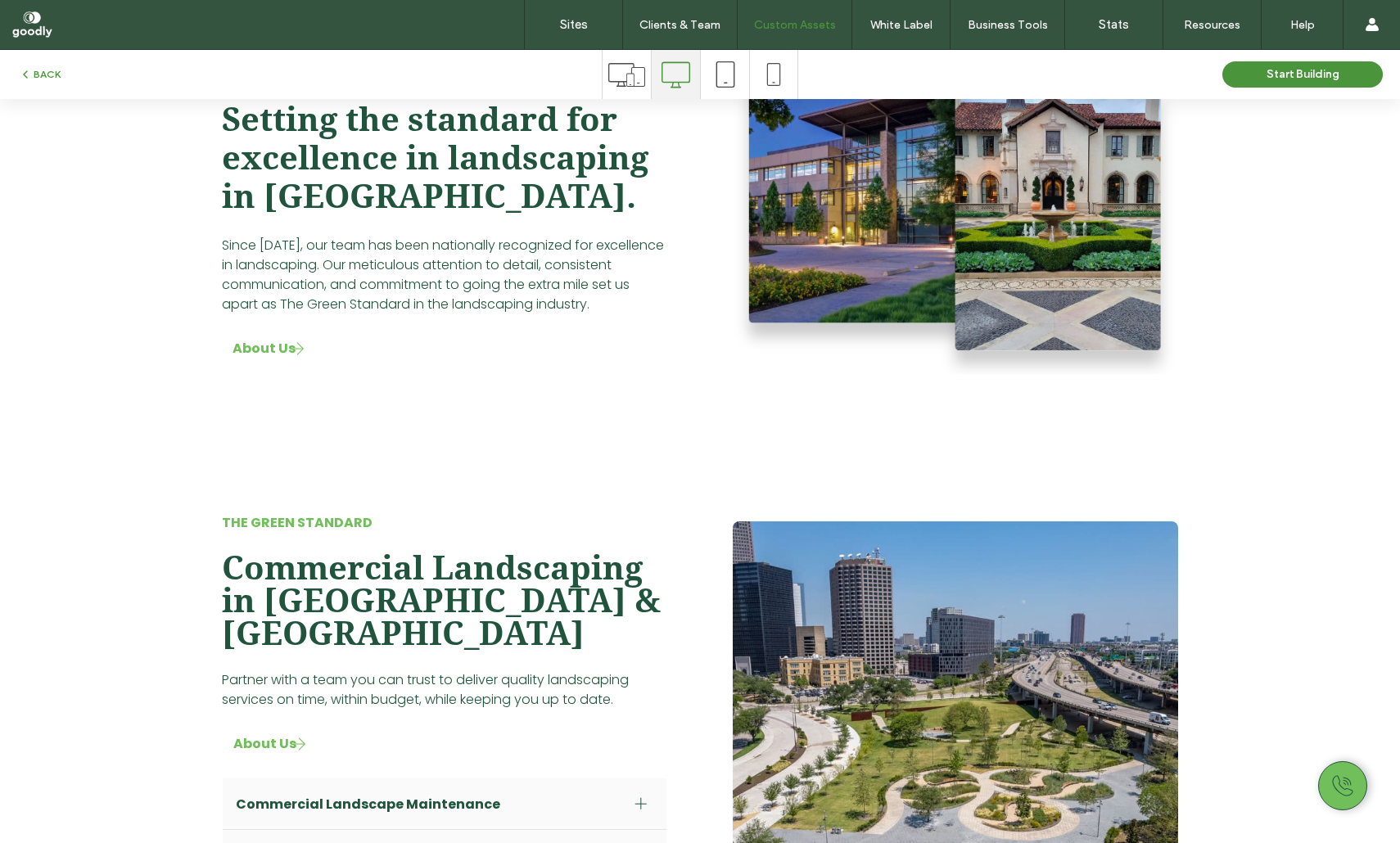
scroll to position [972, 0]
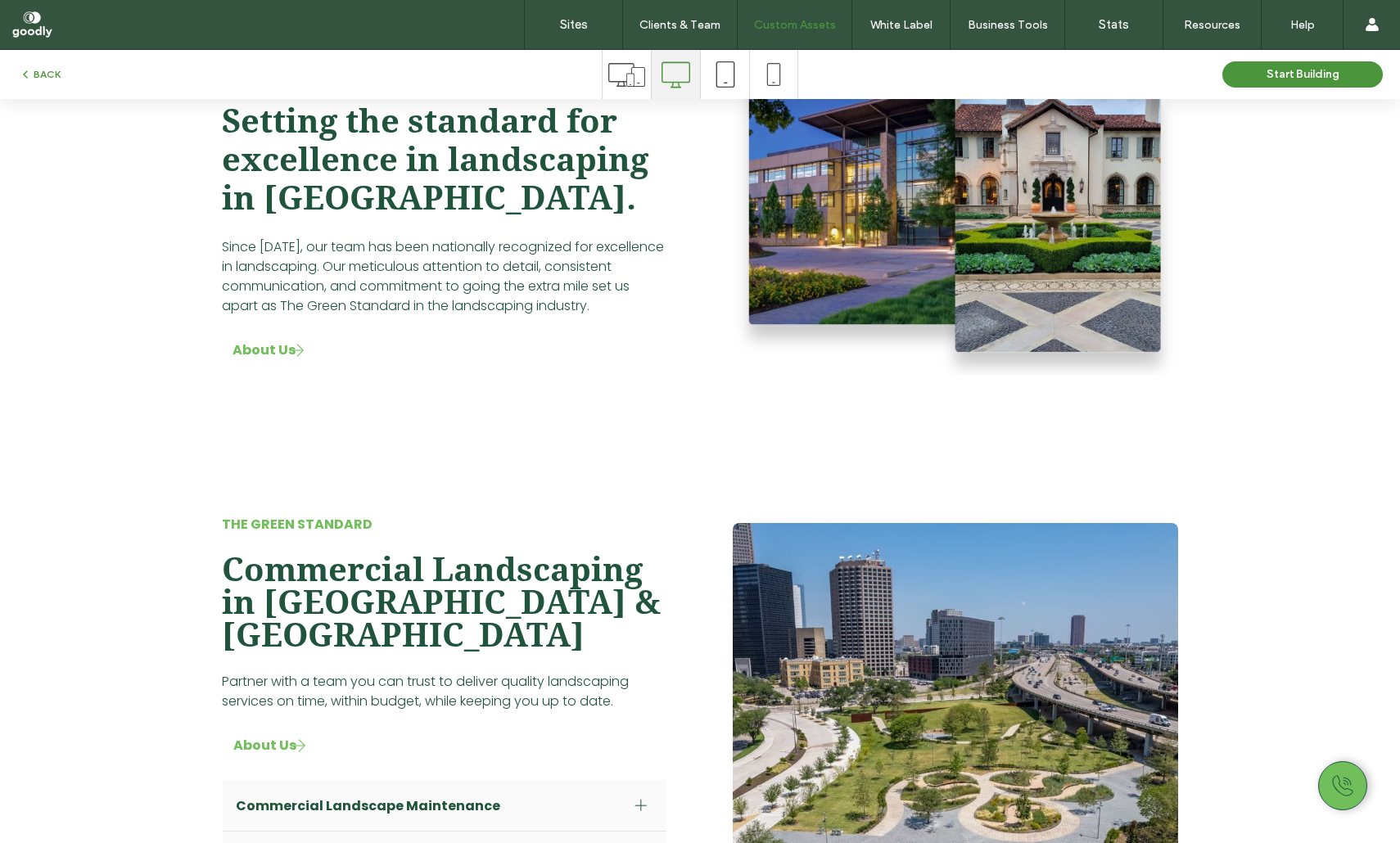
click at [236, 591] on span "Commercial Landscaping in Fort Worth & Dallas" at bounding box center [441, 603] width 439 height 104
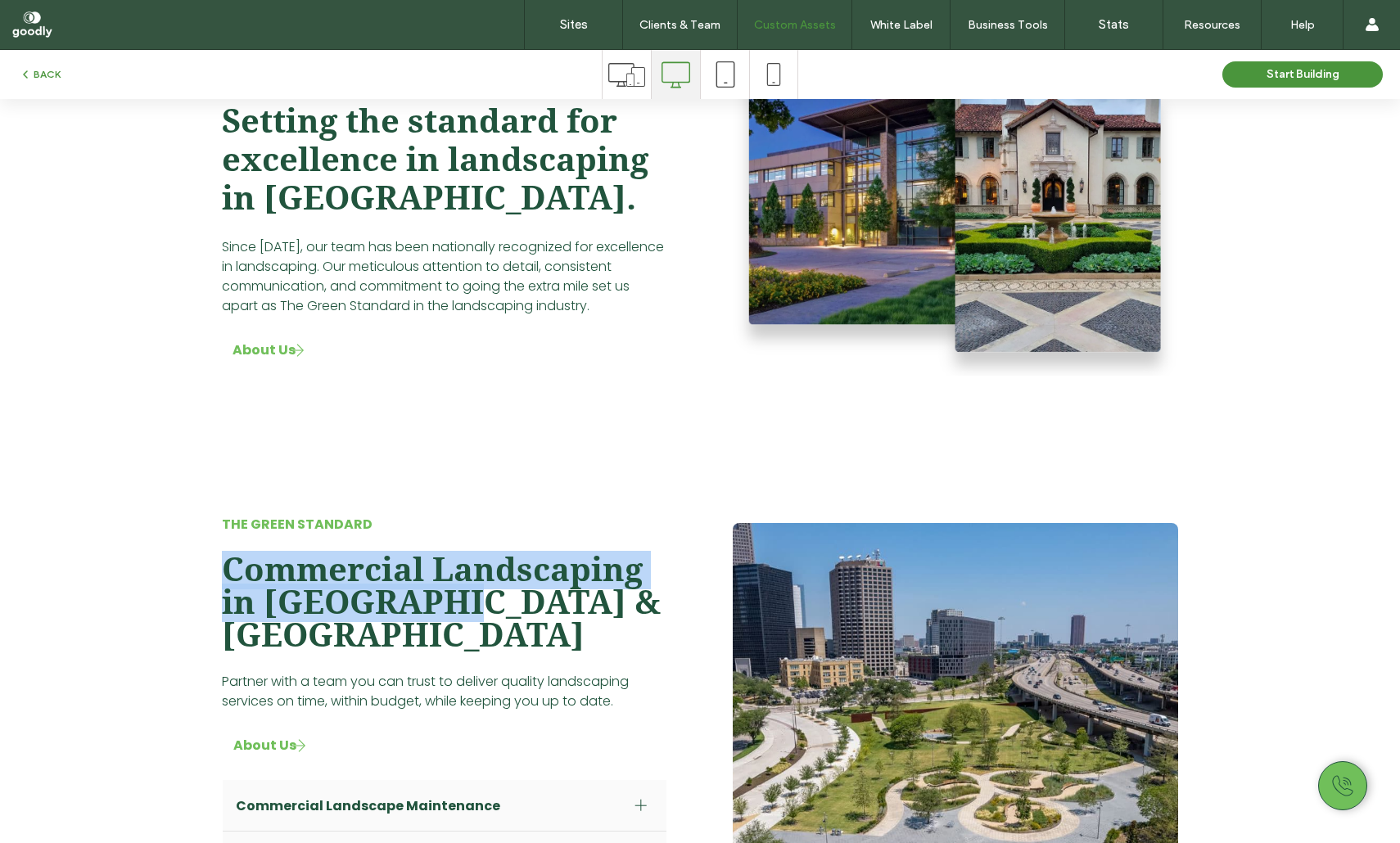
drag, startPoint x: 236, startPoint y: 591, endPoint x: 457, endPoint y: 611, distance: 221.9
click at [446, 611] on span "Commercial Landscaping in Fort Worth & Dallas" at bounding box center [441, 603] width 439 height 104
click at [457, 611] on span "Commercial Landscaping in Fort Worth & Dallas" at bounding box center [441, 603] width 439 height 104
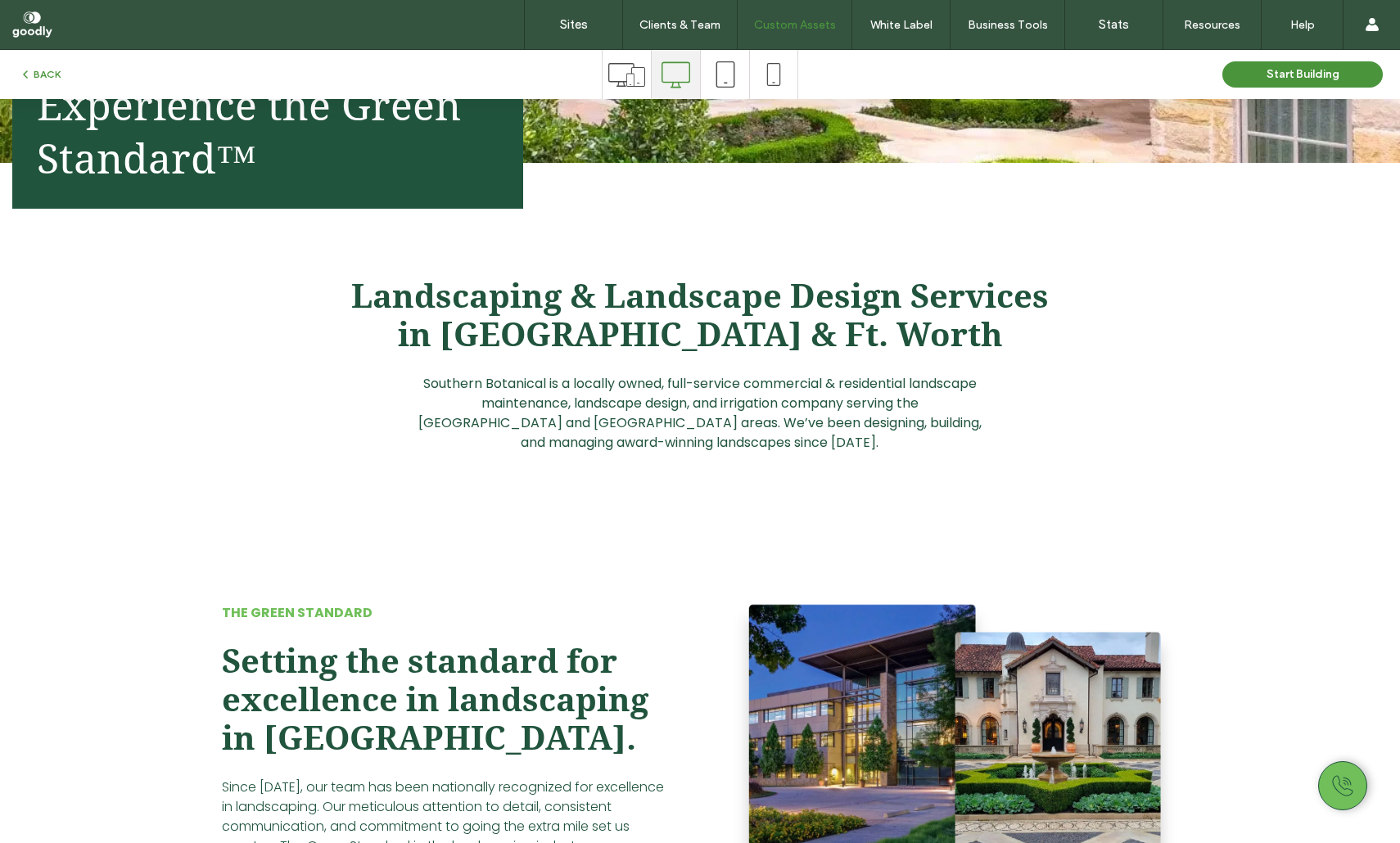
click at [313, 689] on span "Setting the standard for excellence in landscaping in Dallas." at bounding box center [435, 701] width 426 height 115
drag, startPoint x: 313, startPoint y: 688, endPoint x: 401, endPoint y: 709, distance: 90.5
click at [370, 705] on span "Setting the standard for excellence in landscaping in Dallas." at bounding box center [435, 701] width 426 height 115
click at [487, 712] on span "Setting the standard for excellence in landscaping in Dallas." at bounding box center [435, 701] width 426 height 115
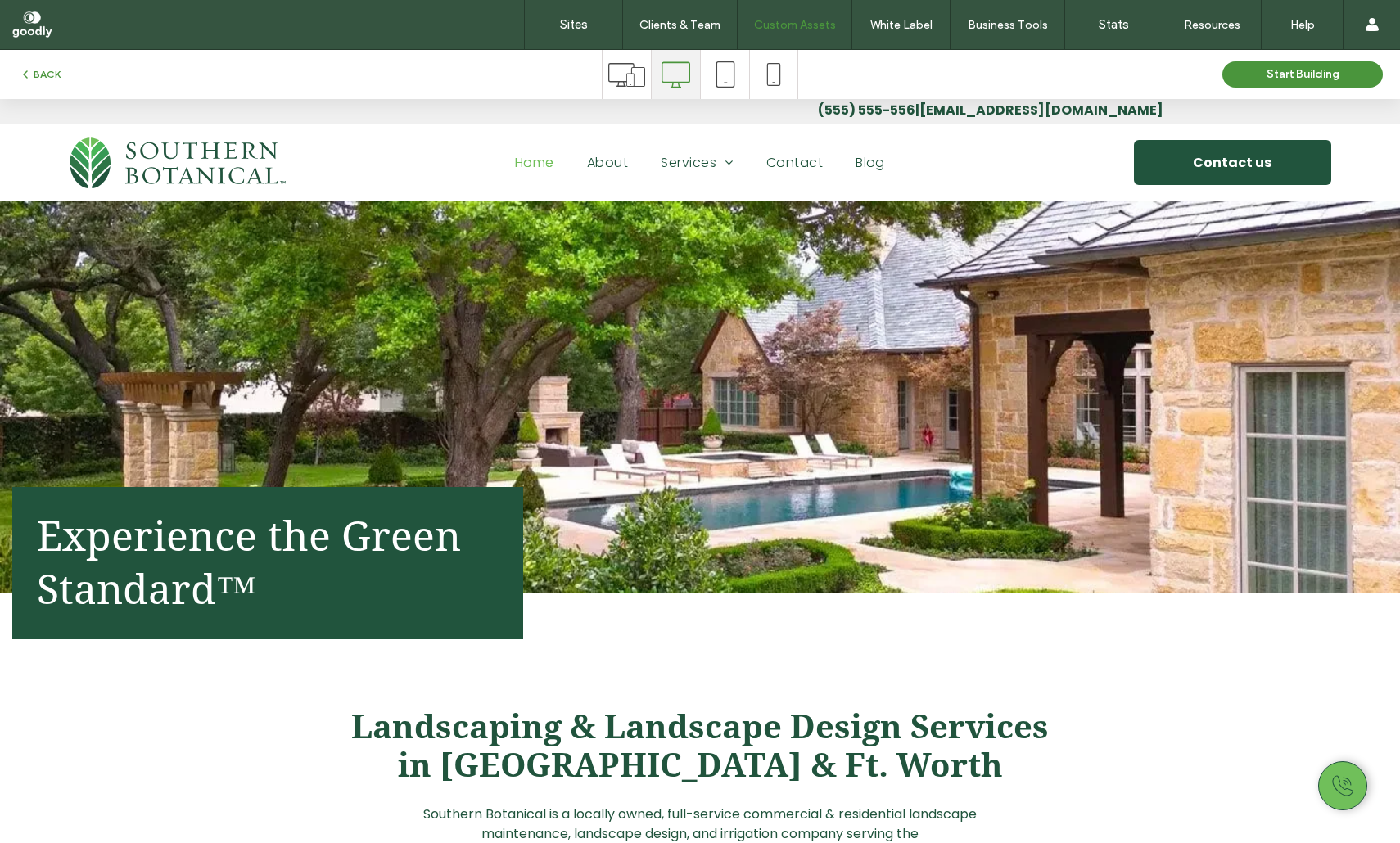
scroll to position [0, 0]
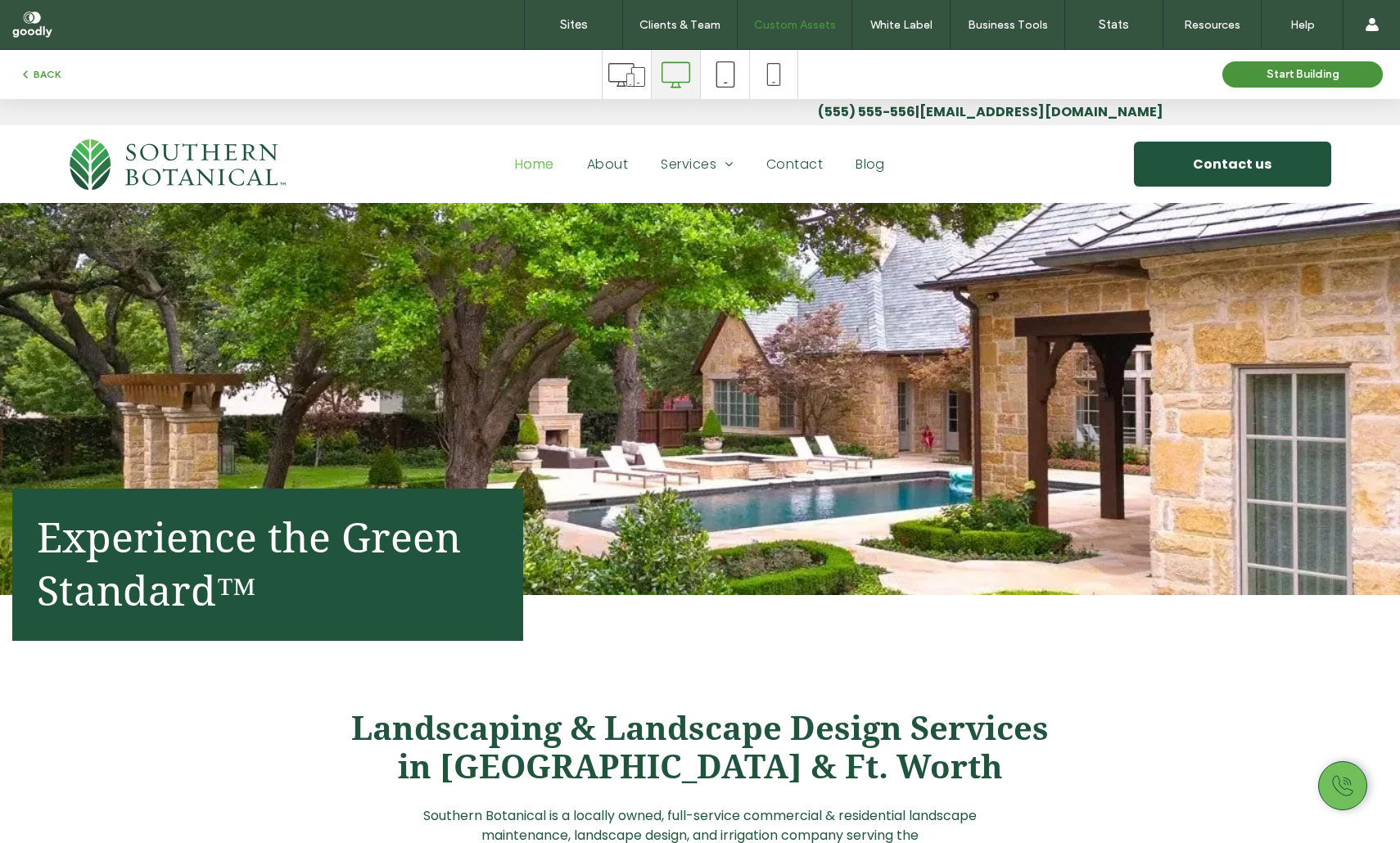
click at [542, 728] on span "Landscaping & Landscape Design Services in Dallas & Ft. Worth" at bounding box center [700, 747] width 698 height 77
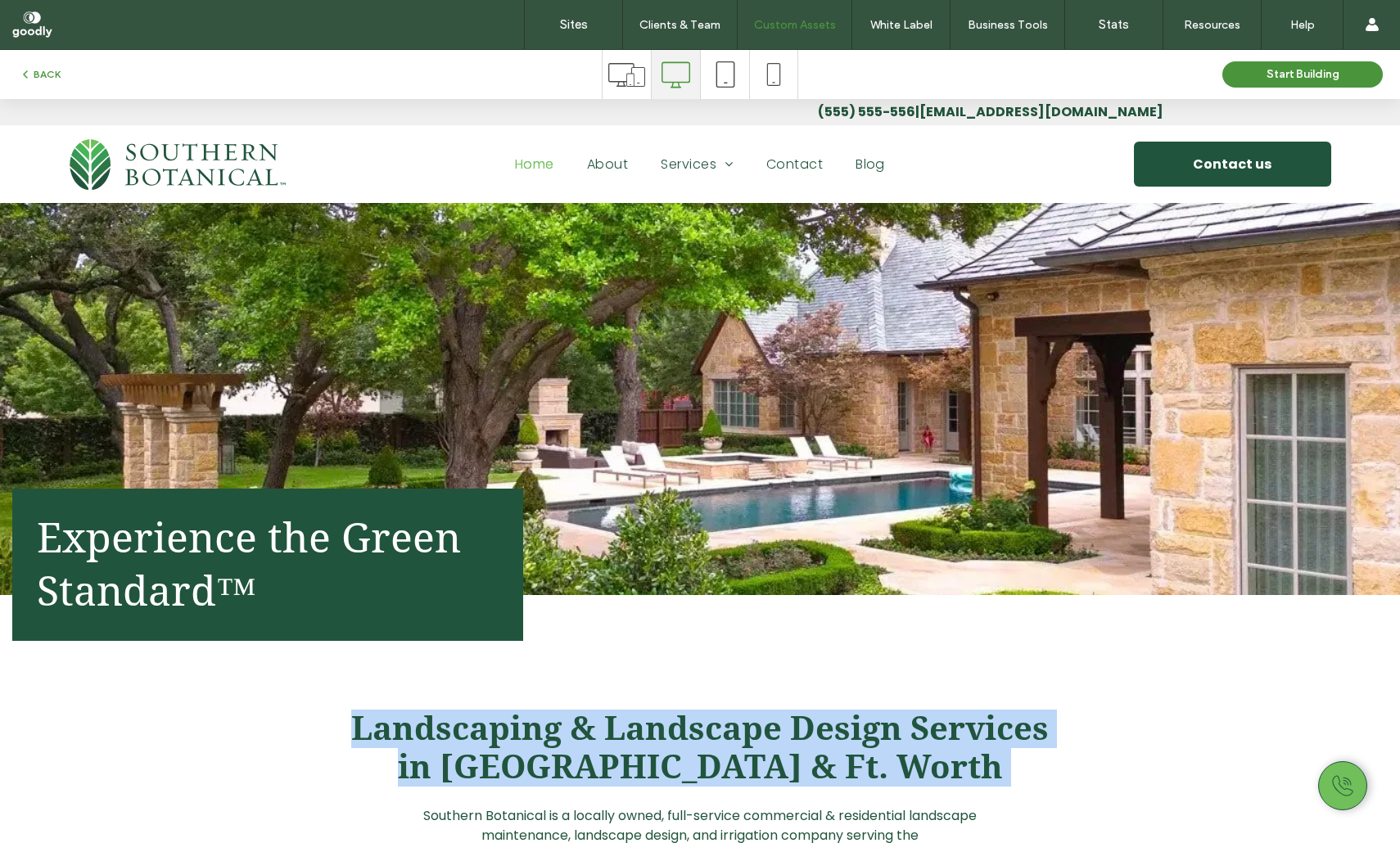
drag, startPoint x: 542, startPoint y: 728, endPoint x: 887, endPoint y: 766, distance: 347.1
click at [856, 758] on span "Landscaping & Landscape Design Services in Dallas & Ft. Worth" at bounding box center [700, 747] width 698 height 77
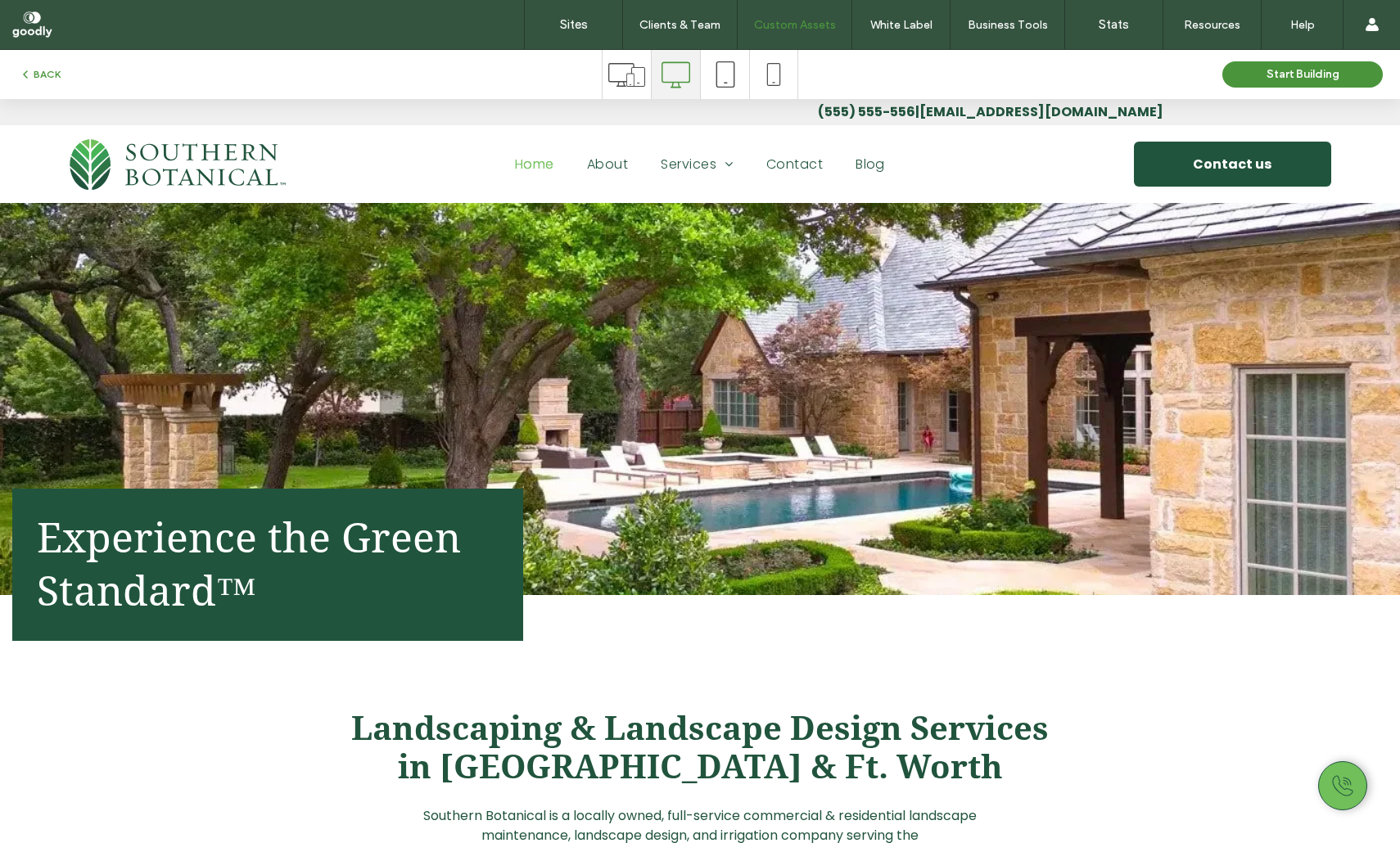
click at [892, 764] on h2 "Landscaping & Landscape Design Services in Dallas & Ft. Worth" at bounding box center [700, 747] width 726 height 77
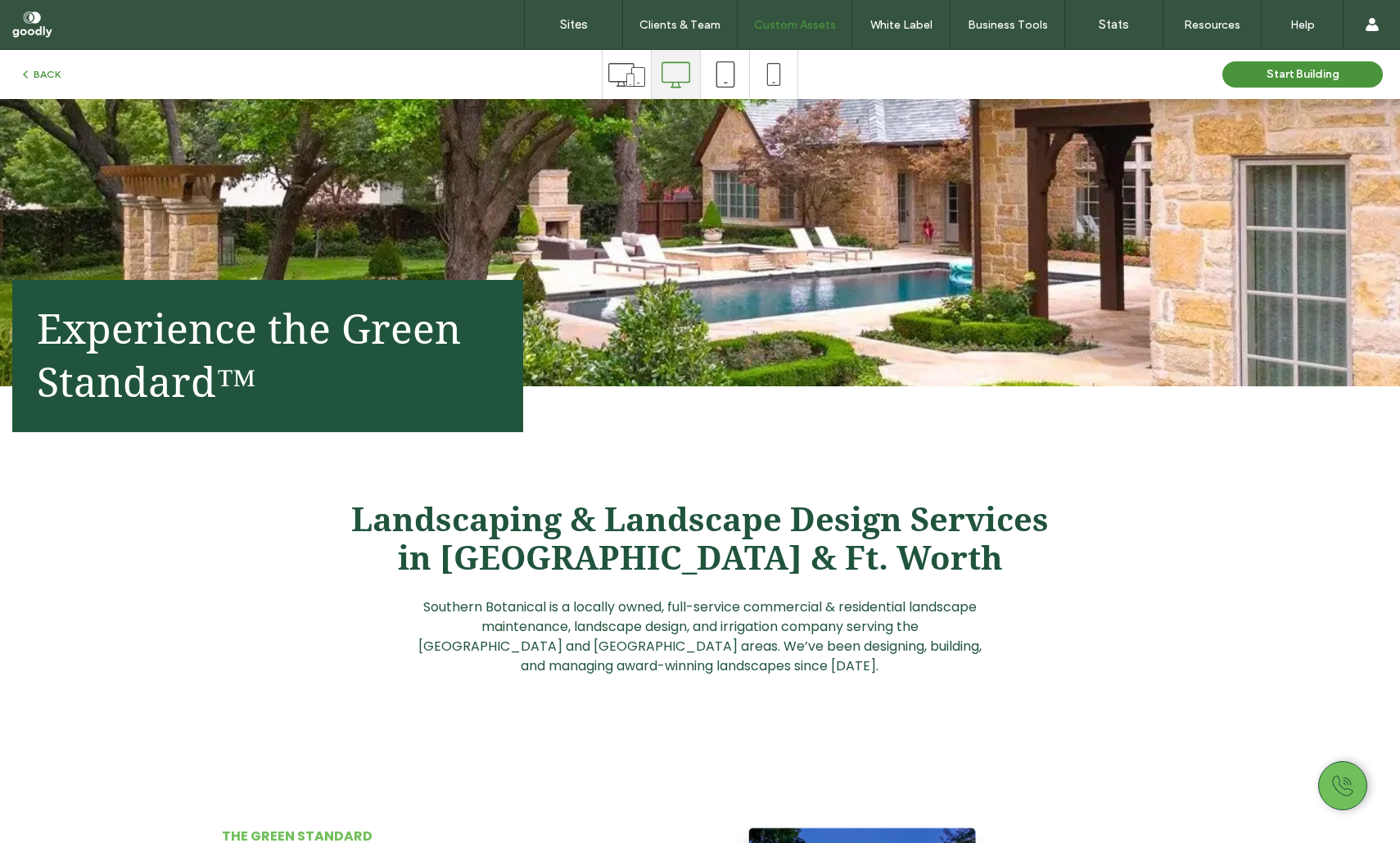
scroll to position [205, 0]
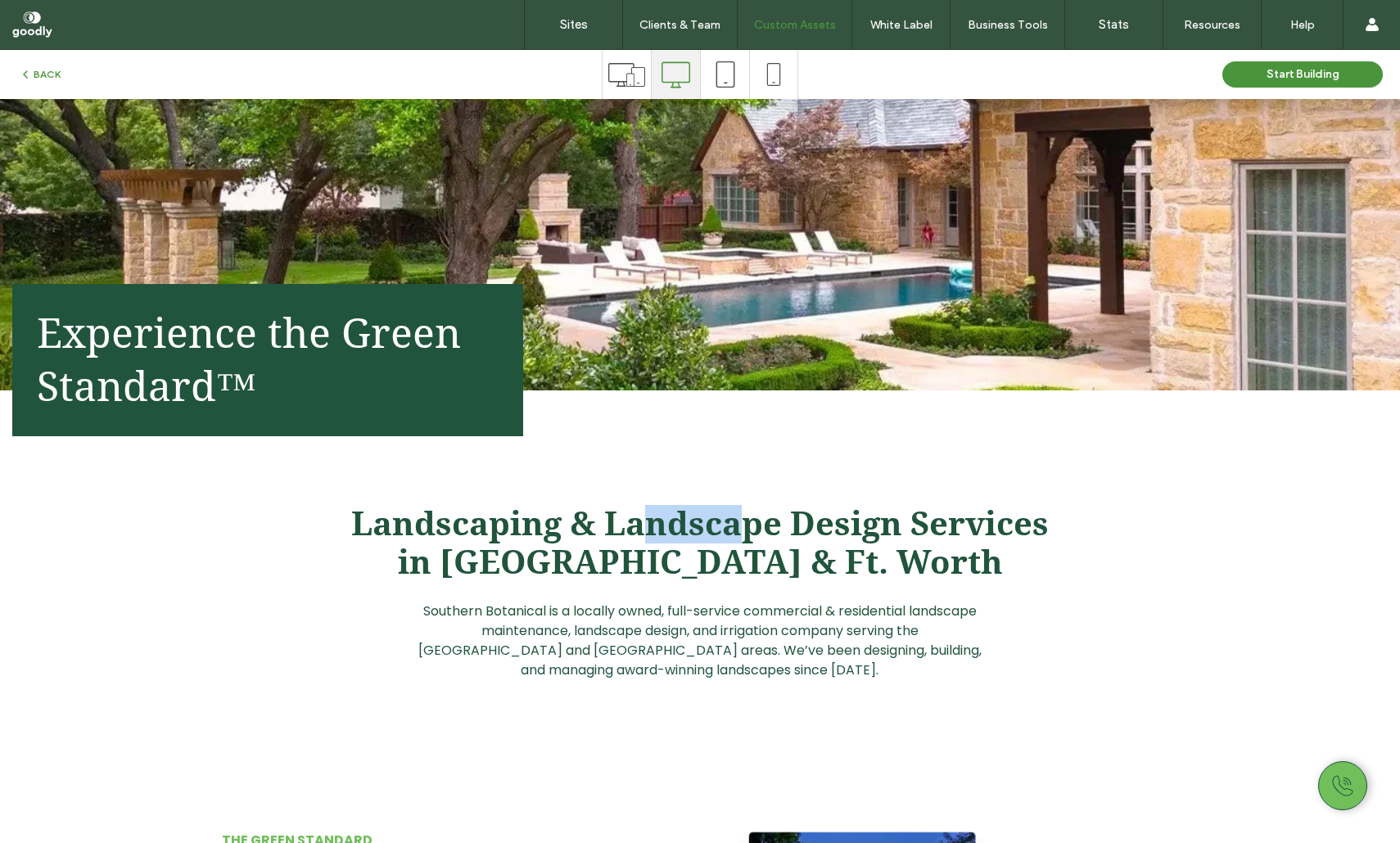
drag, startPoint x: 650, startPoint y: 517, endPoint x: 834, endPoint y: 550, distance: 186.9
click at [740, 529] on span "Landscaping & Landscape Design Services in Dallas & Ft. Worth" at bounding box center [700, 542] width 698 height 77
click at [834, 549] on span "Landscaping & Landscape Design Services in Dallas & Ft. Worth" at bounding box center [700, 542] width 698 height 77
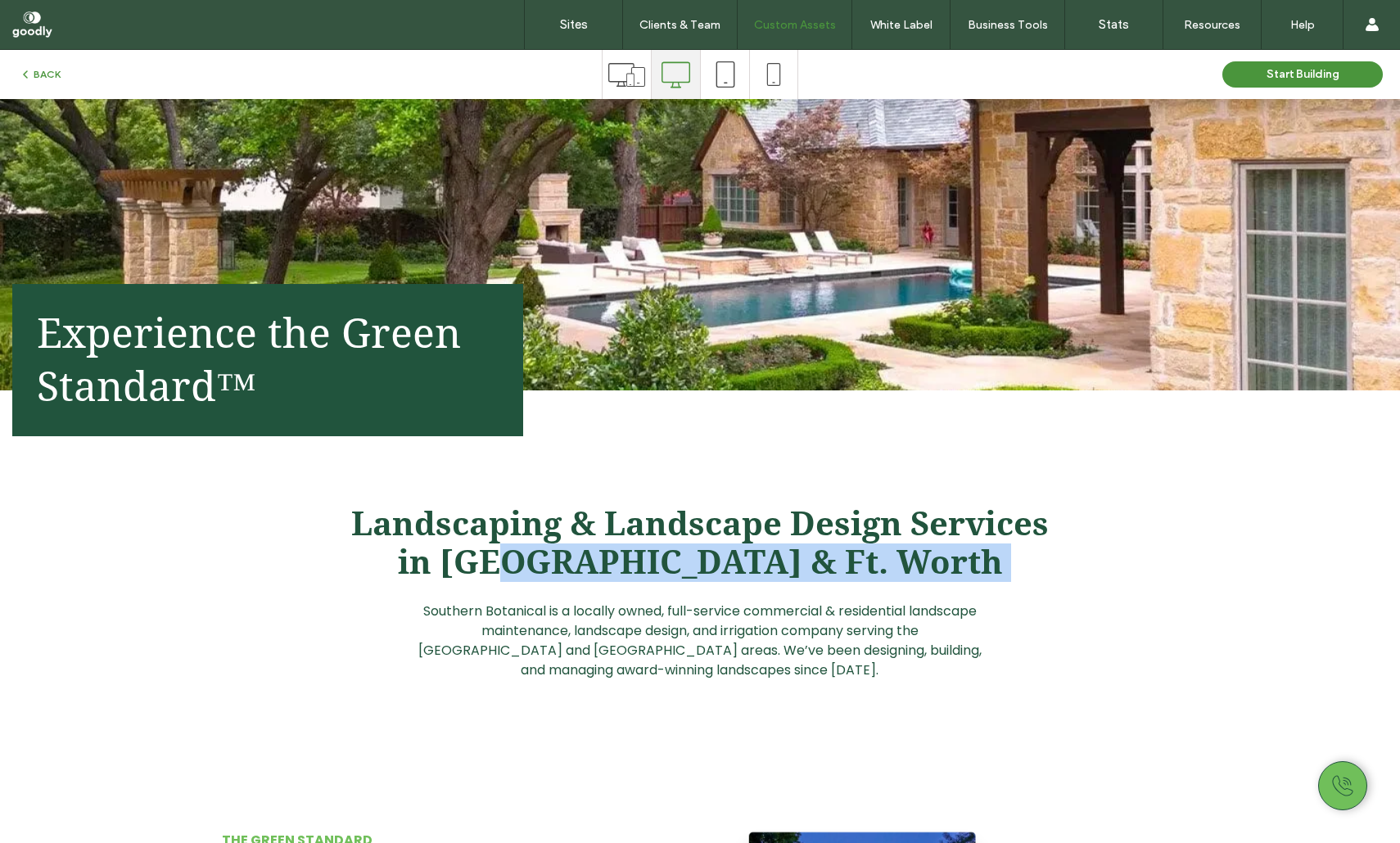
drag, startPoint x: 876, startPoint y: 575, endPoint x: 597, endPoint y: 560, distance: 279.4
click at [601, 560] on h2 "Landscaping & Landscape Design Services in Dallas & Ft. Worth" at bounding box center [700, 542] width 726 height 77
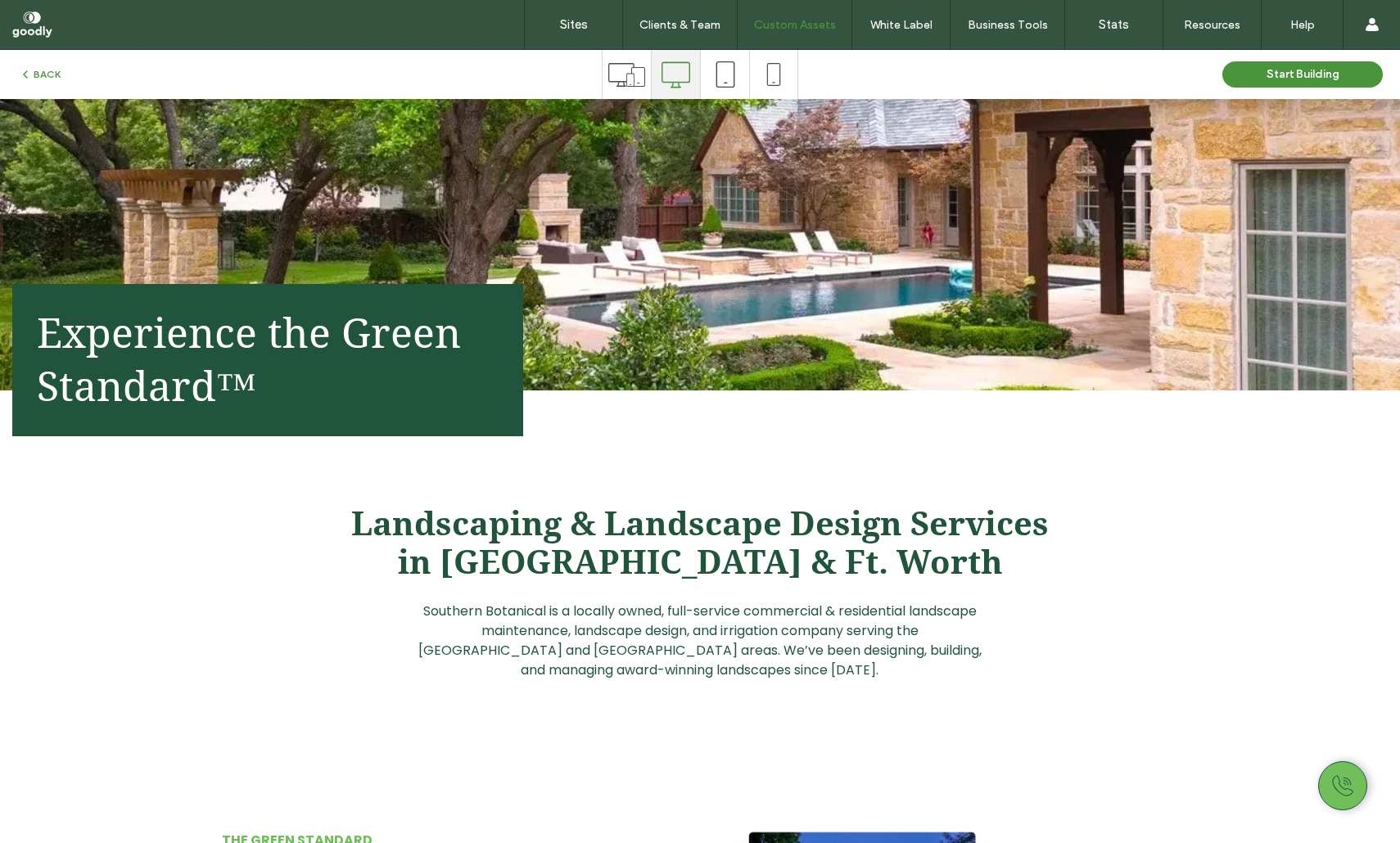
click at [426, 527] on span "Landscaping & Landscape Design Services in Dallas & Ft. Worth" at bounding box center [700, 542] width 698 height 77
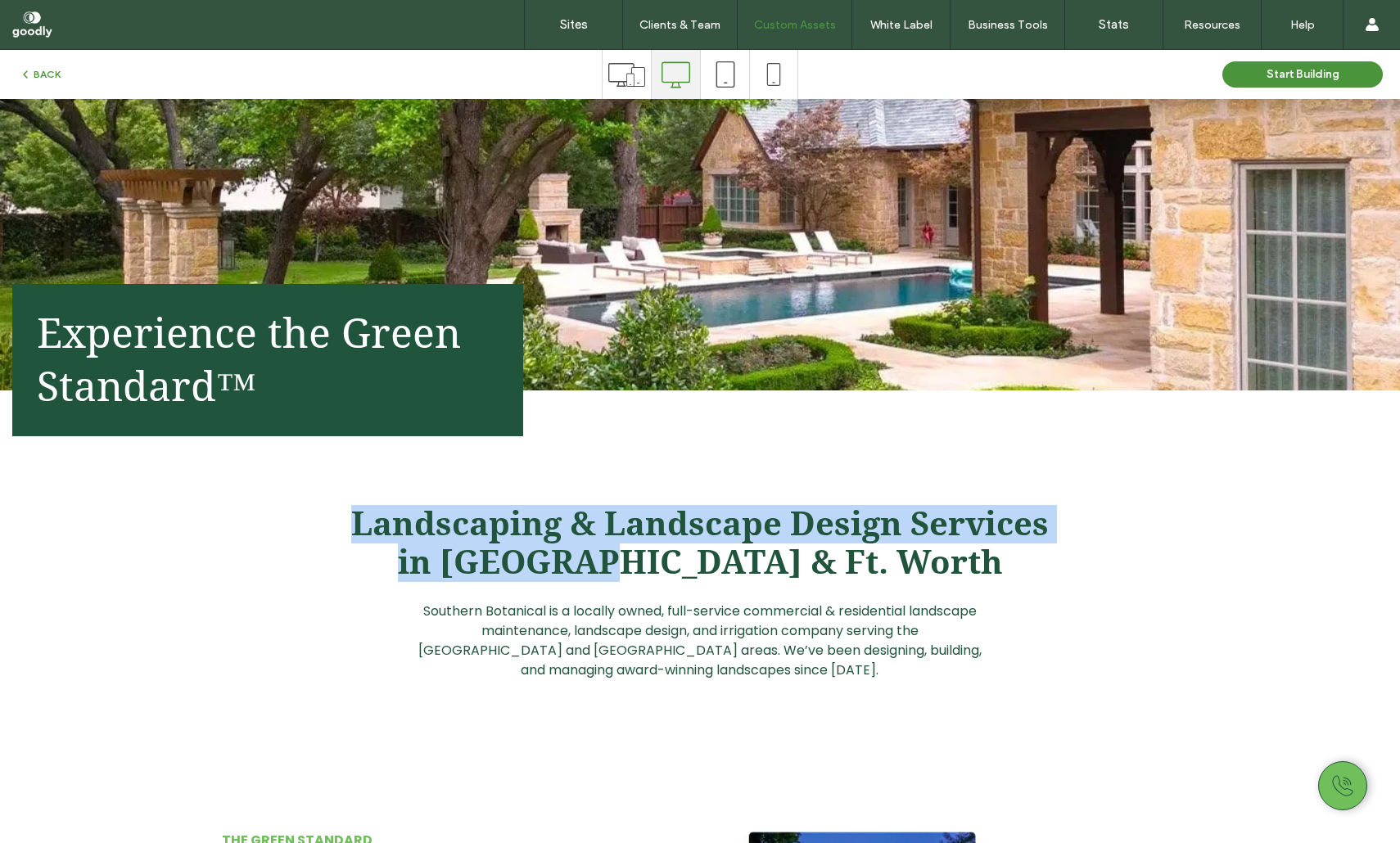
drag, startPoint x: 426, startPoint y: 527, endPoint x: 708, endPoint y: 559, distance: 283.8
click at [694, 547] on span "Landscaping & Landscape Design Services in Dallas & Ft. Worth" at bounding box center [700, 542] width 698 height 77
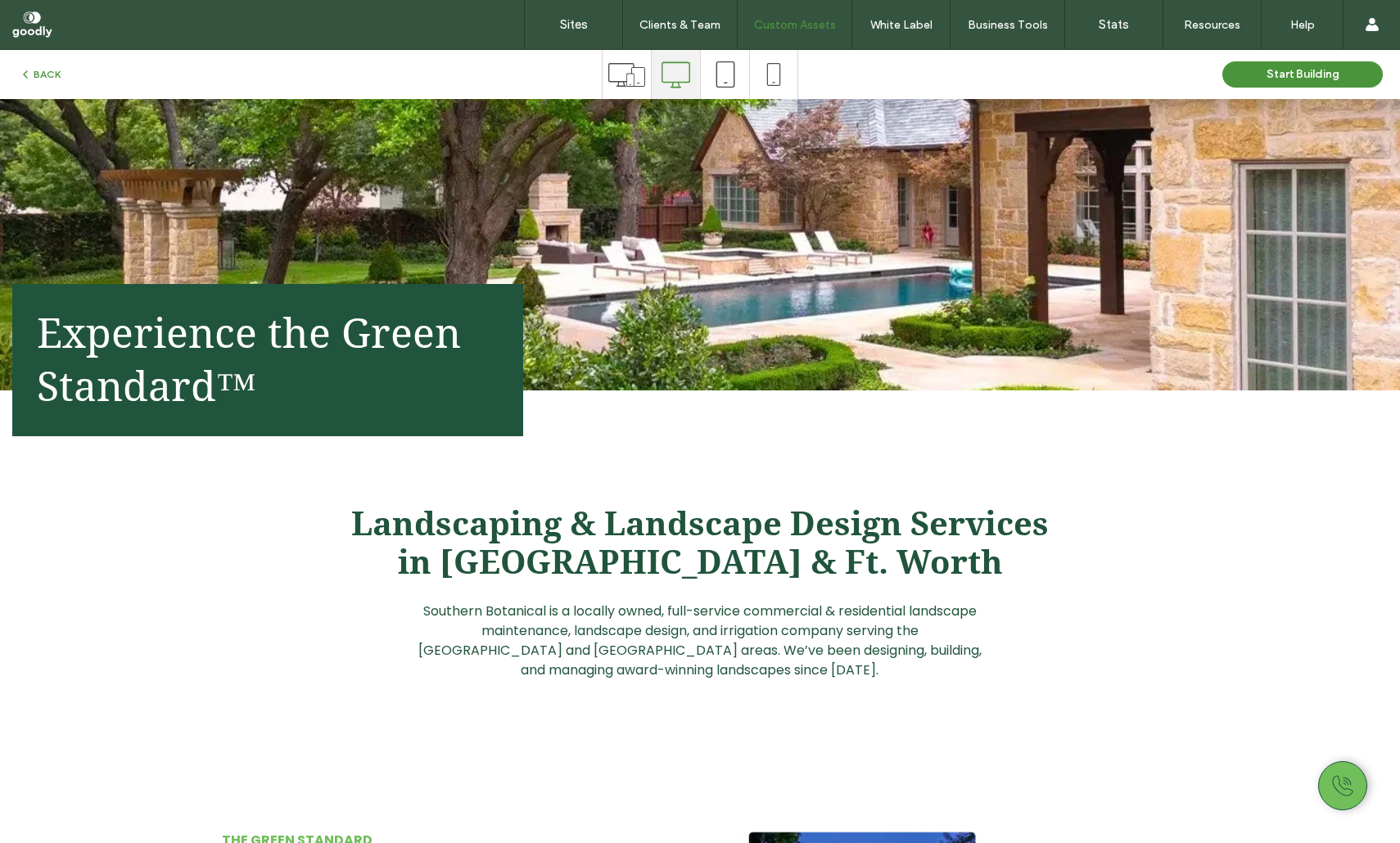
click at [778, 575] on span "Landscaping & Landscape Design Services in Dallas & Ft. Worth" at bounding box center [700, 542] width 698 height 77
click at [778, 573] on span "Landscaping & Landscape Design Services in Dallas & Ft. Worth" at bounding box center [700, 542] width 698 height 77
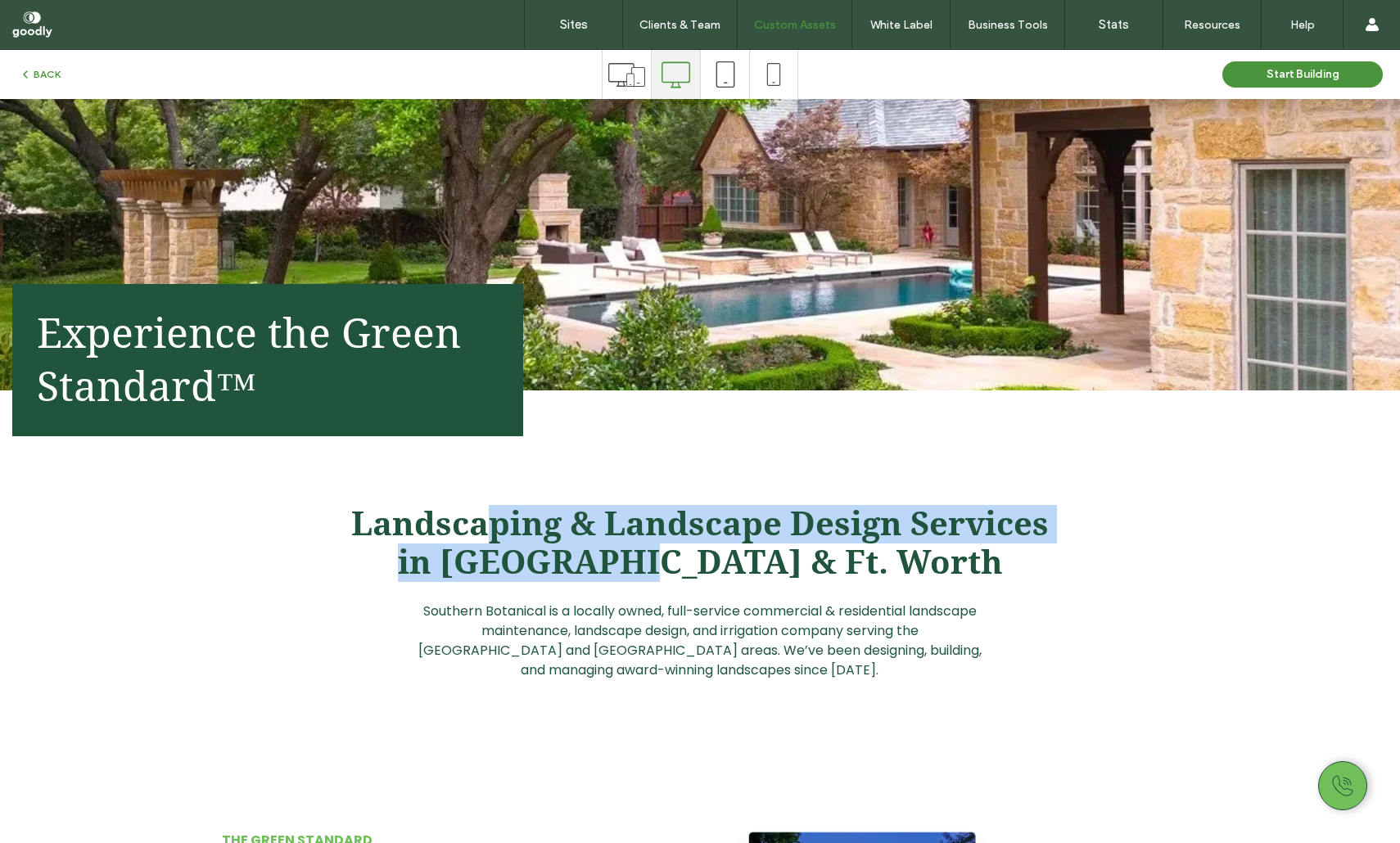
drag, startPoint x: 481, startPoint y: 522, endPoint x: 791, endPoint y: 558, distance: 312.1
click at [730, 546] on span "Landscaping & Landscape Design Services in Dallas & Ft. Worth" at bounding box center [700, 542] width 698 height 77
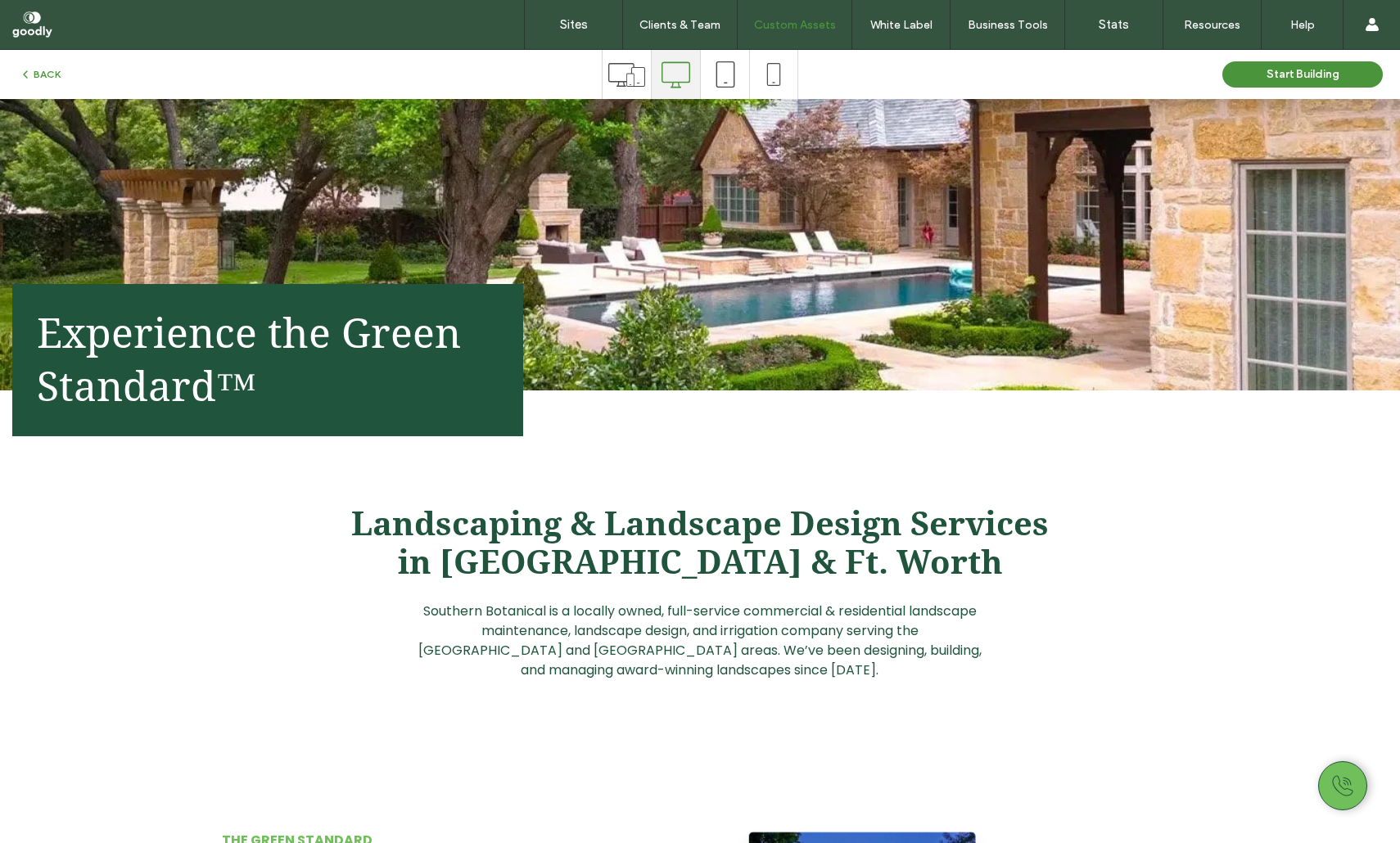
click at [791, 558] on span "Landscaping & Landscape Design Services in Dallas & Ft. Worth" at bounding box center [700, 542] width 698 height 77
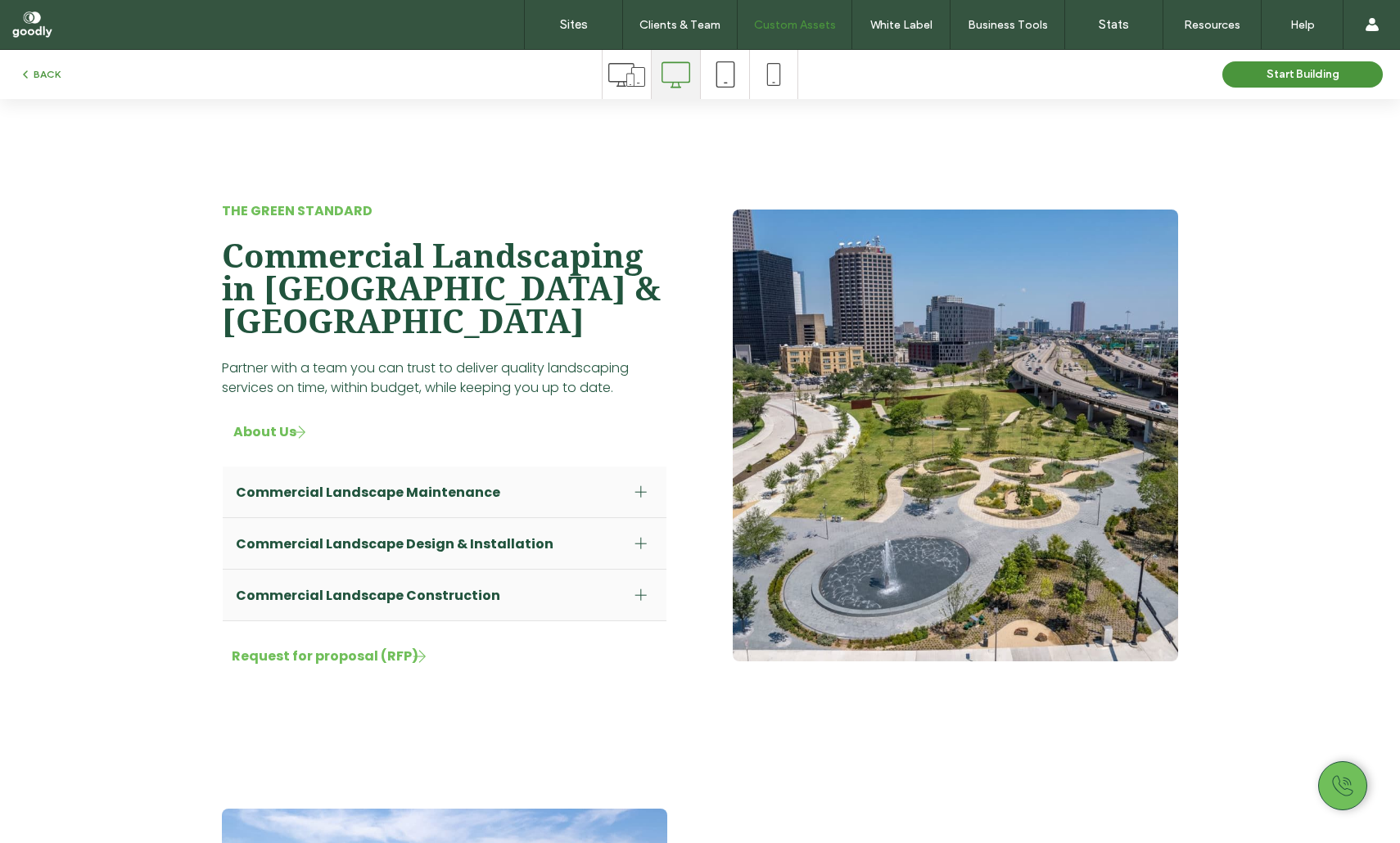
scroll to position [1285, 0]
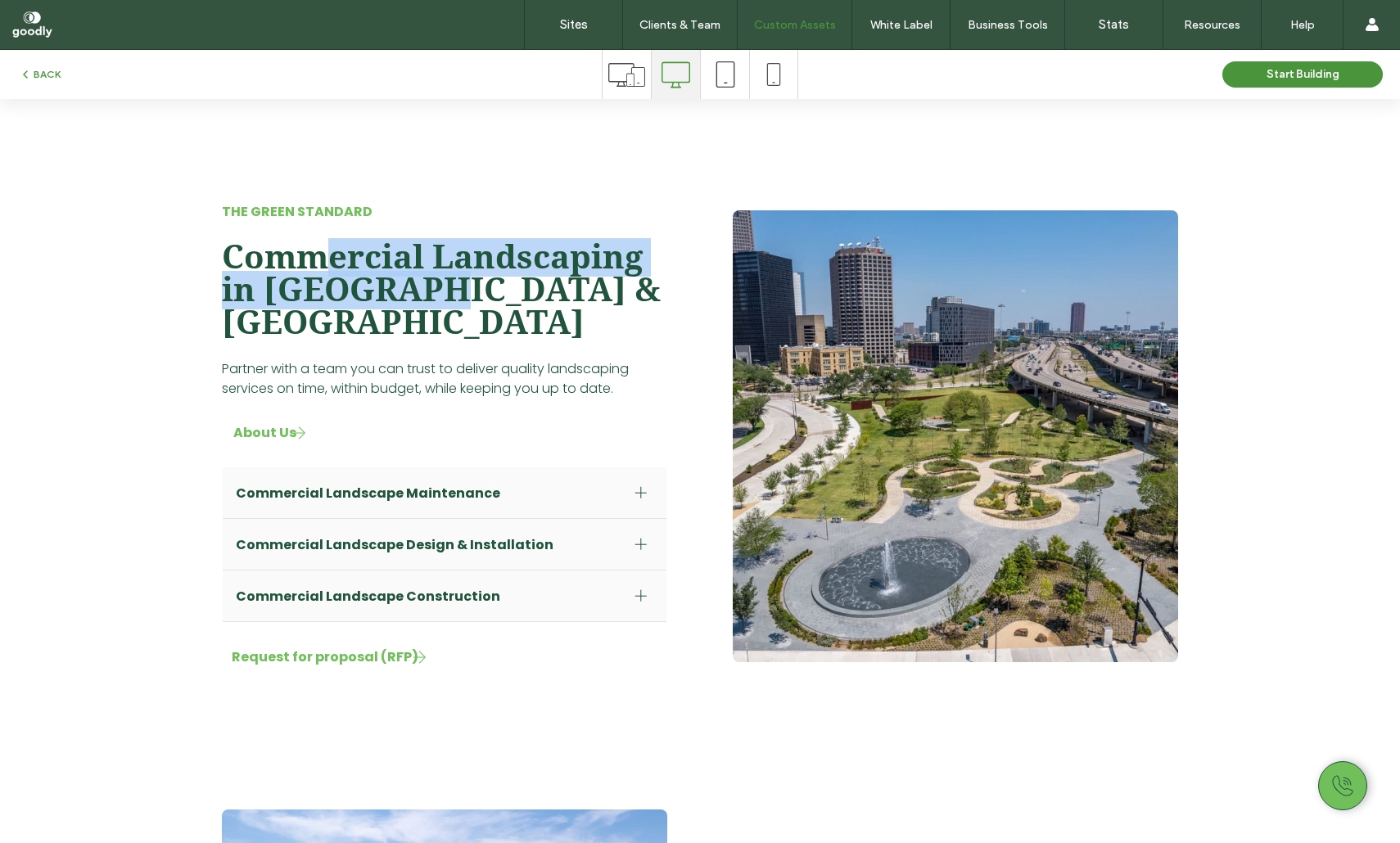
drag, startPoint x: 319, startPoint y: 277, endPoint x: 436, endPoint y: 285, distance: 117.3
click at [436, 285] on span "Commercial Landscaping in Fort Worth & Dallas" at bounding box center [441, 290] width 439 height 104
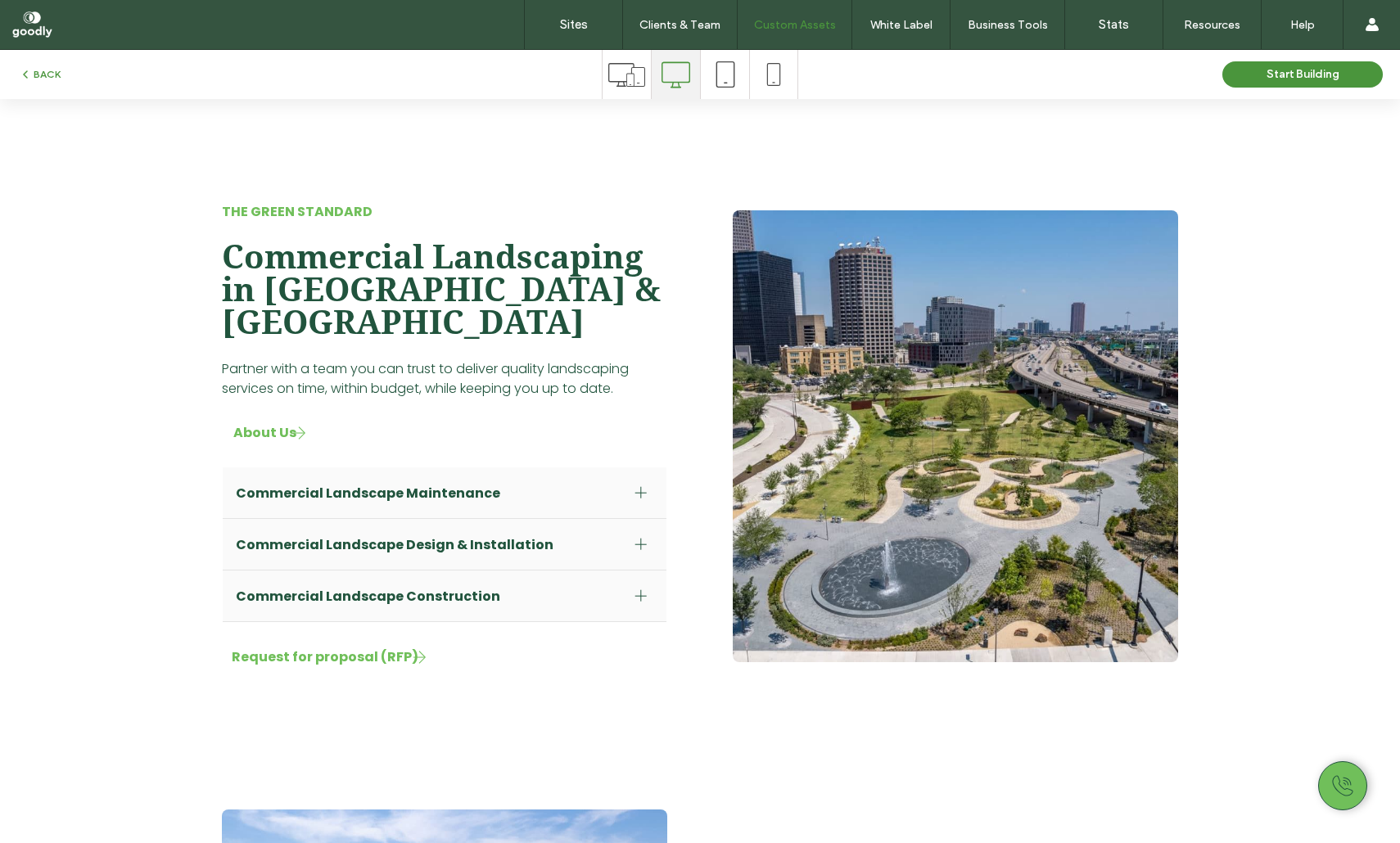
click at [583, 308] on span "Commercial Landscaping in Fort Worth & Dallas" at bounding box center [441, 290] width 439 height 104
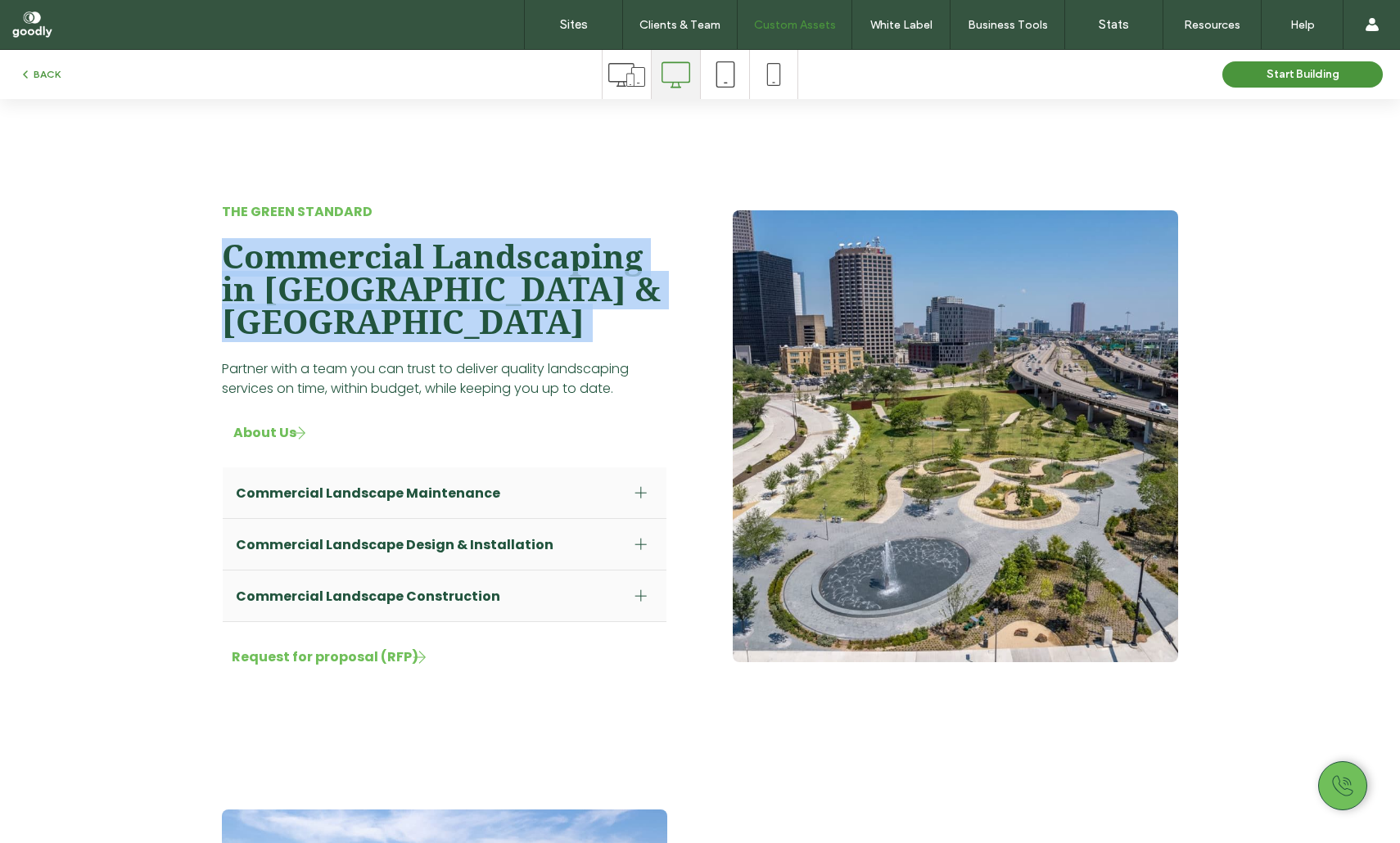
drag, startPoint x: 583, startPoint y: 308, endPoint x: 307, endPoint y: 274, distance: 278.1
click at [310, 275] on span "Commercial Landscaping in Fort Worth & Dallas" at bounding box center [441, 290] width 439 height 104
click at [292, 266] on span "Commercial Landscaping in Fort Worth & Dallas" at bounding box center [441, 290] width 439 height 104
drag, startPoint x: 292, startPoint y: 266, endPoint x: 477, endPoint y: 288, distance: 186.3
click at [473, 288] on span "Commercial Landscaping in Fort Worth & Dallas" at bounding box center [441, 290] width 439 height 104
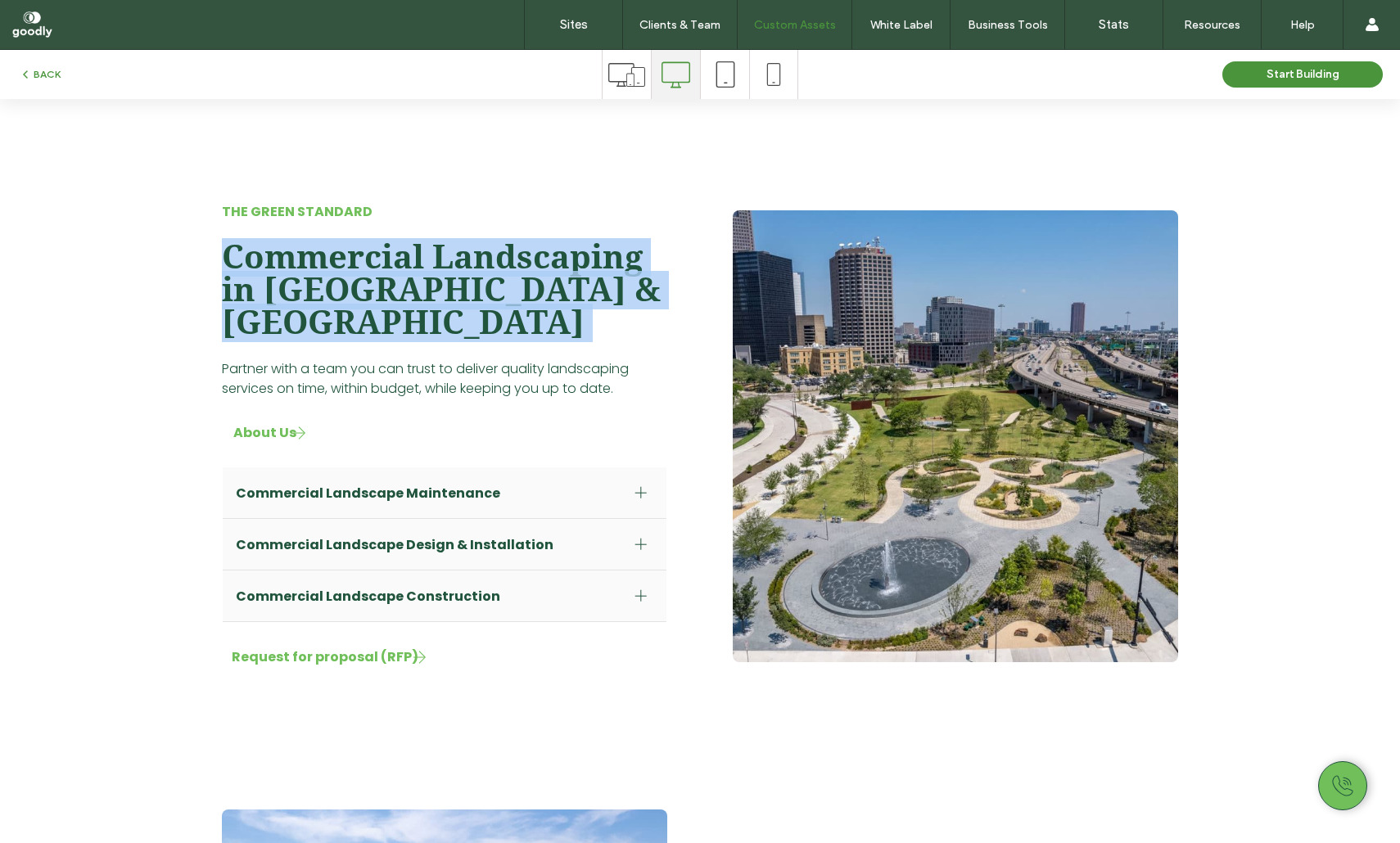
click at [477, 288] on span "Commercial Landscaping in Fort Worth & Dallas" at bounding box center [441, 290] width 439 height 104
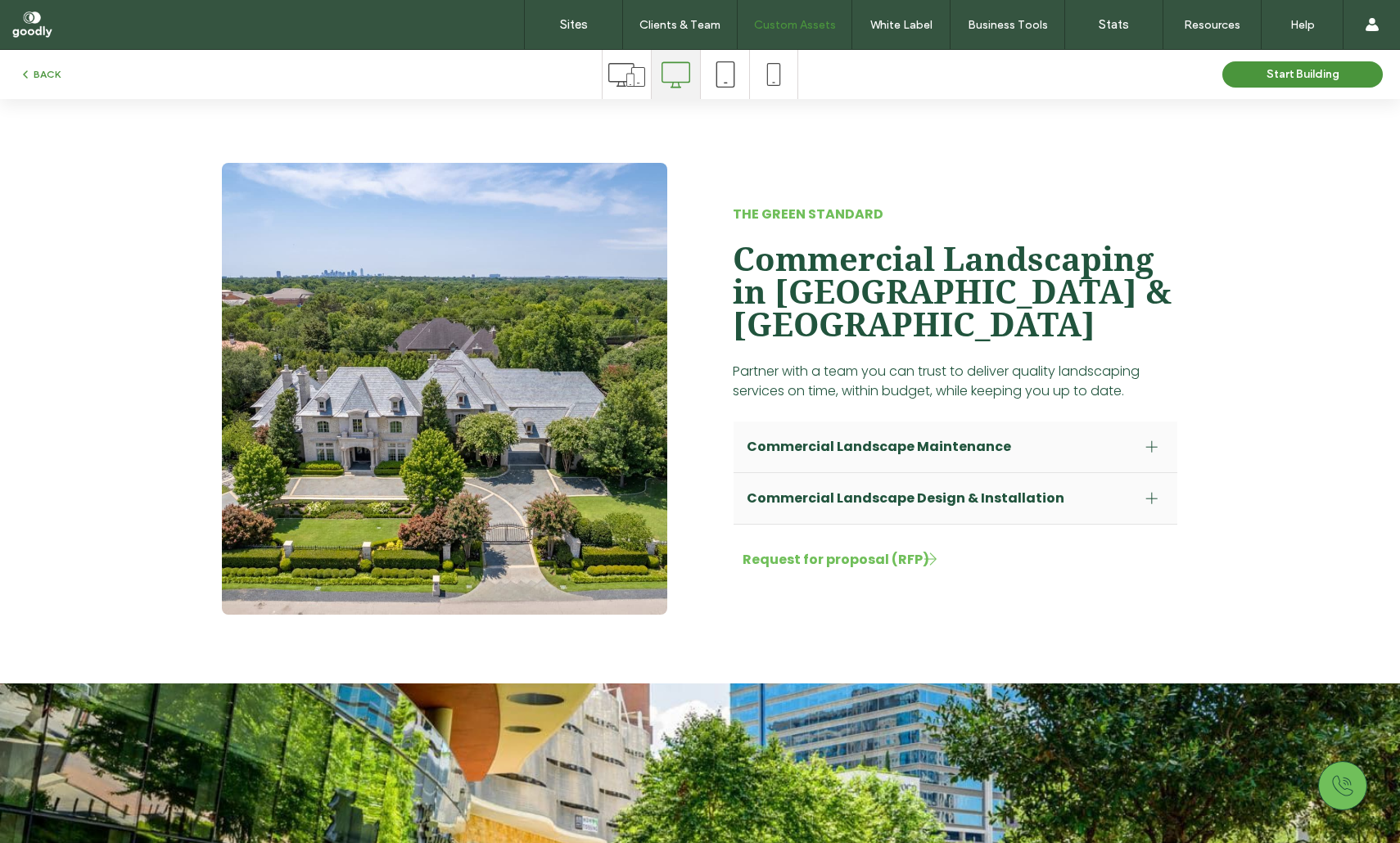
scroll to position [1934, 0]
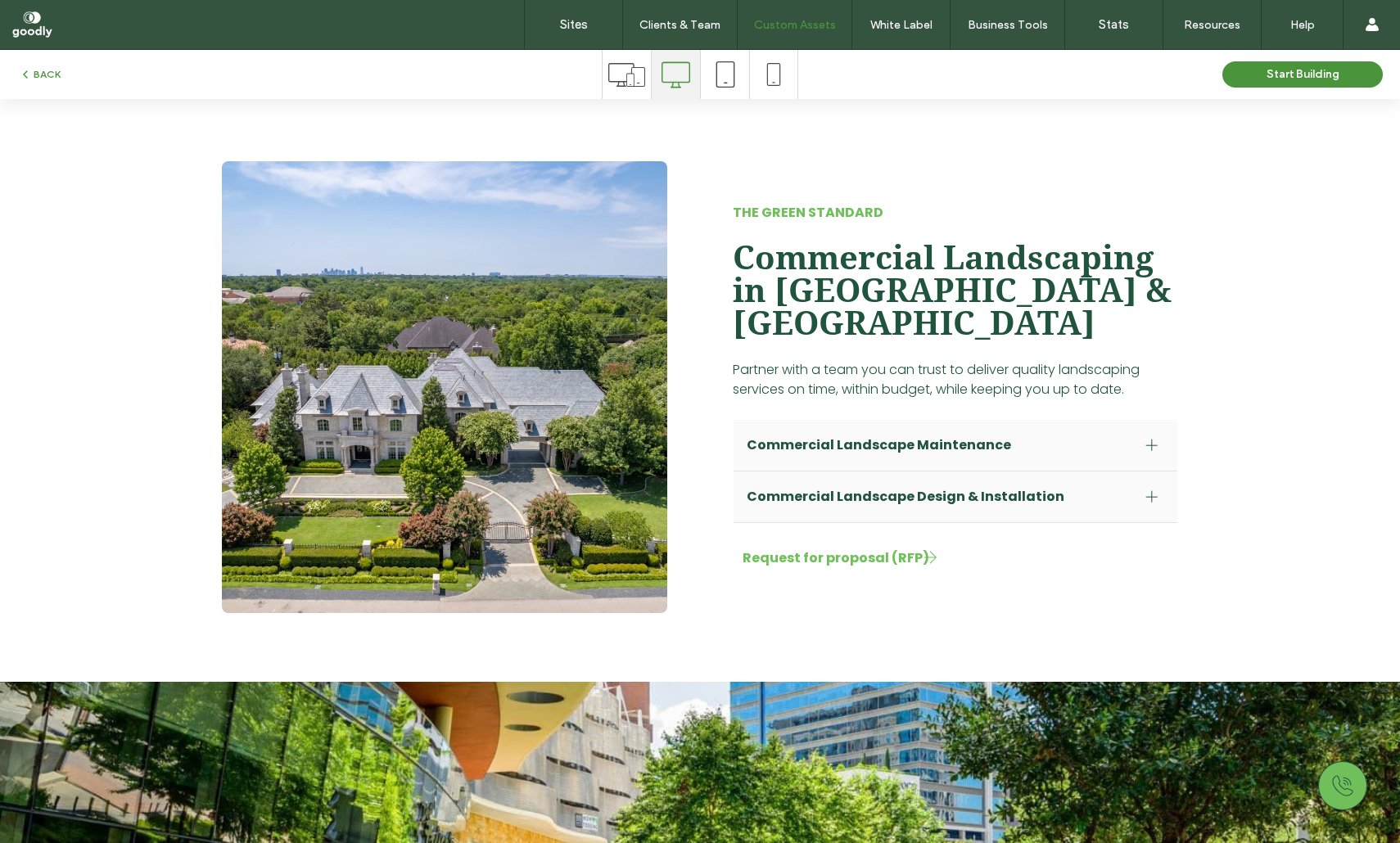
click at [787, 275] on span "Commercial Landscaping in Fort Worth & Dallas" at bounding box center [952, 291] width 439 height 104
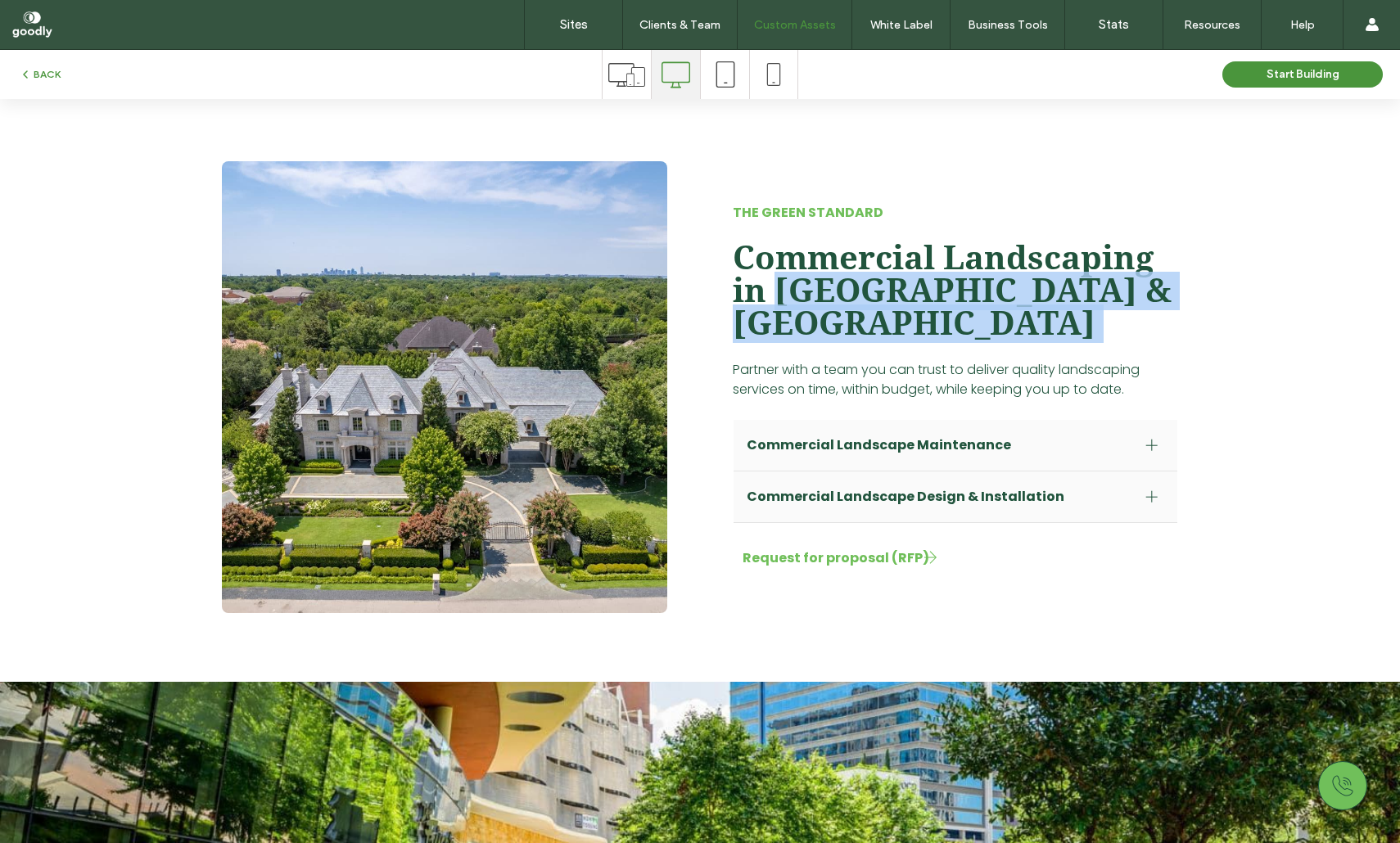
drag, startPoint x: 787, startPoint y: 275, endPoint x: 1014, endPoint y: 294, distance: 227.8
click at [1002, 293] on span "Commercial Landscaping in Fort Worth & Dallas" at bounding box center [952, 291] width 439 height 104
click at [1031, 290] on span "Commercial Landscaping in Fort Worth & Dallas" at bounding box center [952, 291] width 439 height 104
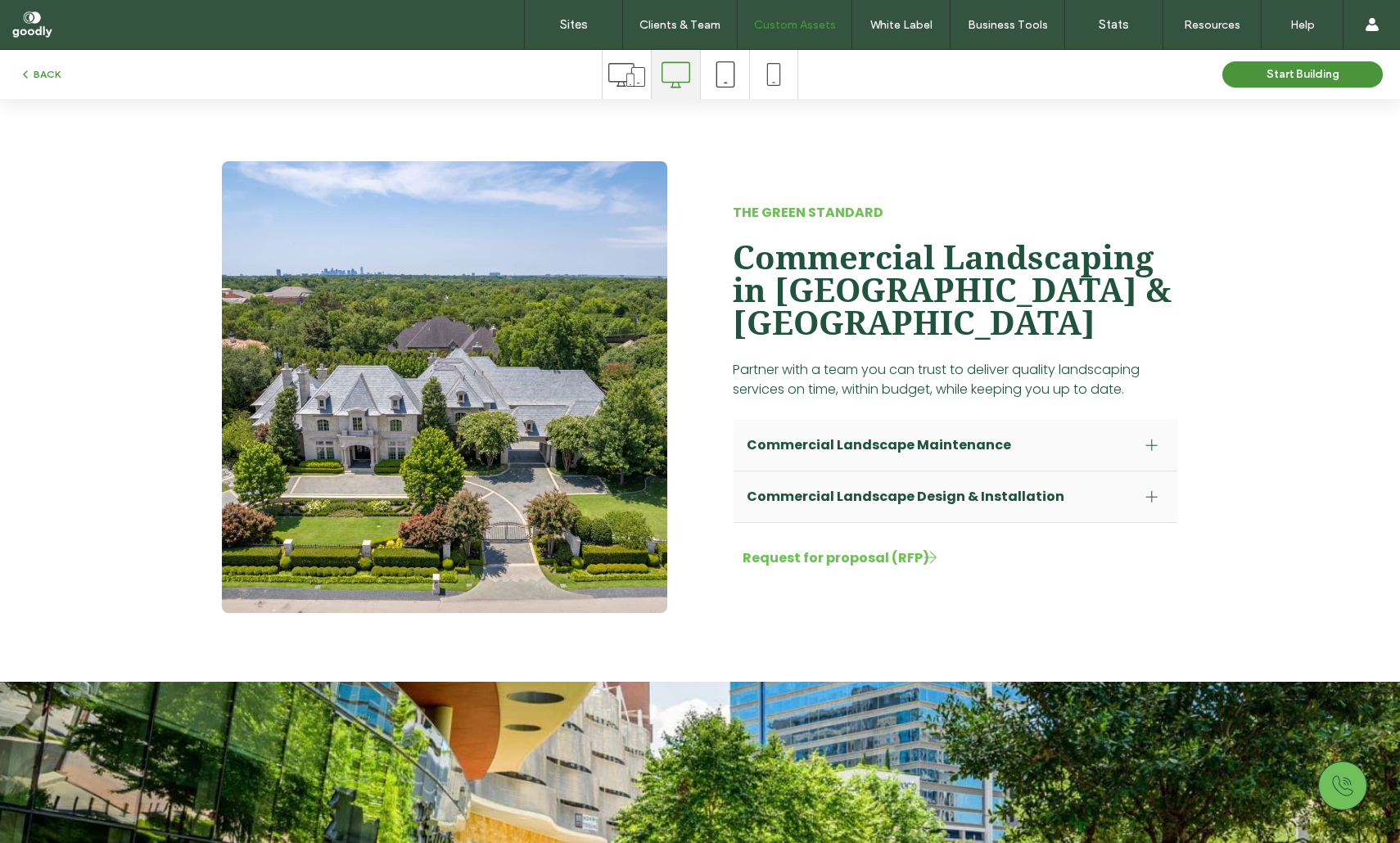
click at [750, 360] on span "Partner with a team you can trust to deliver quality landscaping services on ti…" at bounding box center [936, 379] width 407 height 39
drag, startPoint x: 750, startPoint y: 349, endPoint x: 1036, endPoint y: 341, distance: 286.1
click at [1036, 360] on span "Partner with a team you can trust to deliver quality landscaping services on ti…" at bounding box center [936, 379] width 407 height 39
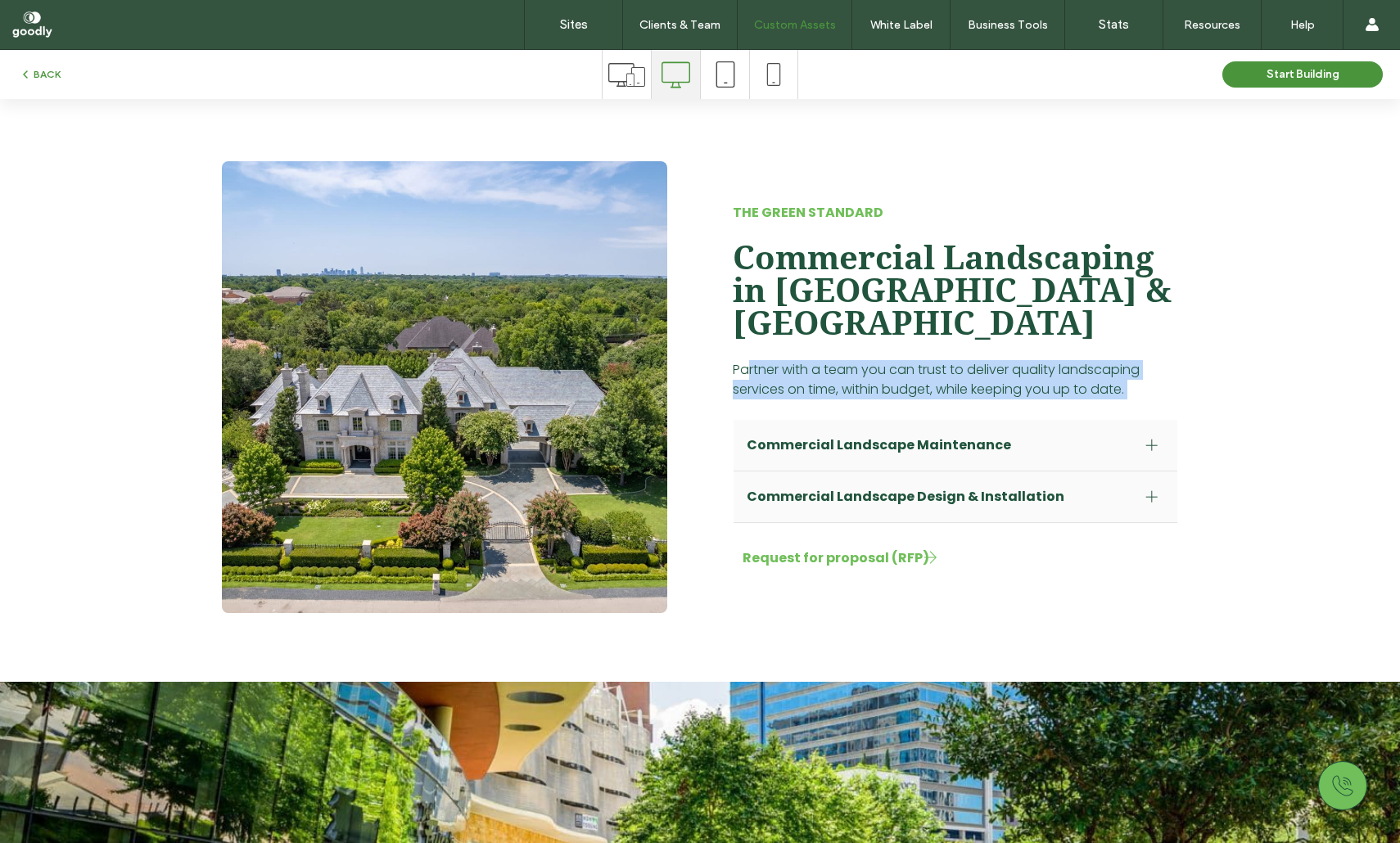
drag, startPoint x: 1131, startPoint y: 366, endPoint x: 750, endPoint y: 341, distance: 381.8
click at [750, 360] on p "Partner with a team you can trust to deliver quality landscaping services on ti…" at bounding box center [955, 379] width 445 height 39
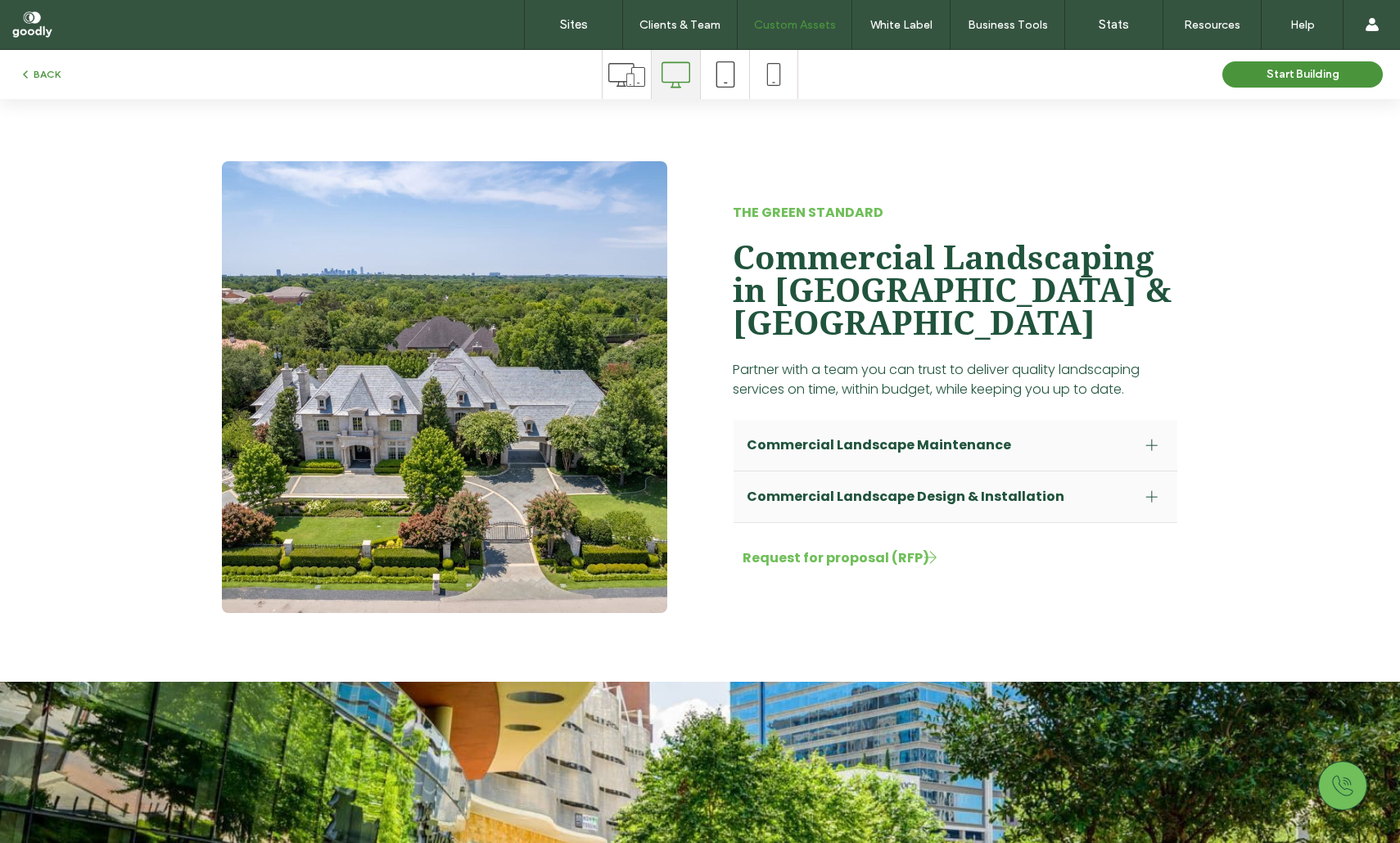
click at [745, 360] on span "Partner with a team you can trust to deliver quality landscaping services on ti…" at bounding box center [936, 379] width 407 height 39
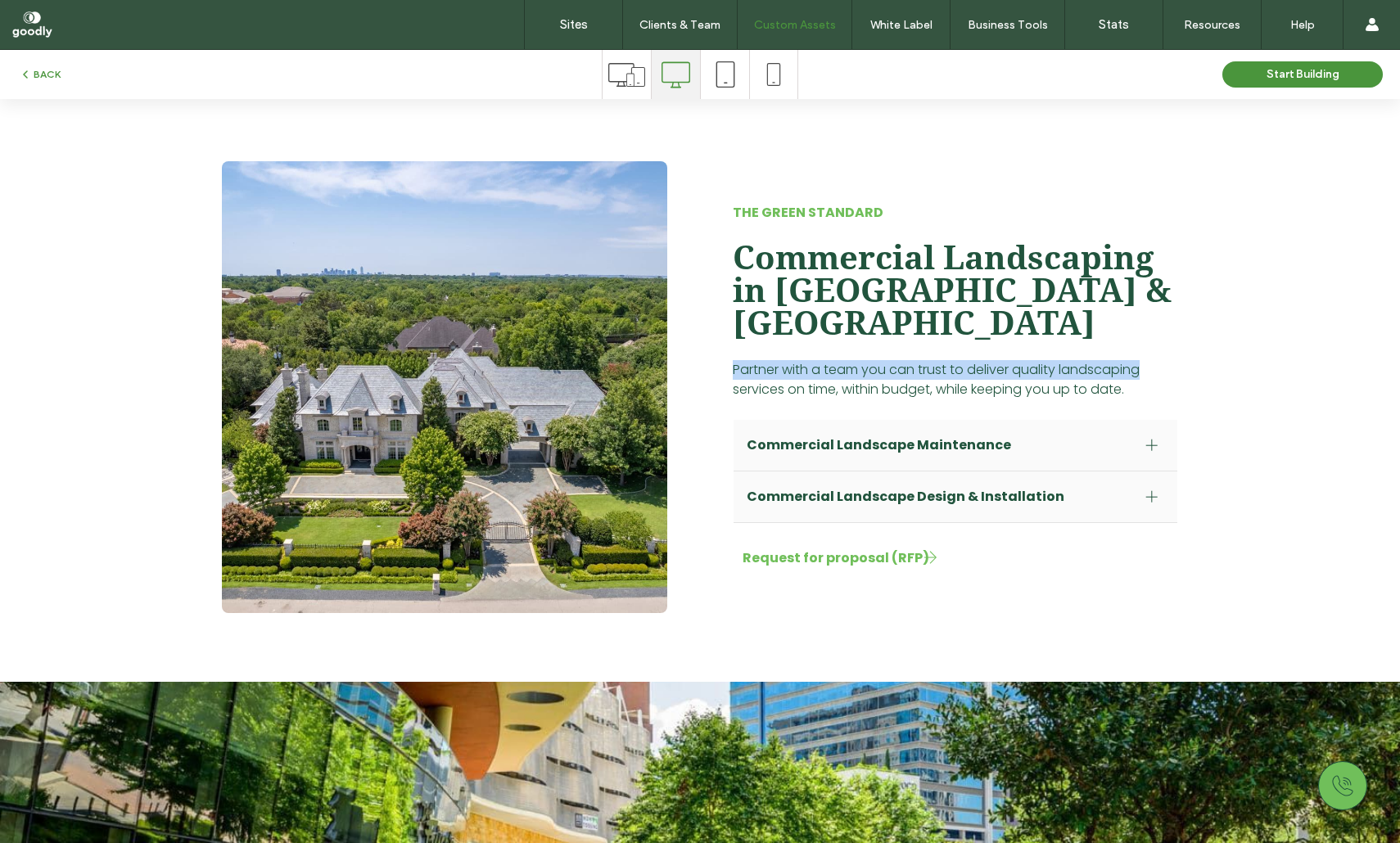
drag, startPoint x: 745, startPoint y: 336, endPoint x: 1076, endPoint y: 336, distance: 331.0
click at [1076, 360] on span "Partner with a team you can trust to deliver quality landscaping services on ti…" at bounding box center [936, 379] width 407 height 39
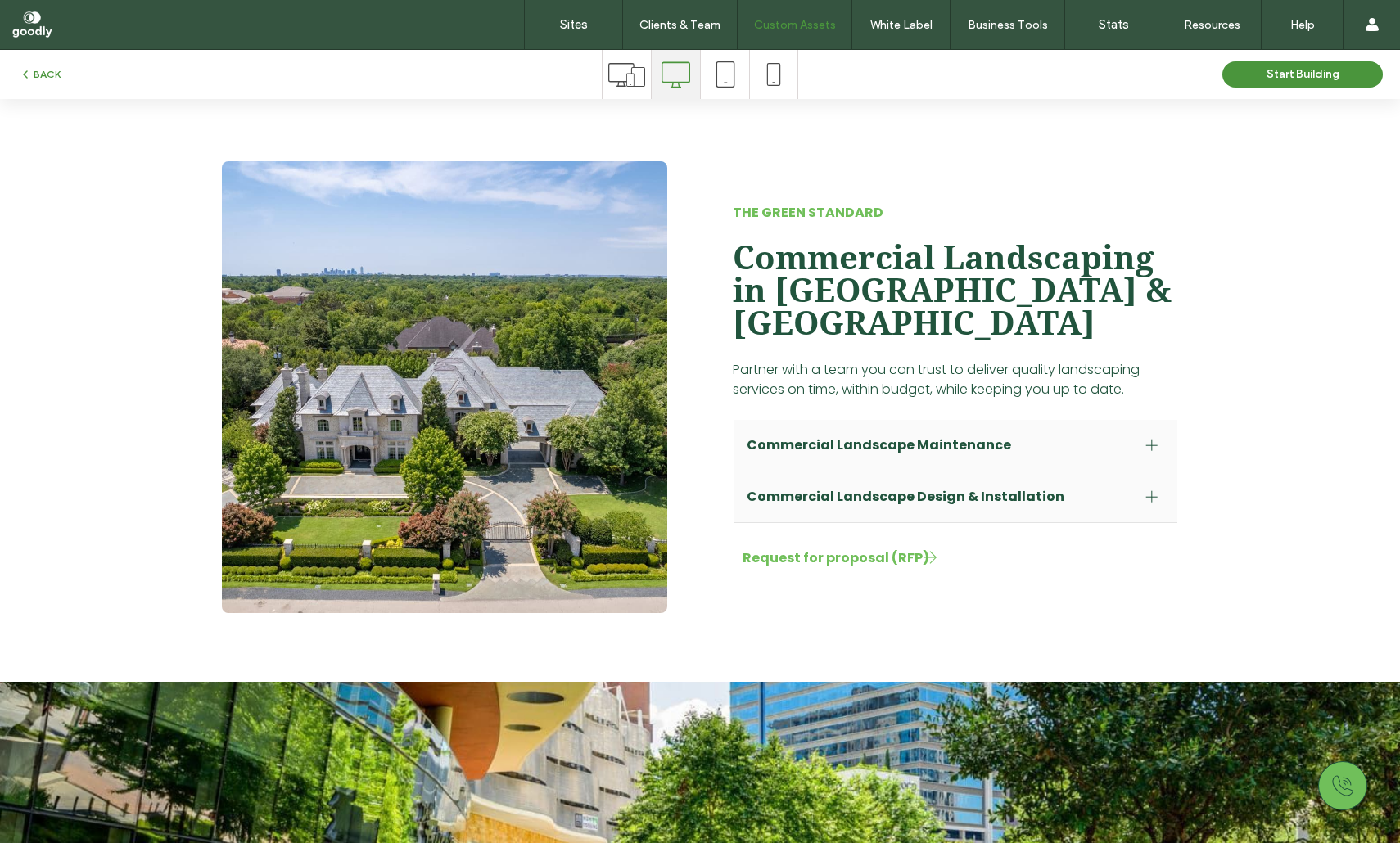
click at [1153, 433] on div at bounding box center [1152, 445] width 25 height 25
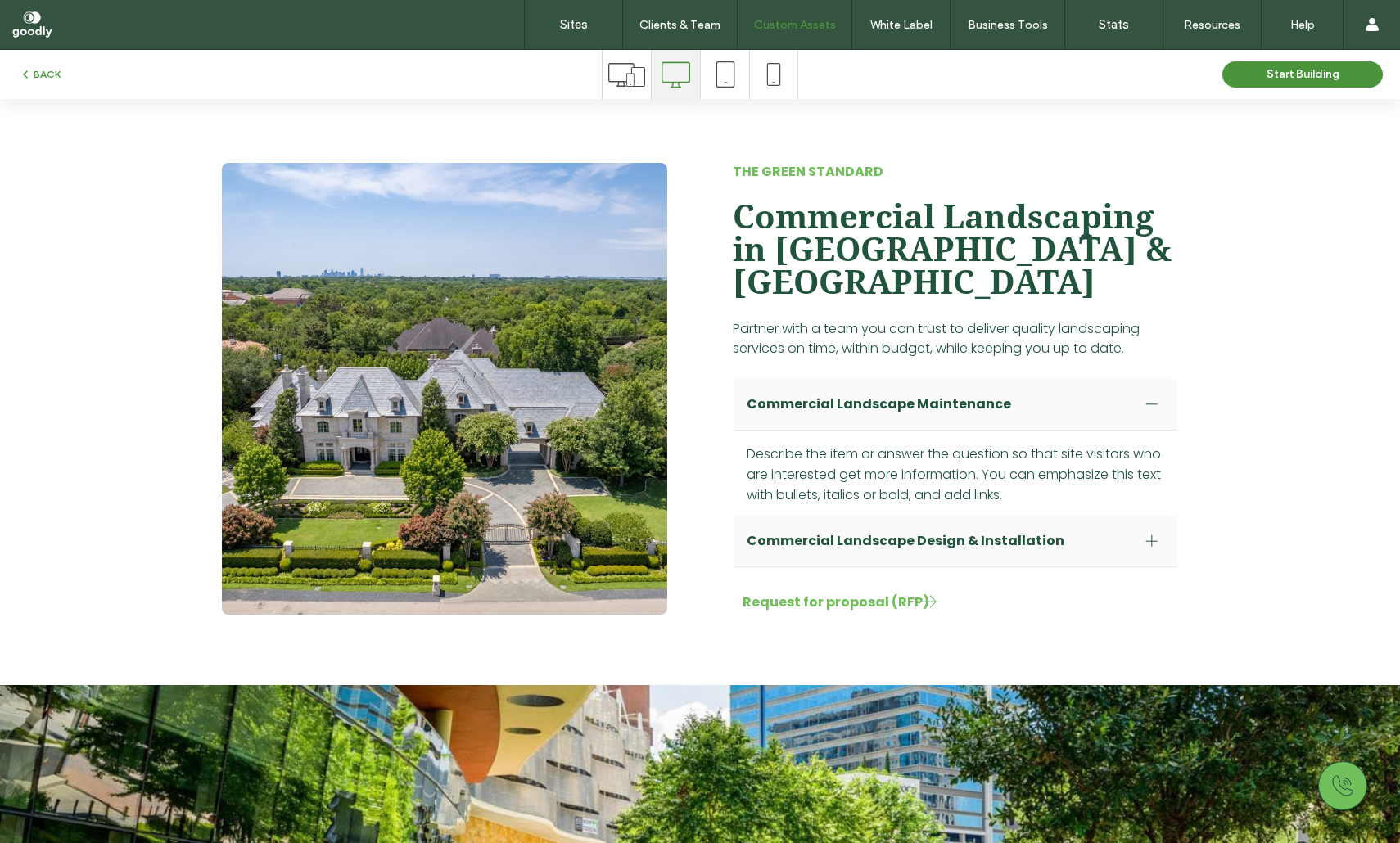
click at [1140, 392] on div at bounding box center [1152, 404] width 25 height 25
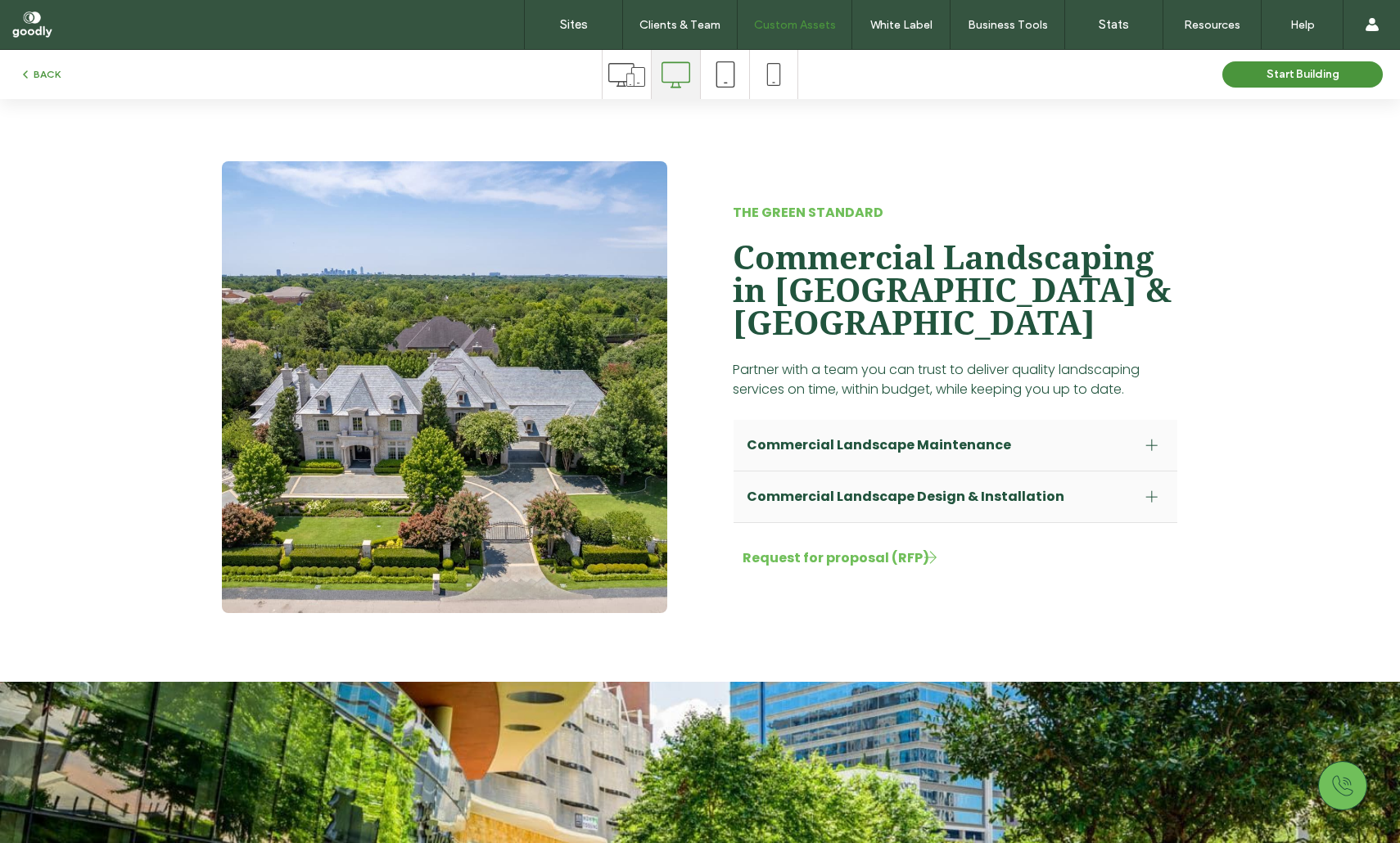
click at [1128, 493] on div "The Green standard Commercial Landscaping in Fort Worth & Dallas Partner with a…" at bounding box center [956, 387] width 472 height 478
click at [1125, 487] on span "Commercial Landscape Design & Installation" at bounding box center [940, 497] width 386 height 21
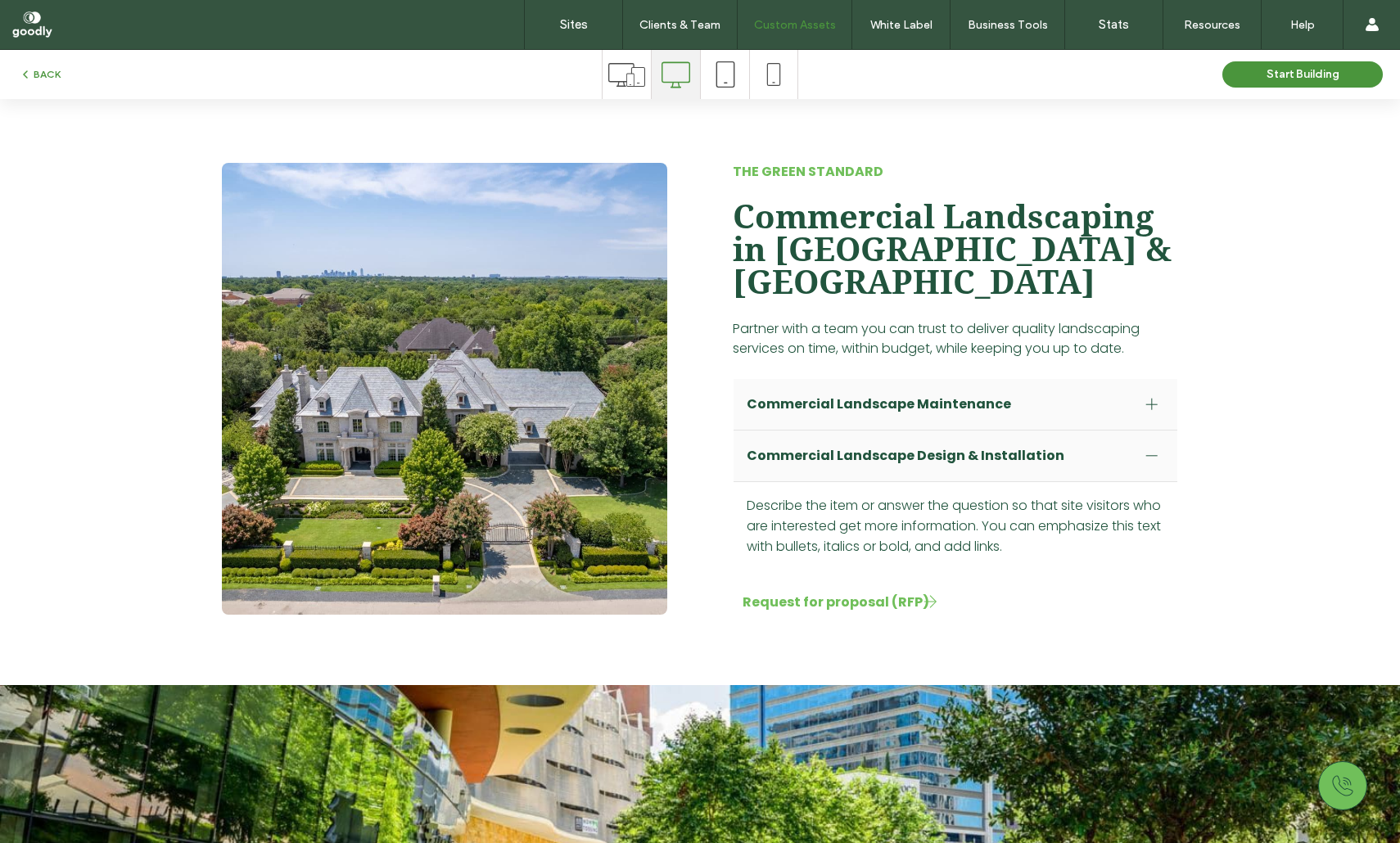
click at [1124, 432] on div "Commercial Landscape Design & Installation" at bounding box center [956, 457] width 444 height 52
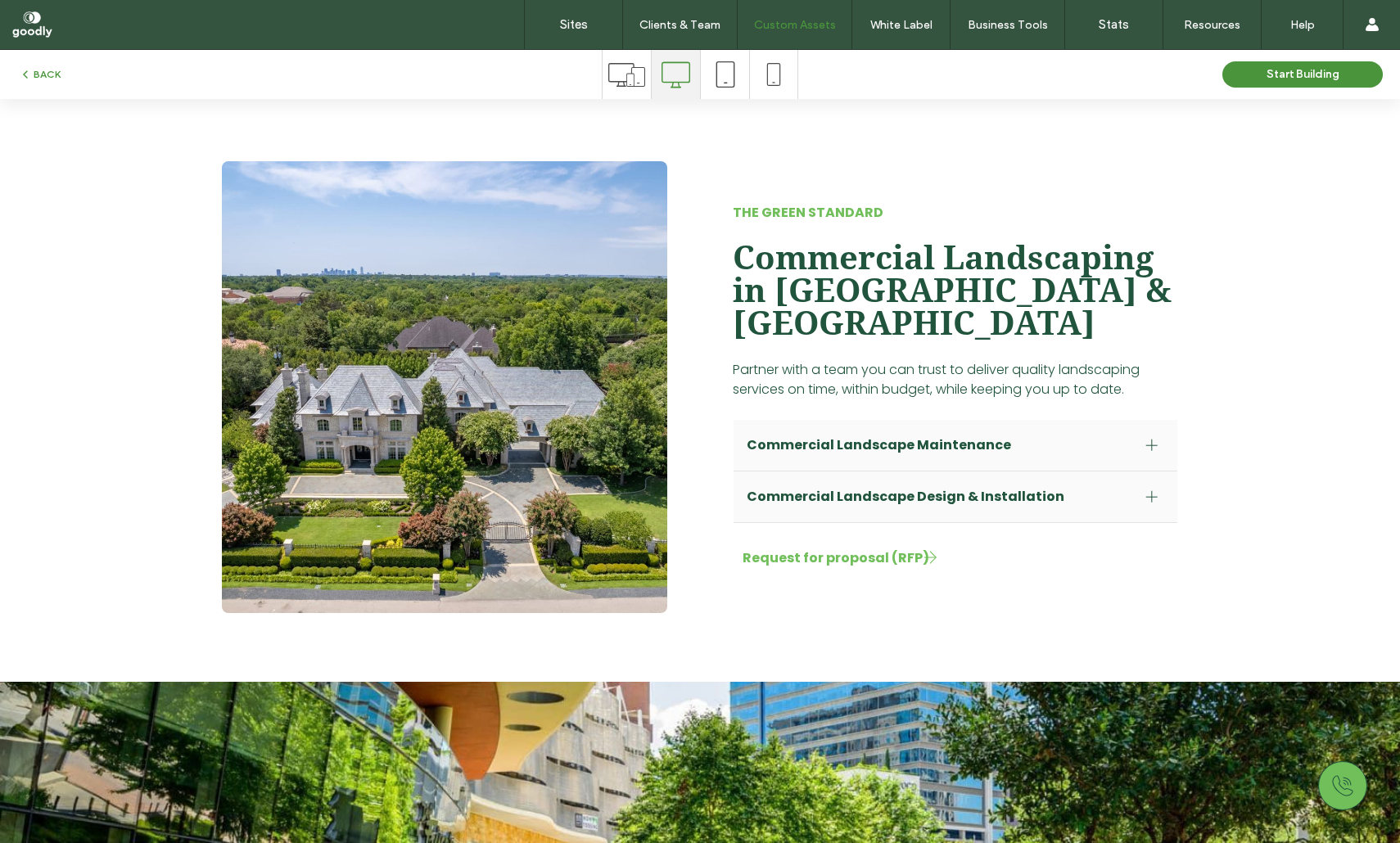
click at [1132, 420] on div "Commercial Landscape Maintenance" at bounding box center [956, 446] width 444 height 52
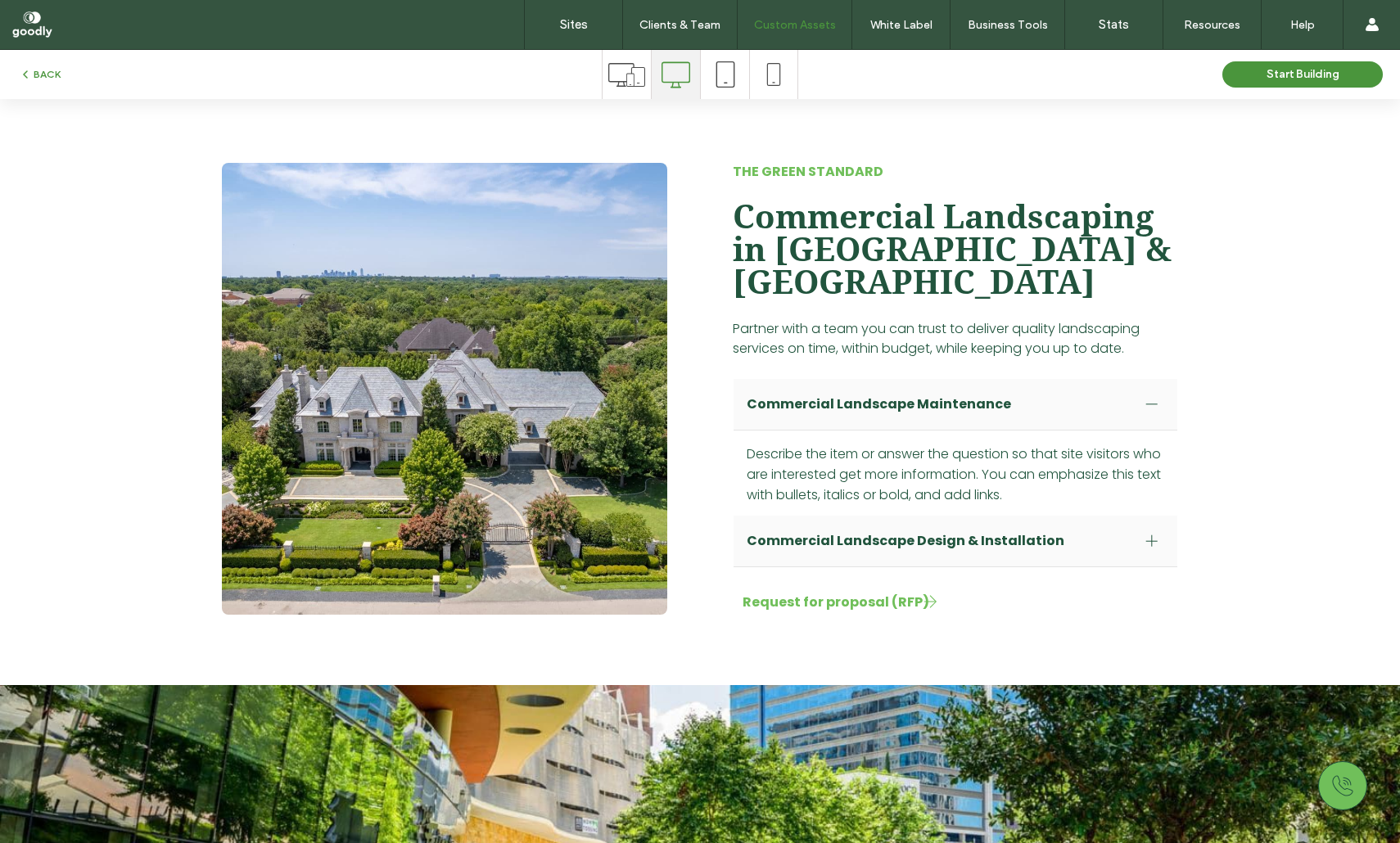
click at [1128, 394] on span "Commercial Landscape Maintenance" at bounding box center [940, 404] width 386 height 21
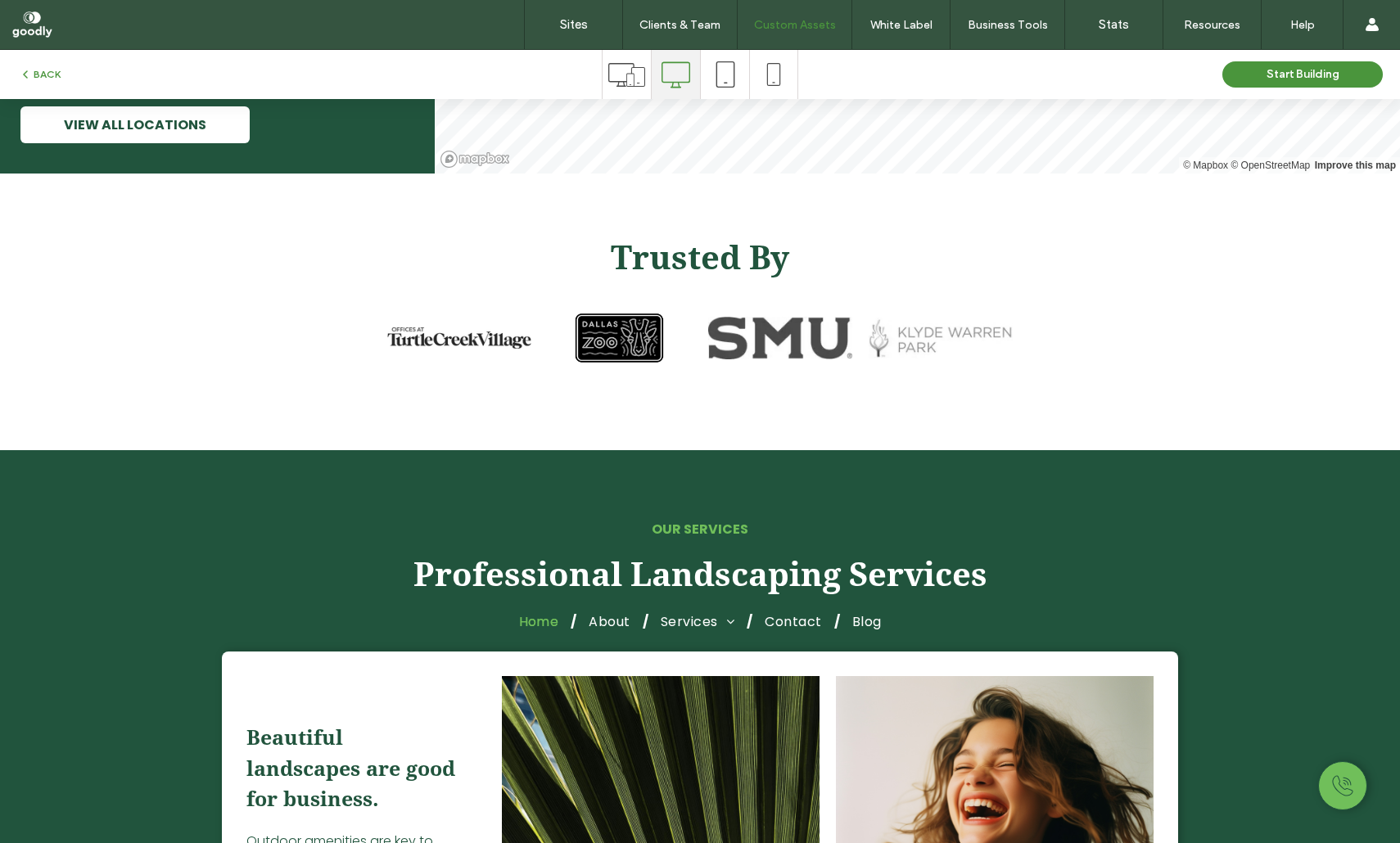
scroll to position [3986, 0]
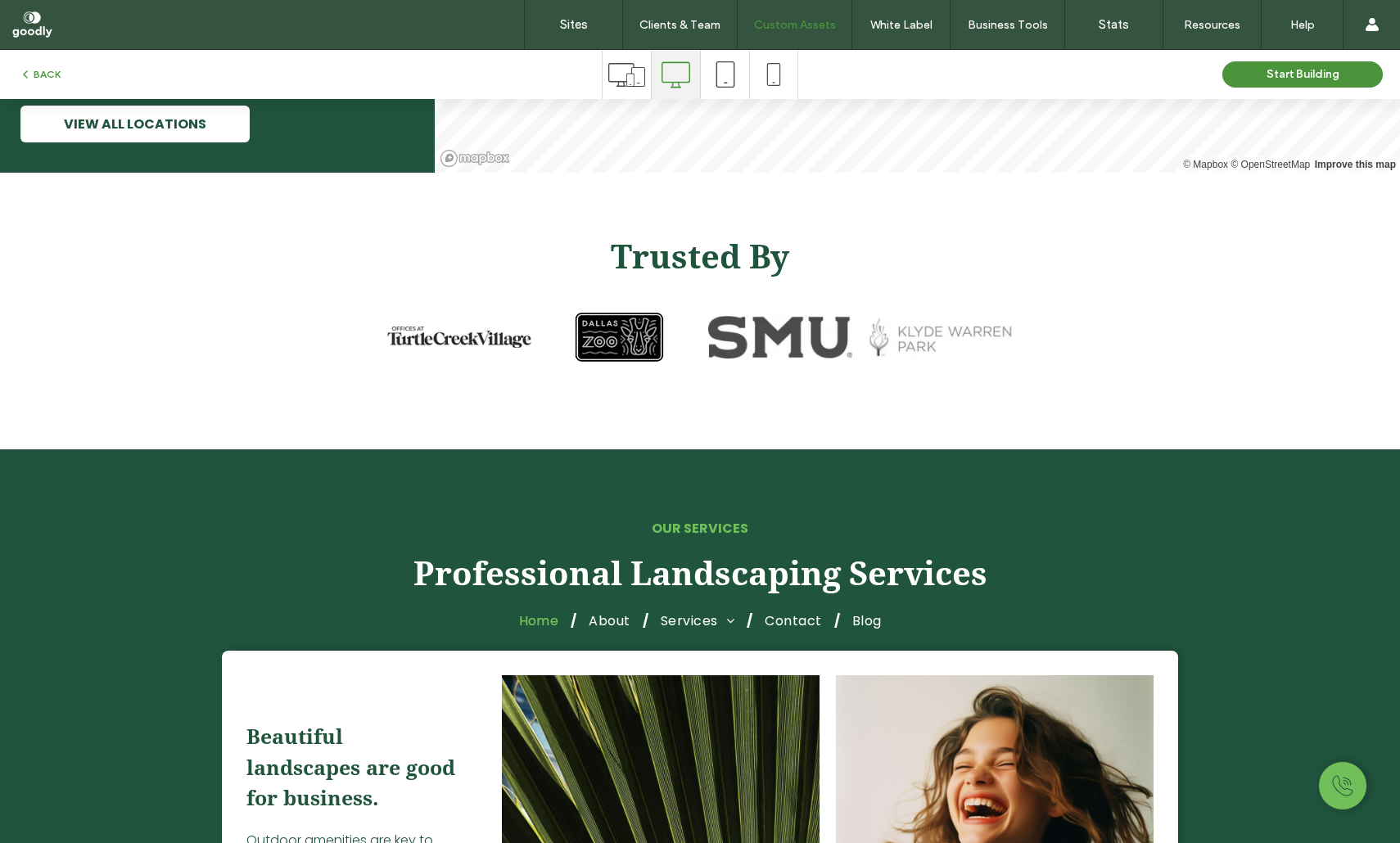
click at [914, 555] on span "Professional Landscaping Services" at bounding box center [700, 574] width 575 height 39
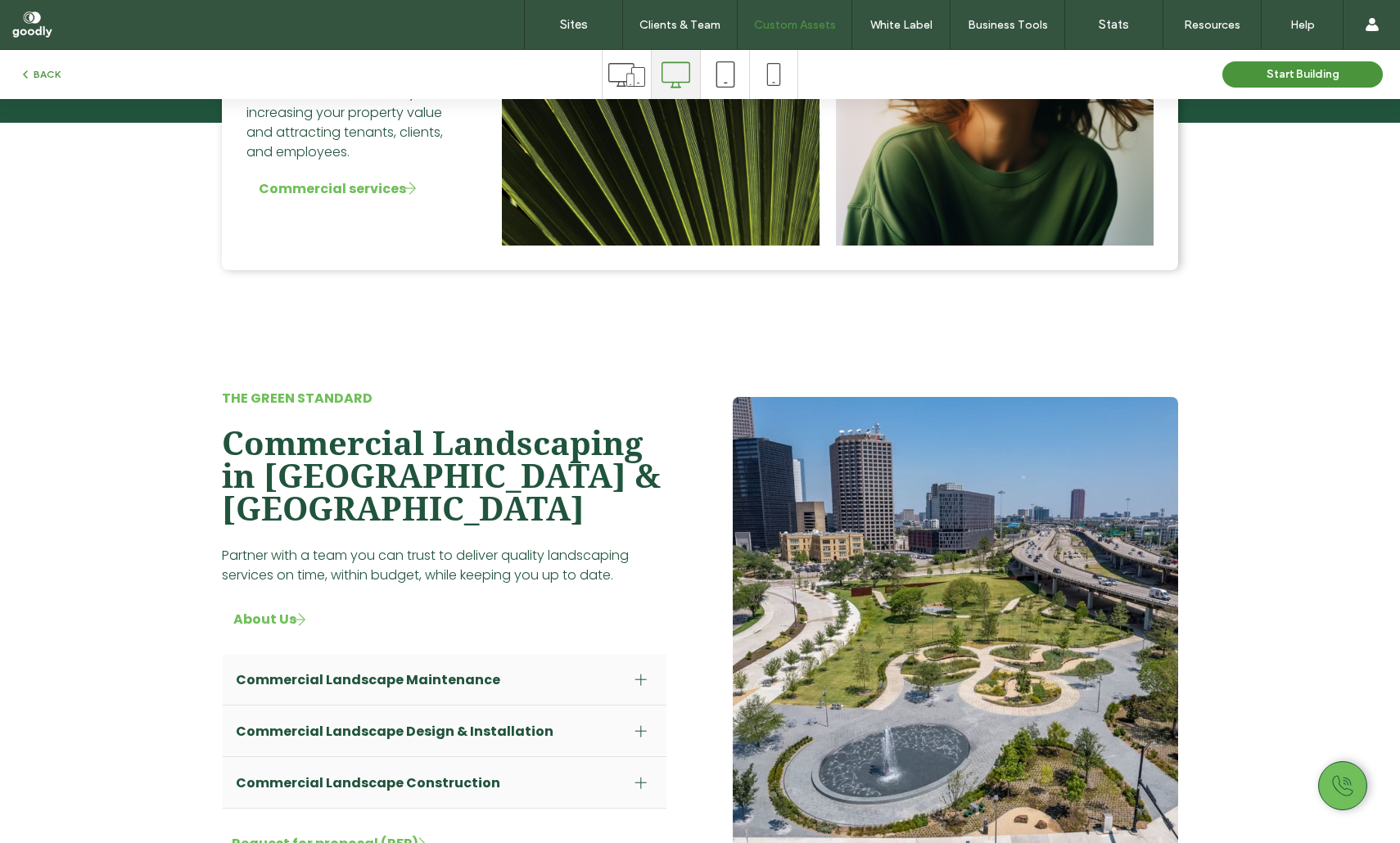
scroll to position [4742, 0]
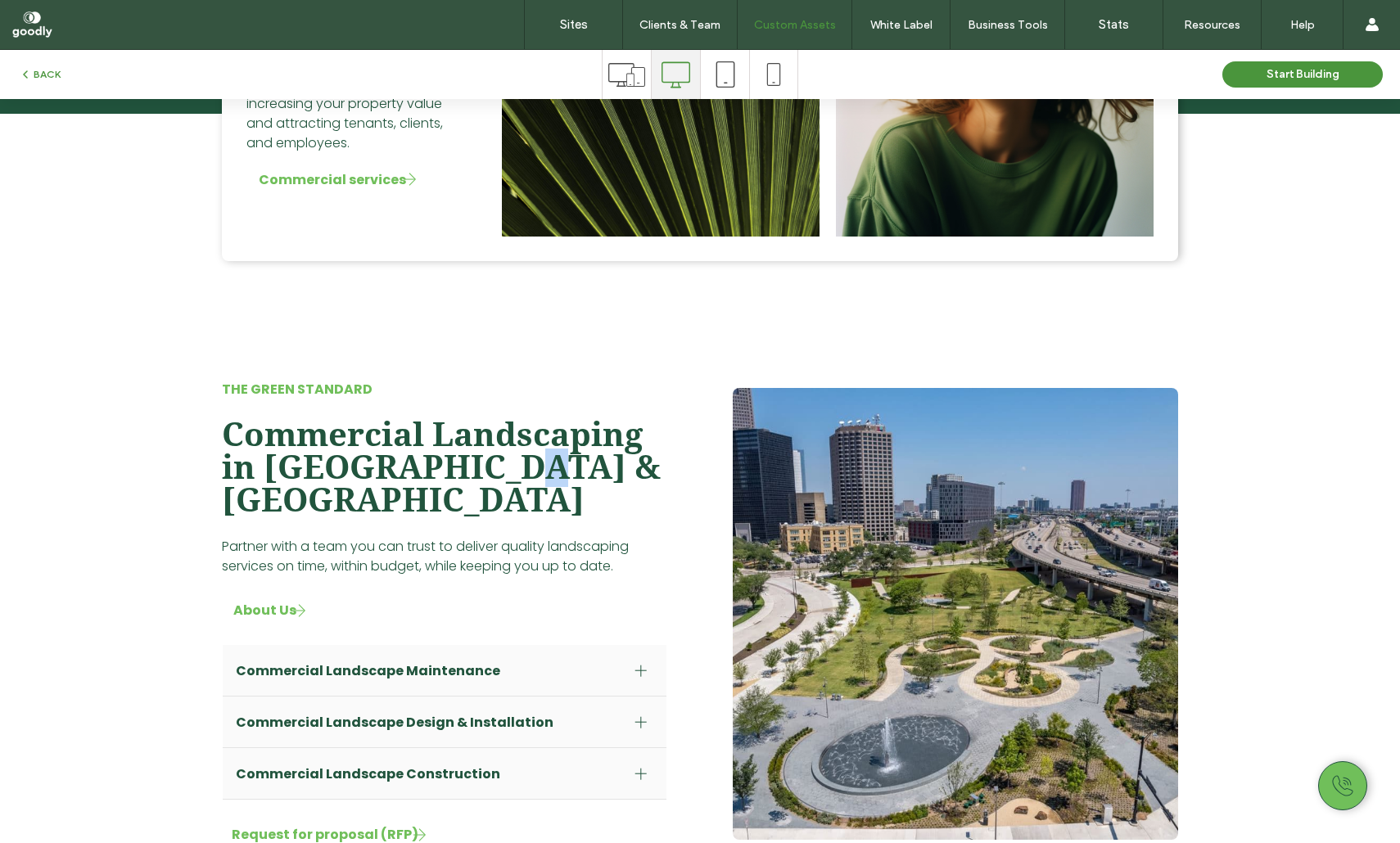
drag, startPoint x: 501, startPoint y: 390, endPoint x: 543, endPoint y: 434, distance: 60.8
click at [520, 421] on div "The Green standard Commercial Landscaping in Fort Worth & Dallas Partner with a…" at bounding box center [445, 614] width 472 height 496
click at [543, 433] on div "The Green standard Commercial Landscaping in Fort Worth & Dallas Partner with a…" at bounding box center [445, 614] width 472 height 496
click at [519, 416] on span "Commercial Landscaping in Fort Worth & Dallas" at bounding box center [441, 468] width 439 height 104
click at [364, 537] on span "Partner with a team you can trust to deliver quality landscaping services on ti…" at bounding box center [425, 556] width 407 height 39
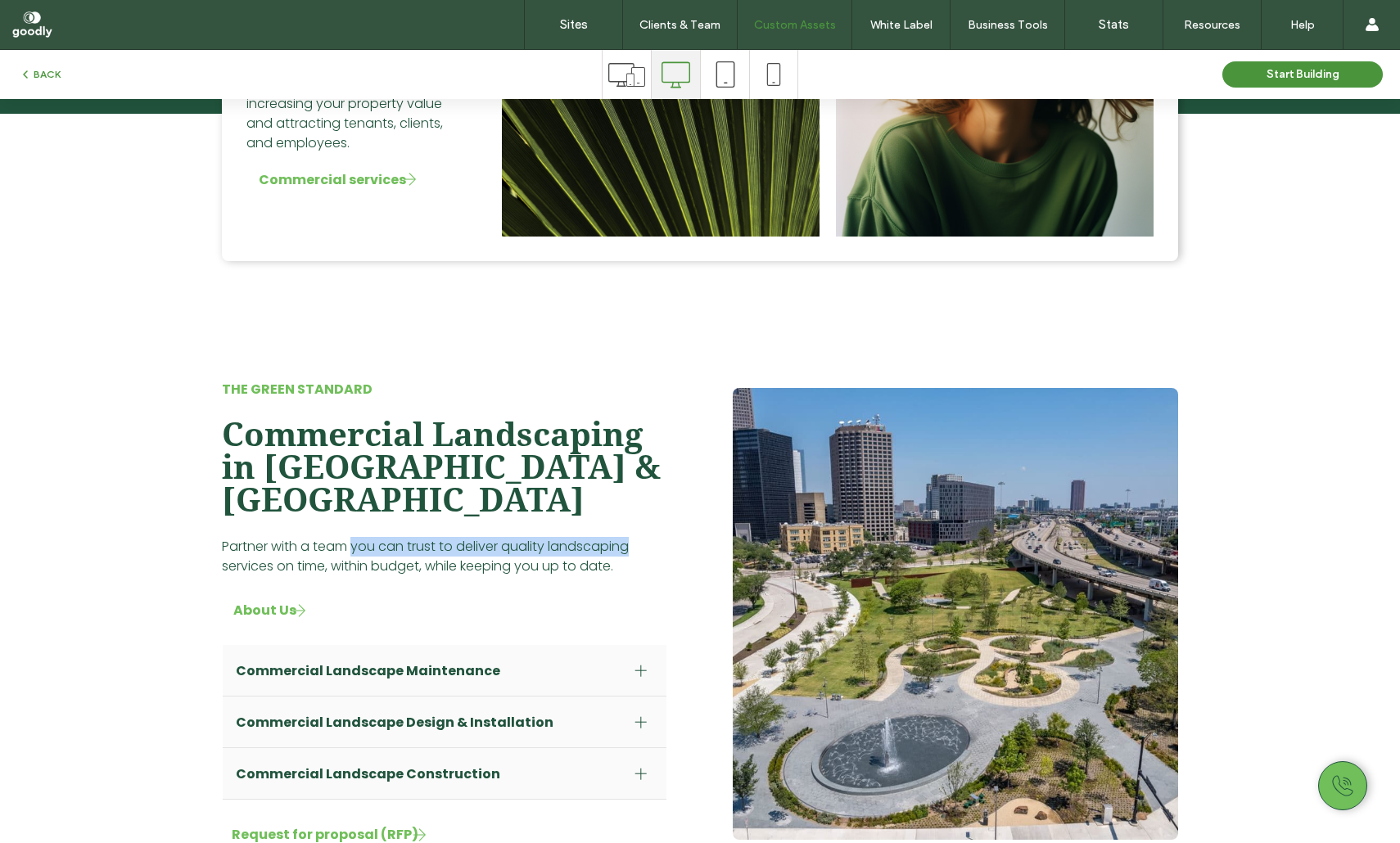
drag, startPoint x: 364, startPoint y: 447, endPoint x: 586, endPoint y: 454, distance: 222.1
click at [583, 537] on span "Partner with a team you can trust to deliver quality landscaping services on ti…" at bounding box center [425, 556] width 407 height 39
click at [586, 537] on span "Partner with a team you can trust to deliver quality landscaping services on ti…" at bounding box center [425, 556] width 407 height 39
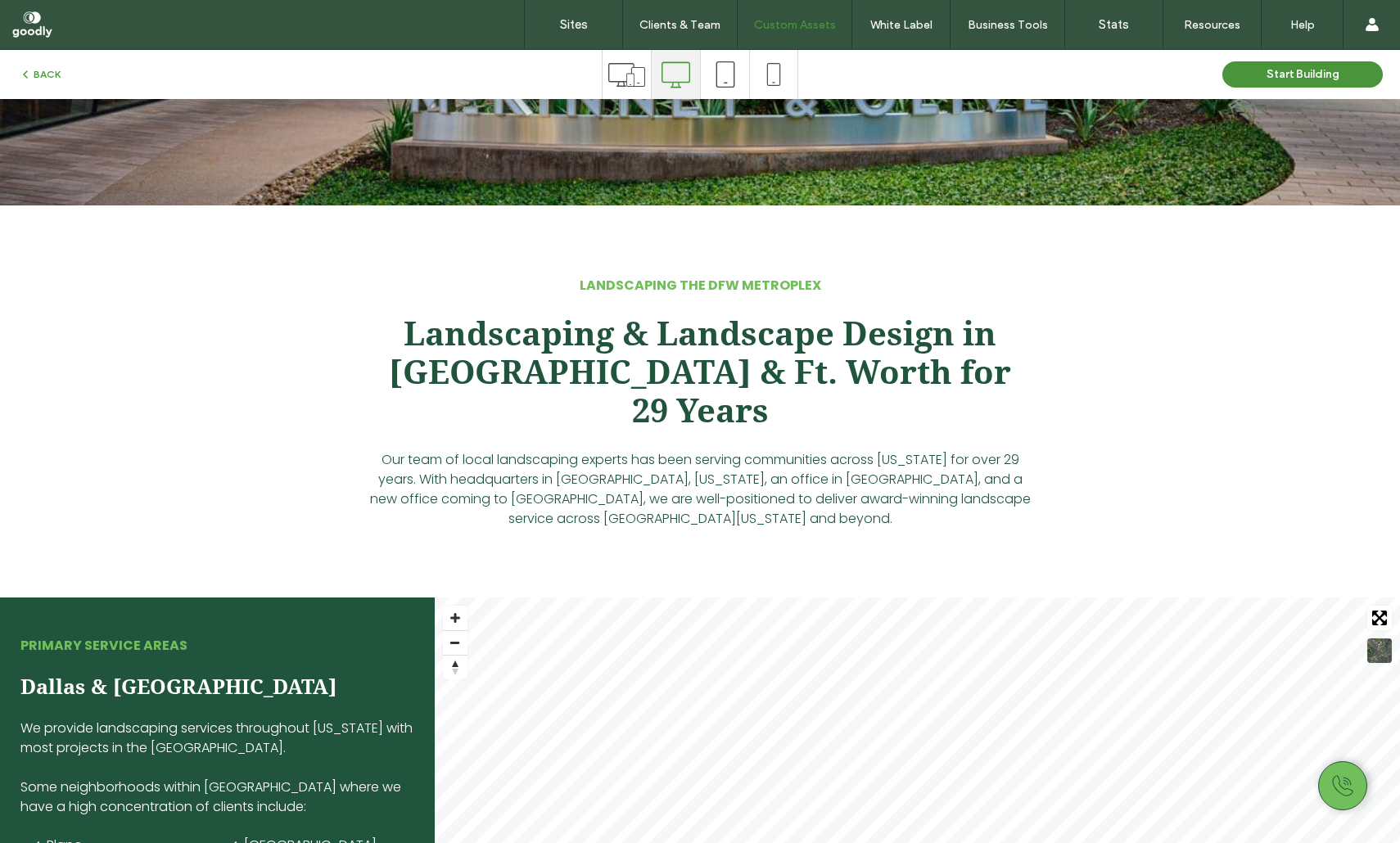
scroll to position [2906, 0]
click at [496, 52] on div "BACK Start Building" at bounding box center [700, 74] width 1400 height 49
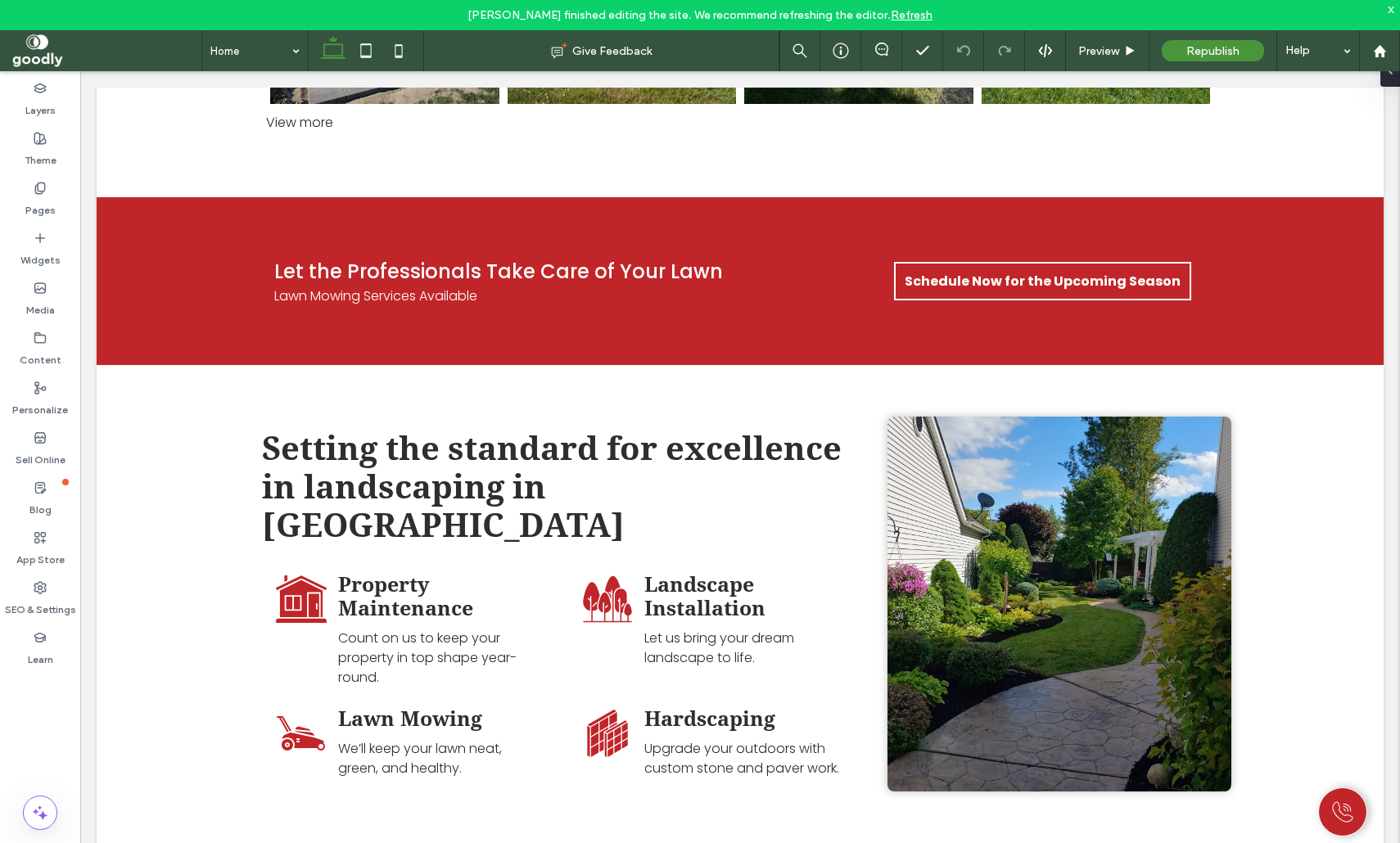
scroll to position [2399, 0]
click at [1381, 49] on use at bounding box center [1379, 50] width 12 height 12
